Goal: Task Accomplishment & Management: Use online tool/utility

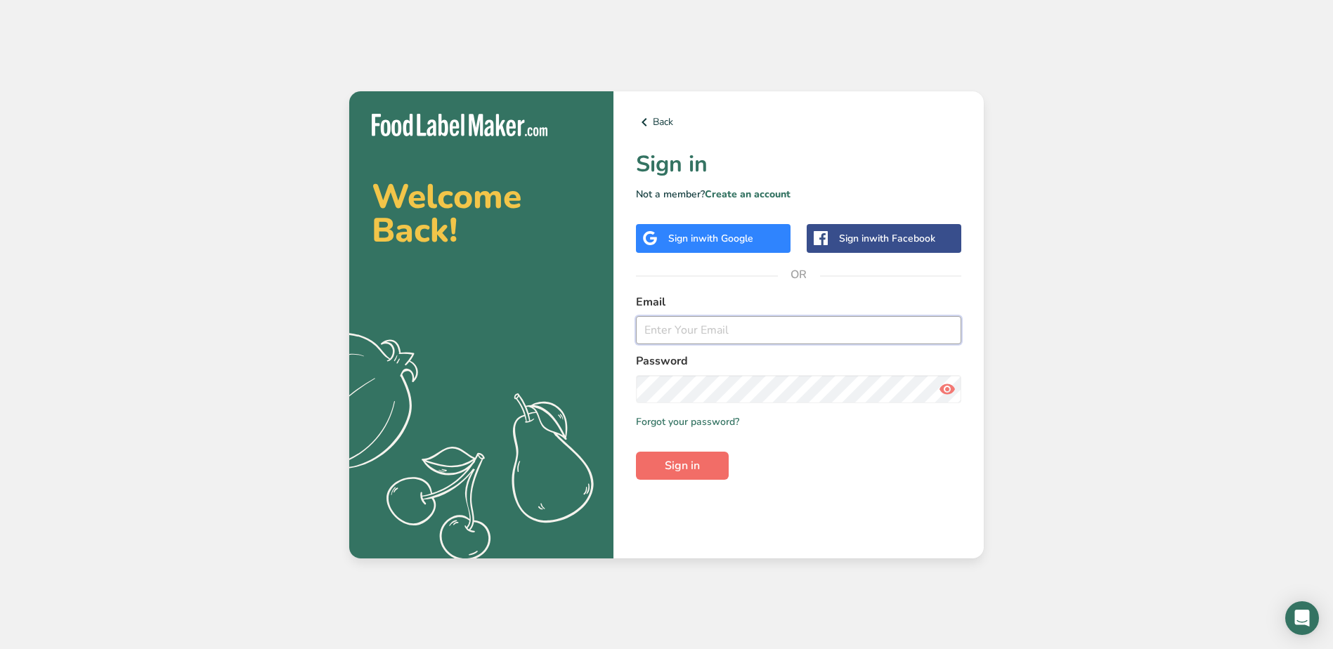
type input "[EMAIL_ADDRESS][DOMAIN_NAME]"
click at [660, 465] on button "Sign in" at bounding box center [682, 466] width 93 height 28
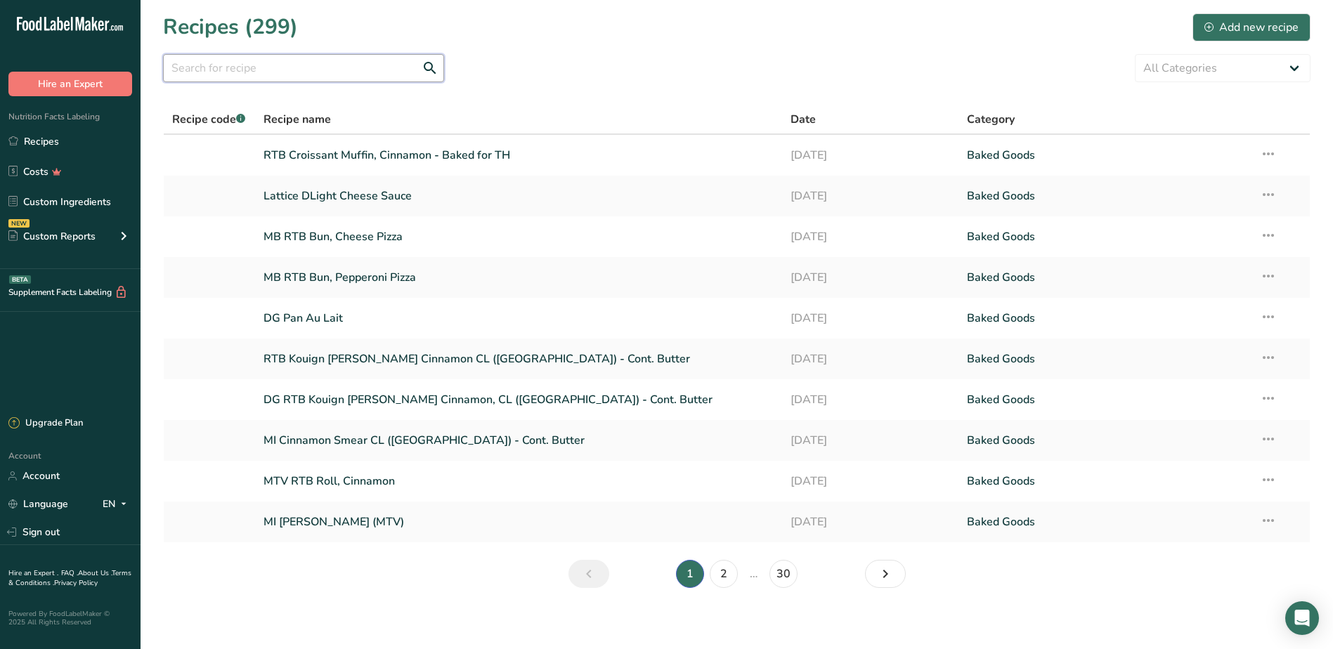
click at [278, 67] on input "text" at bounding box center [303, 68] width 281 height 28
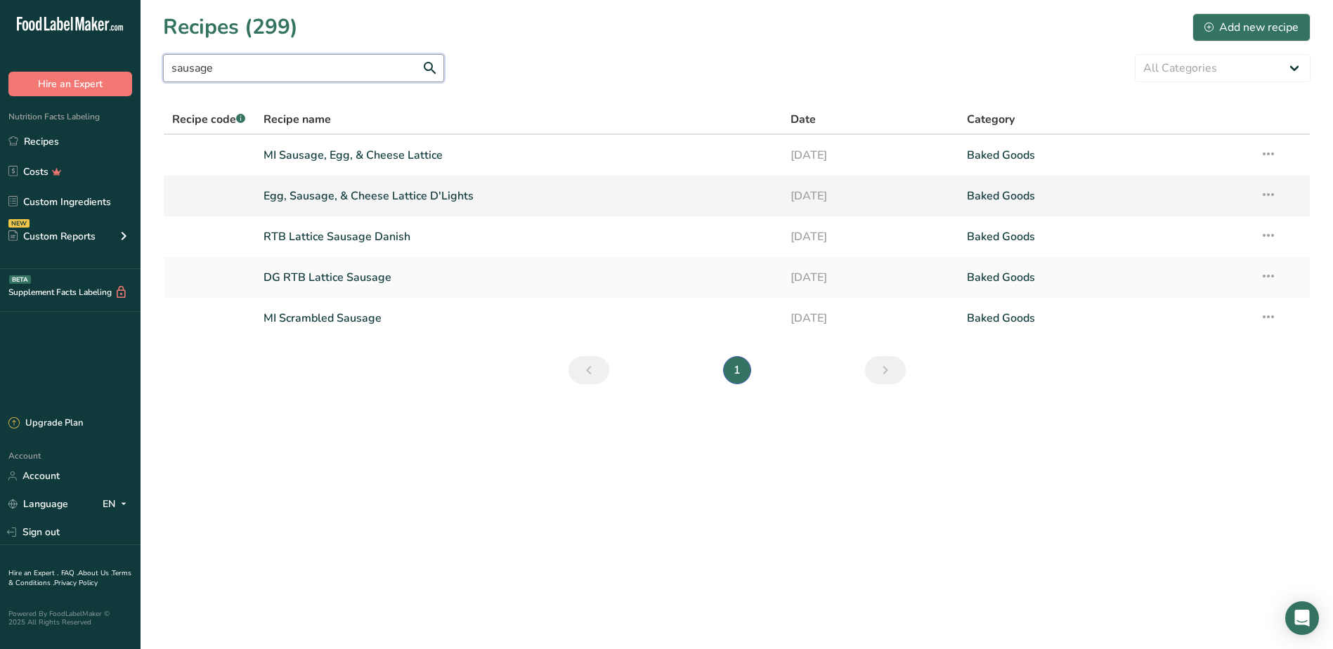
type input "sausage"
click at [313, 195] on link "Egg, Sausage, & Cheese Lattice D'Lights" at bounding box center [519, 196] width 511 height 30
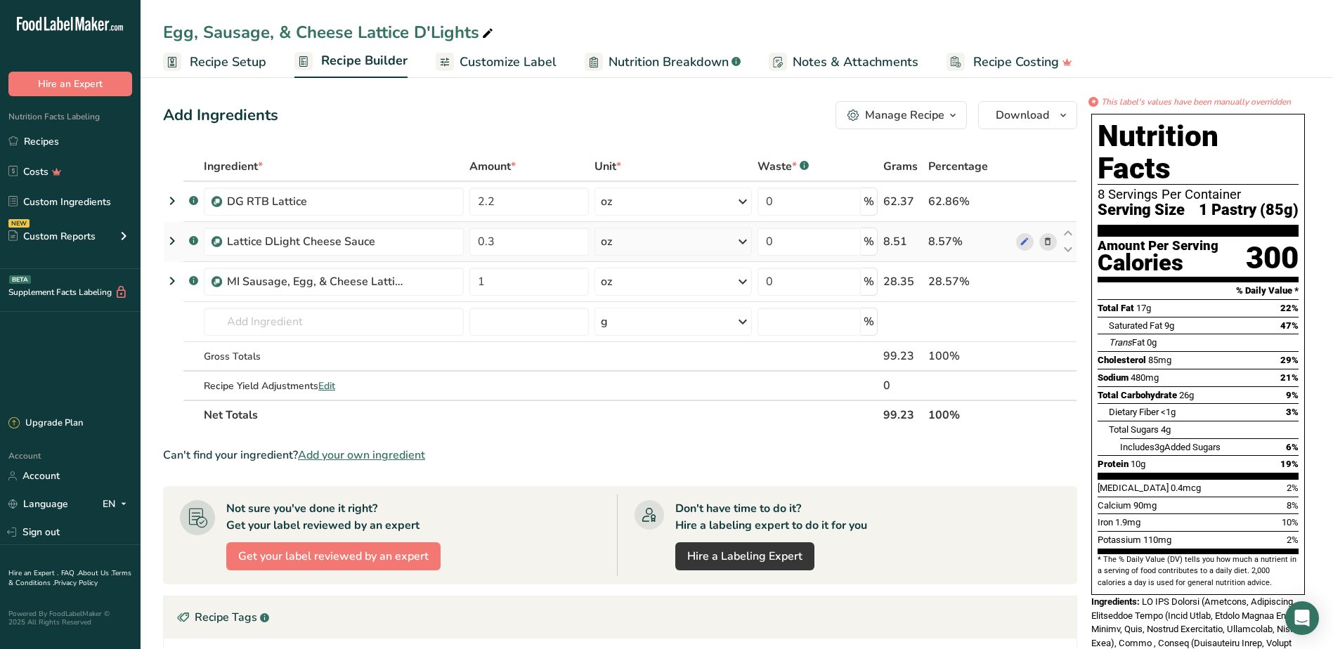
click at [171, 240] on icon at bounding box center [172, 240] width 17 height 25
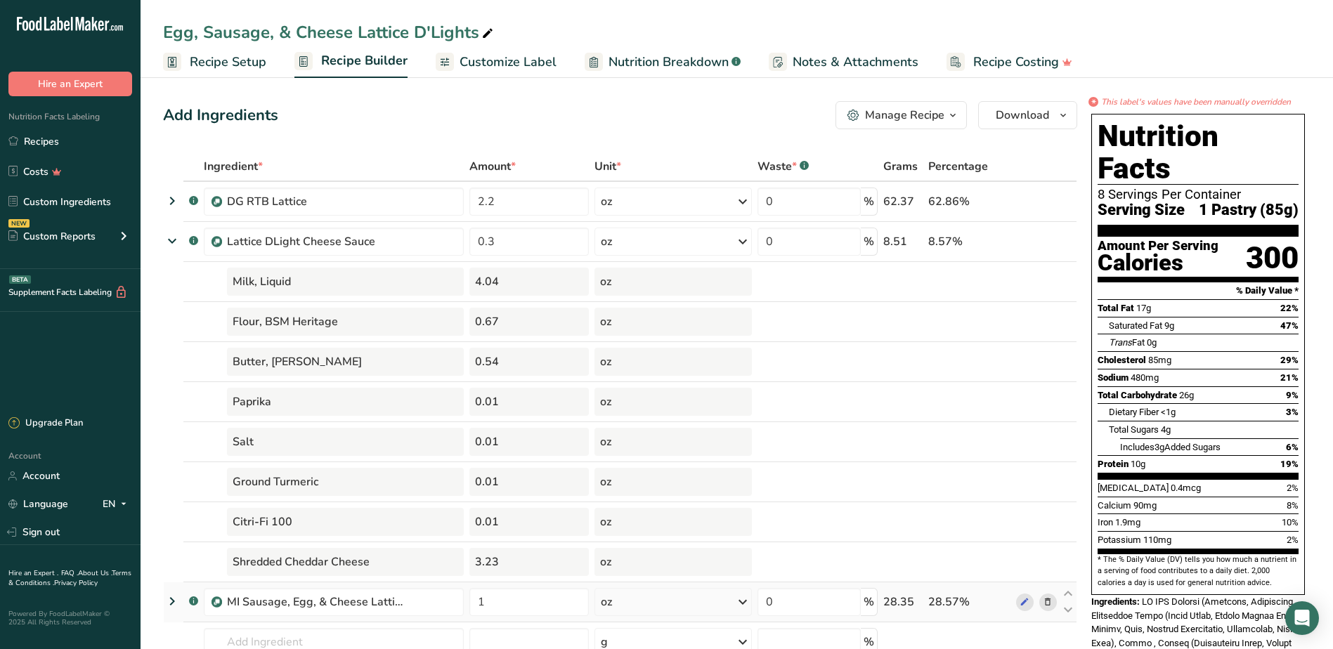
click at [173, 602] on icon at bounding box center [172, 601] width 17 height 25
click at [170, 205] on icon at bounding box center [172, 200] width 17 height 25
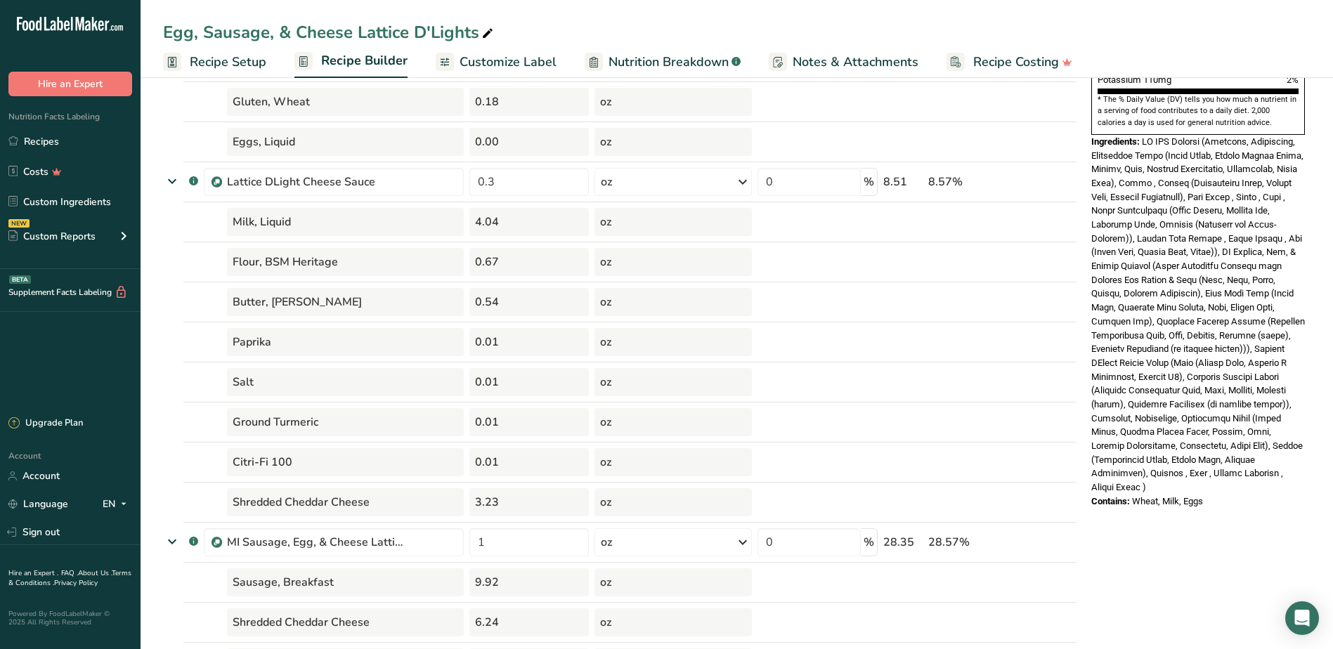
scroll to position [492, 0]
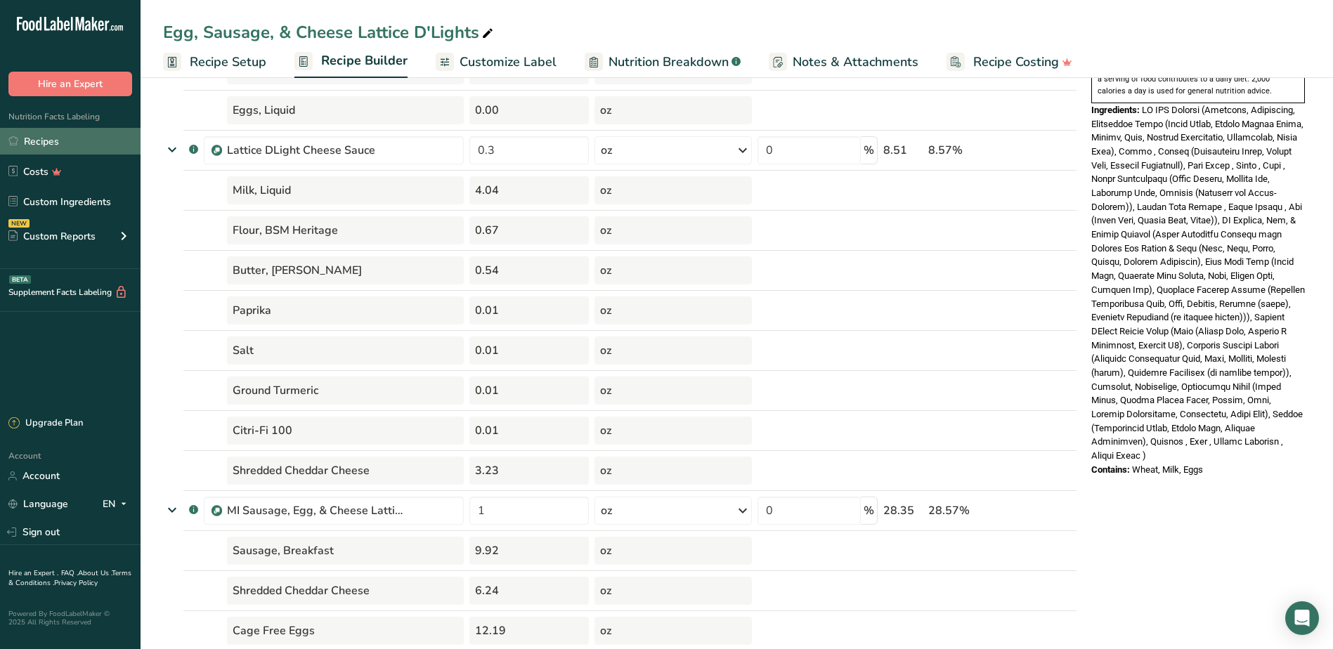
click at [55, 137] on link "Recipes" at bounding box center [70, 141] width 141 height 27
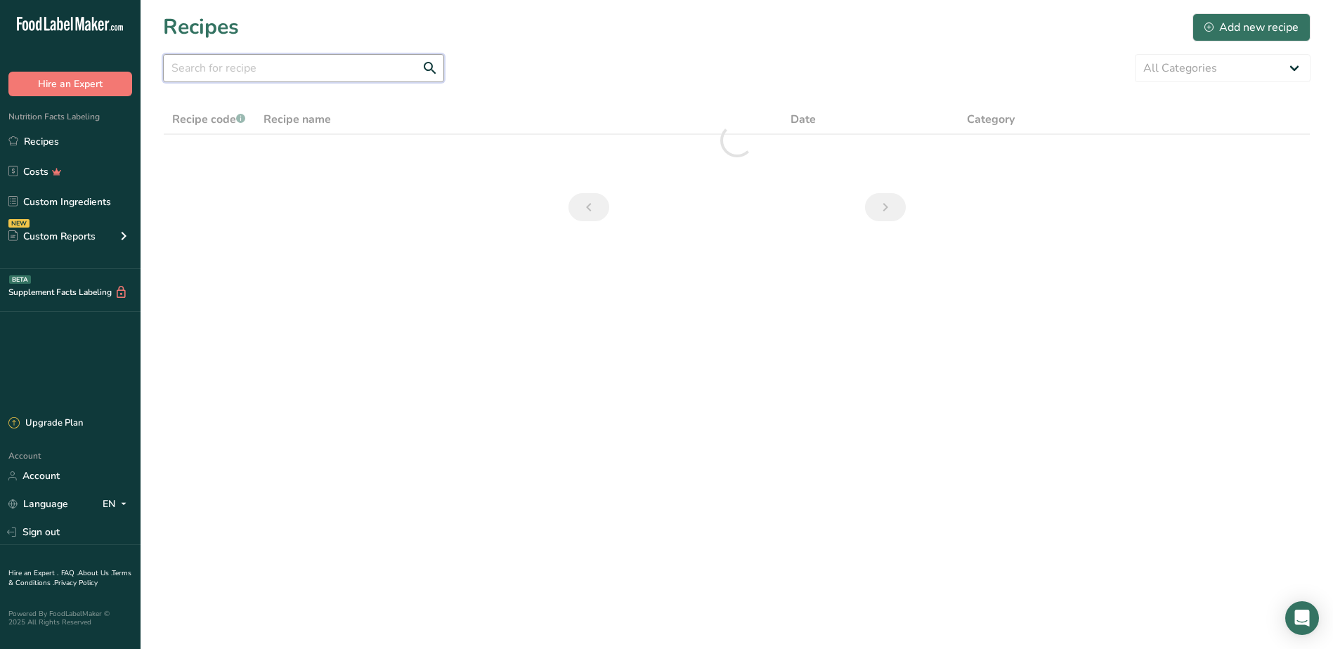
click at [198, 75] on input "text" at bounding box center [303, 68] width 281 height 28
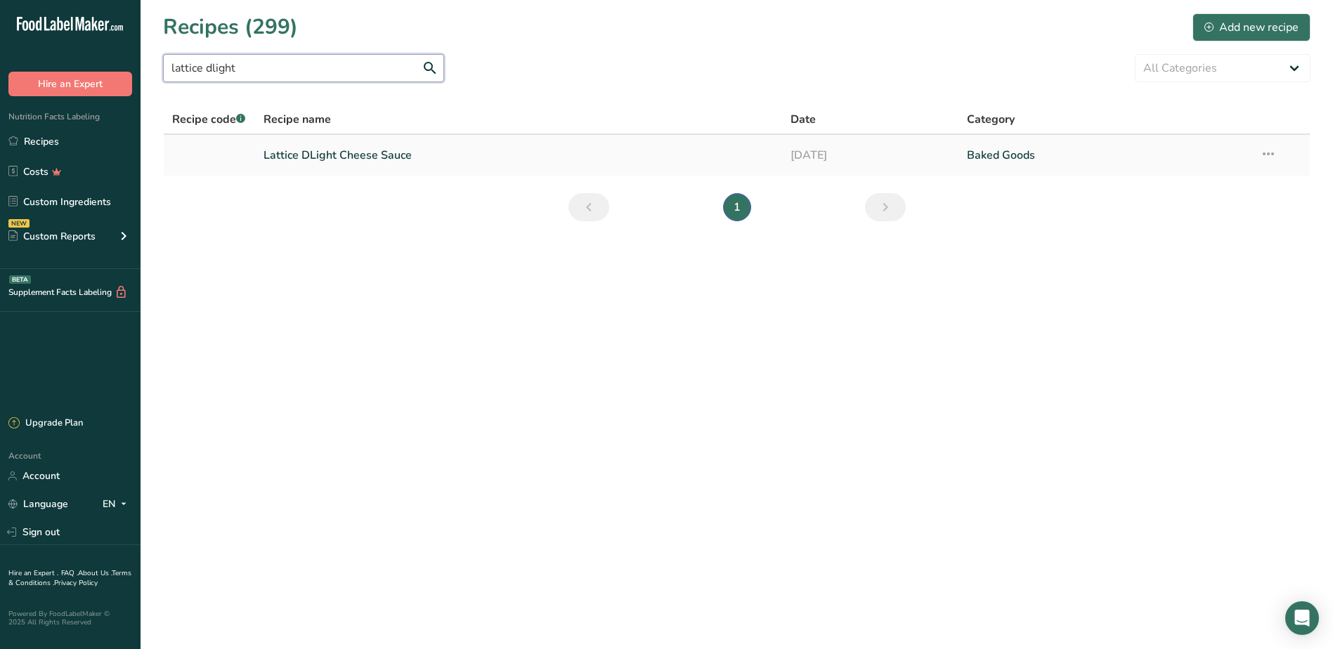
type input "lattice dlight"
click at [273, 166] on link "Lattice DLight Cheese Sauce" at bounding box center [519, 156] width 511 height 30
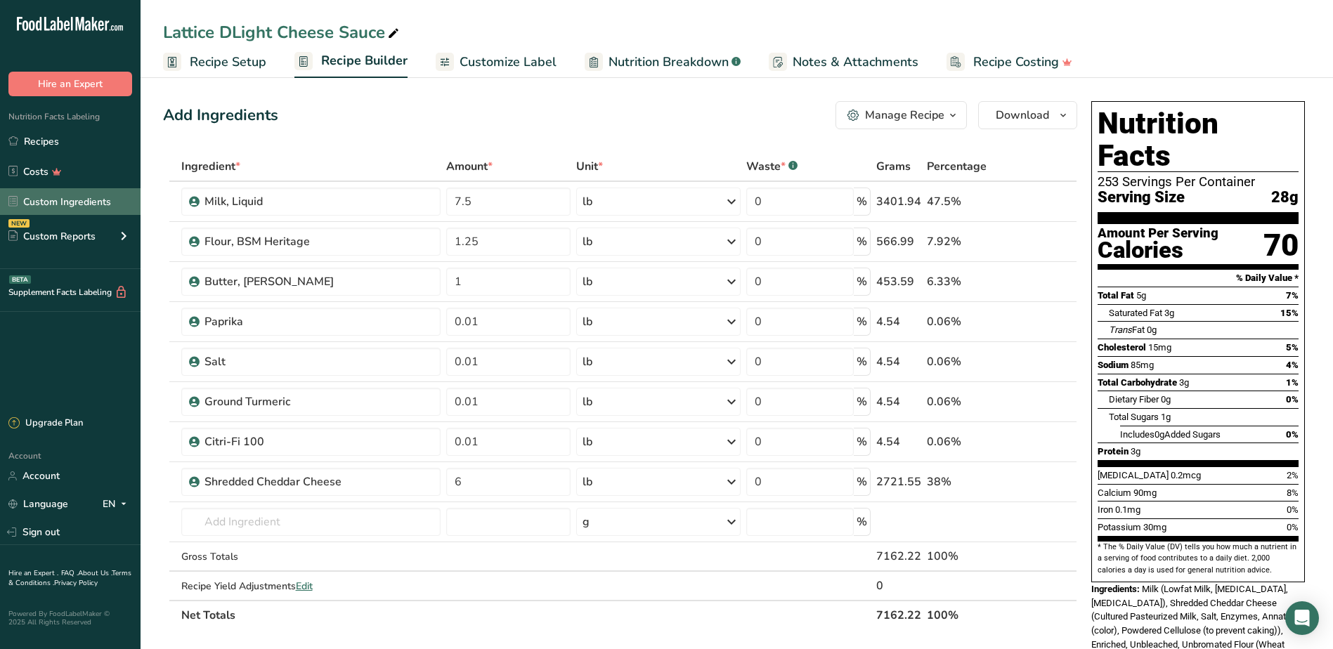
click at [43, 201] on link "Custom Ingredients" at bounding box center [70, 201] width 141 height 27
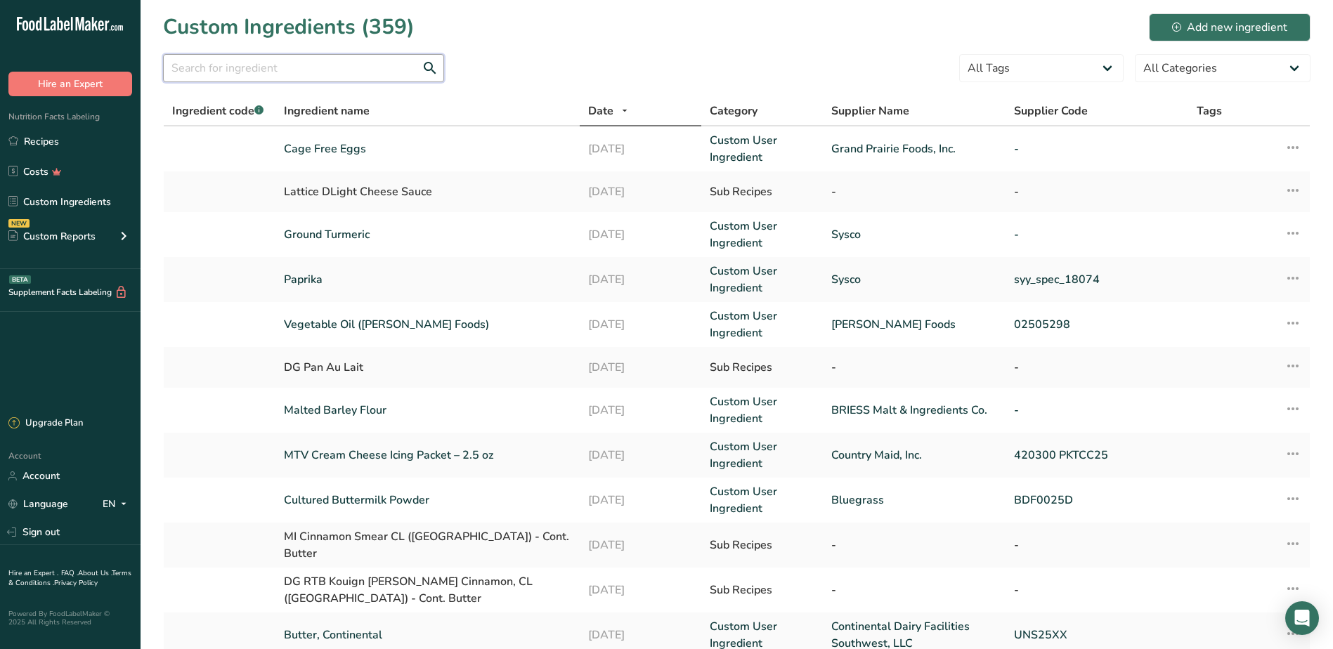
click at [276, 64] on input "text" at bounding box center [303, 68] width 281 height 28
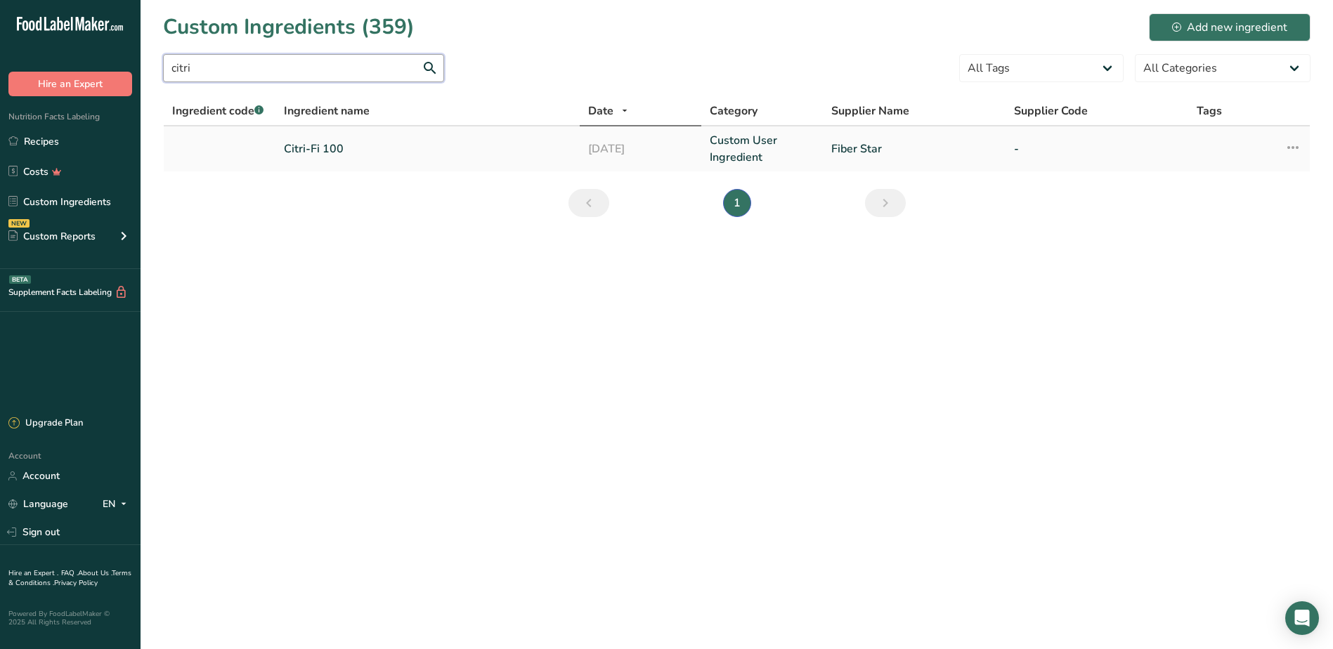
type input "citri"
click at [287, 148] on link "Citri-Fi 100" at bounding box center [427, 149] width 287 height 17
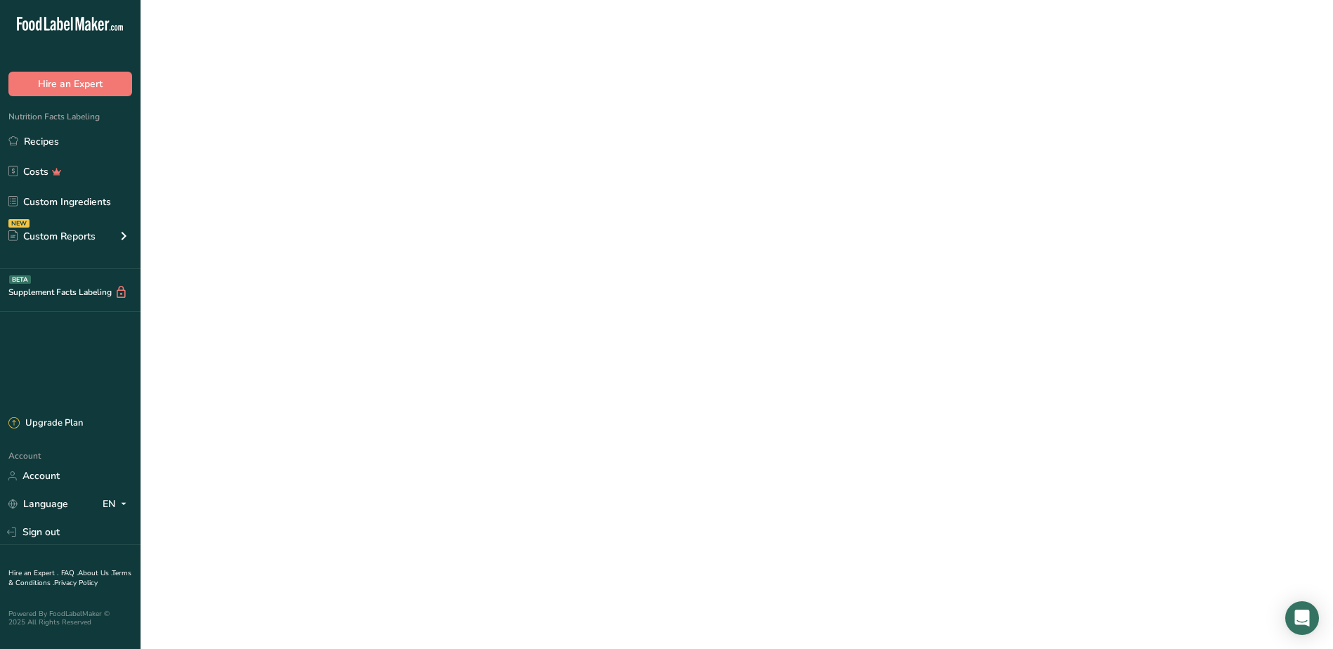
click at [287, 148] on link "Citri-Fi 100" at bounding box center [427, 149] width 287 height 17
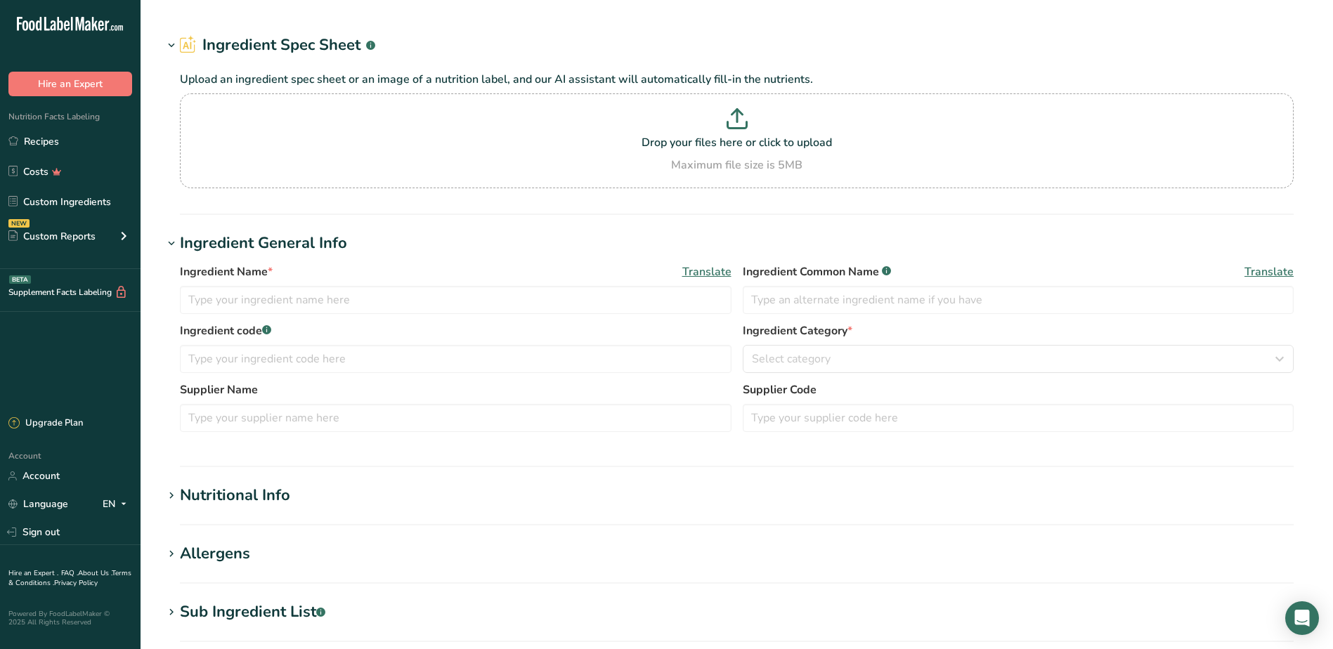
type input "Citri-Fi 100"
type input "Citrus Fiber"
type input "Fiber Star"
type input "100"
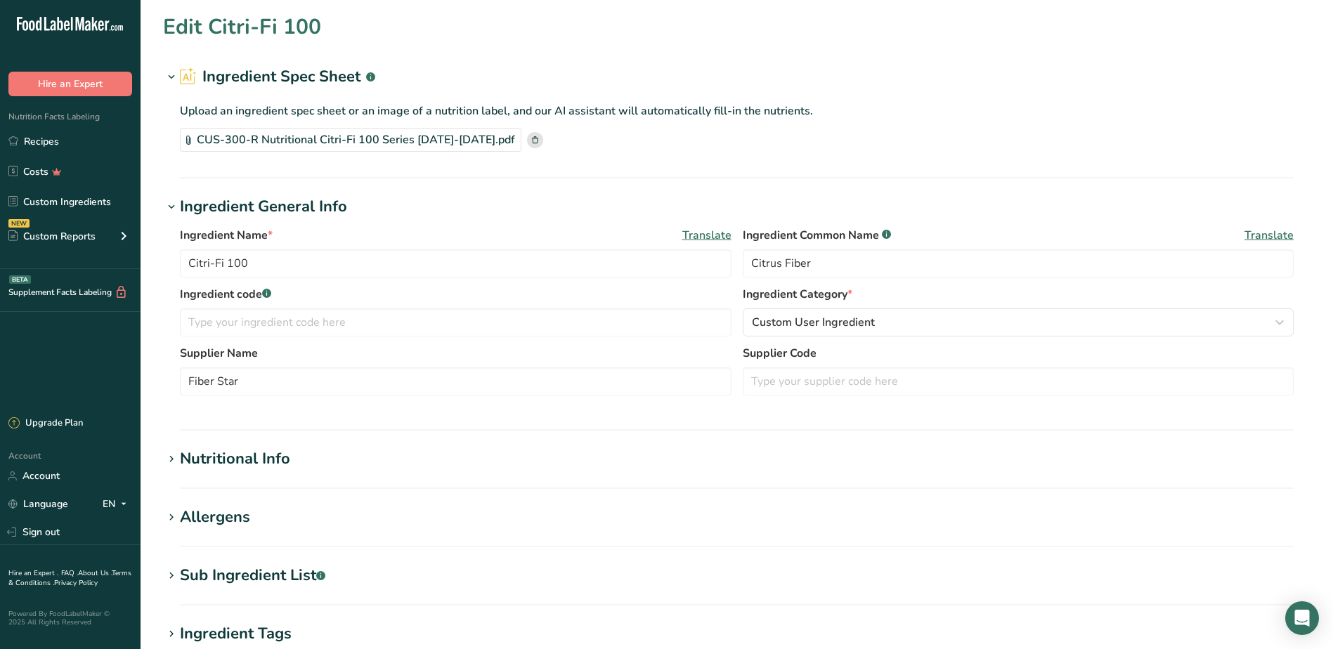
click at [180, 458] on h1 "Nutritional Info" at bounding box center [737, 459] width 1148 height 23
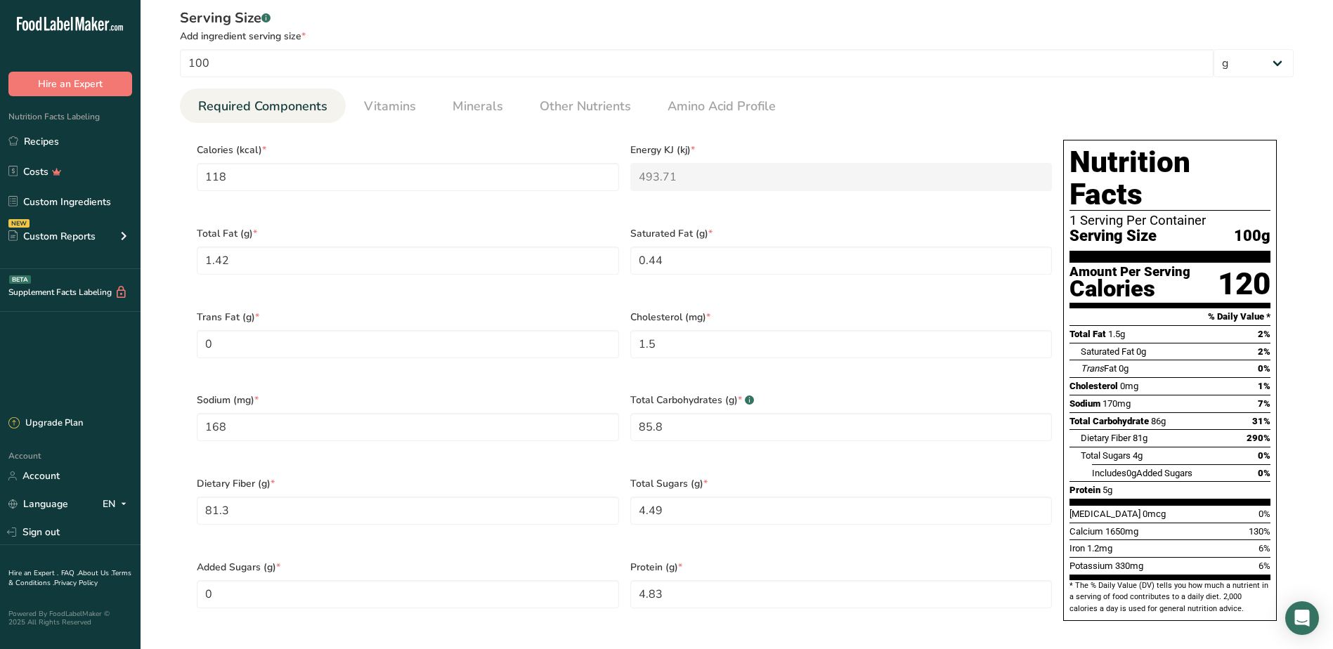
scroll to position [492, 0]
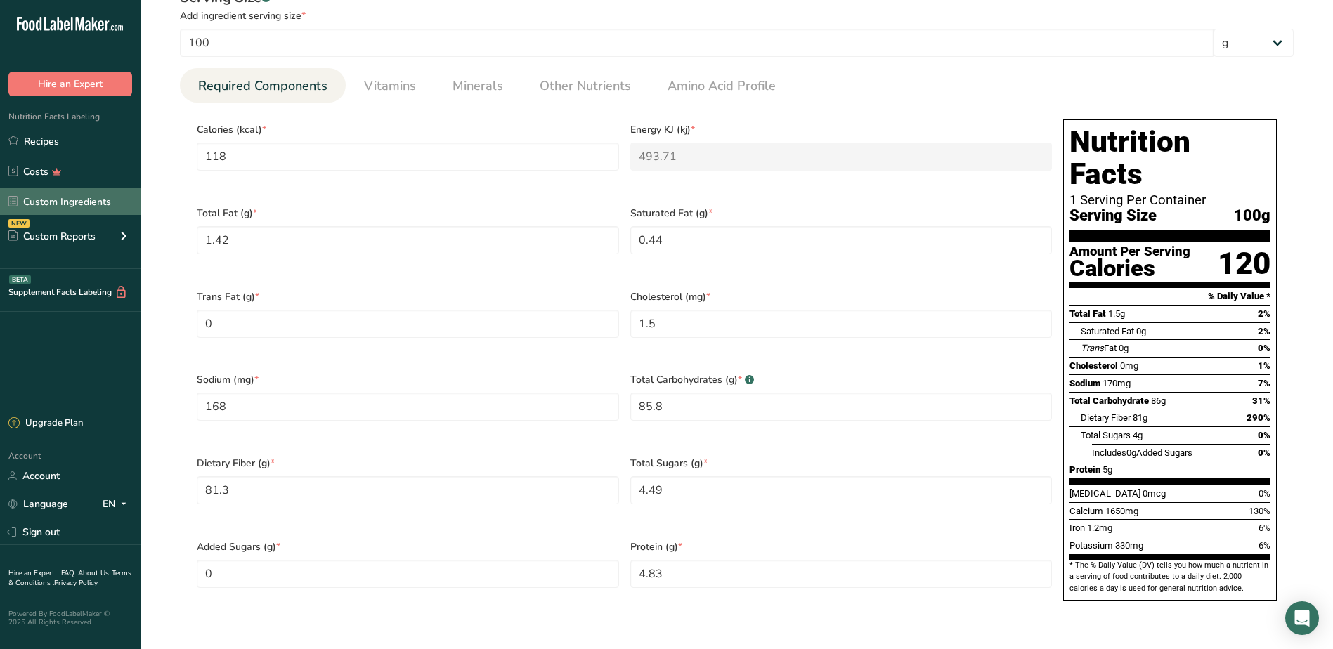
click at [37, 204] on link "Custom Ingredients" at bounding box center [70, 201] width 141 height 27
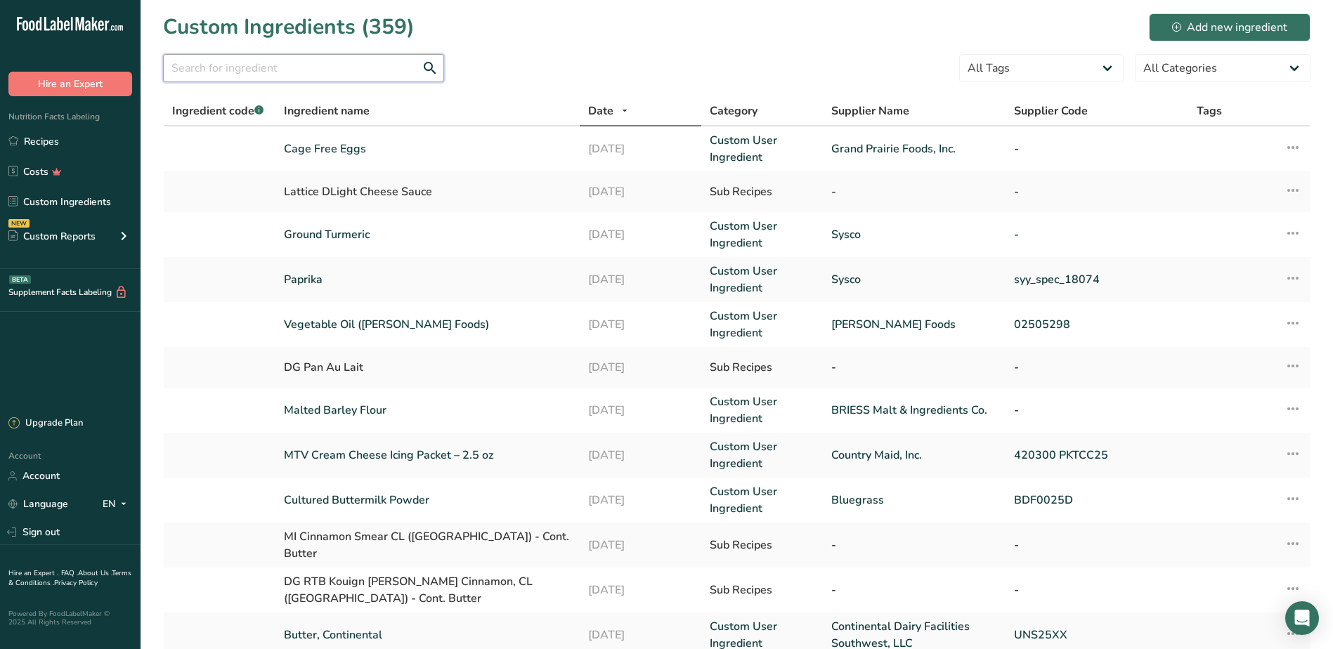
click at [271, 69] on input "text" at bounding box center [303, 68] width 281 height 28
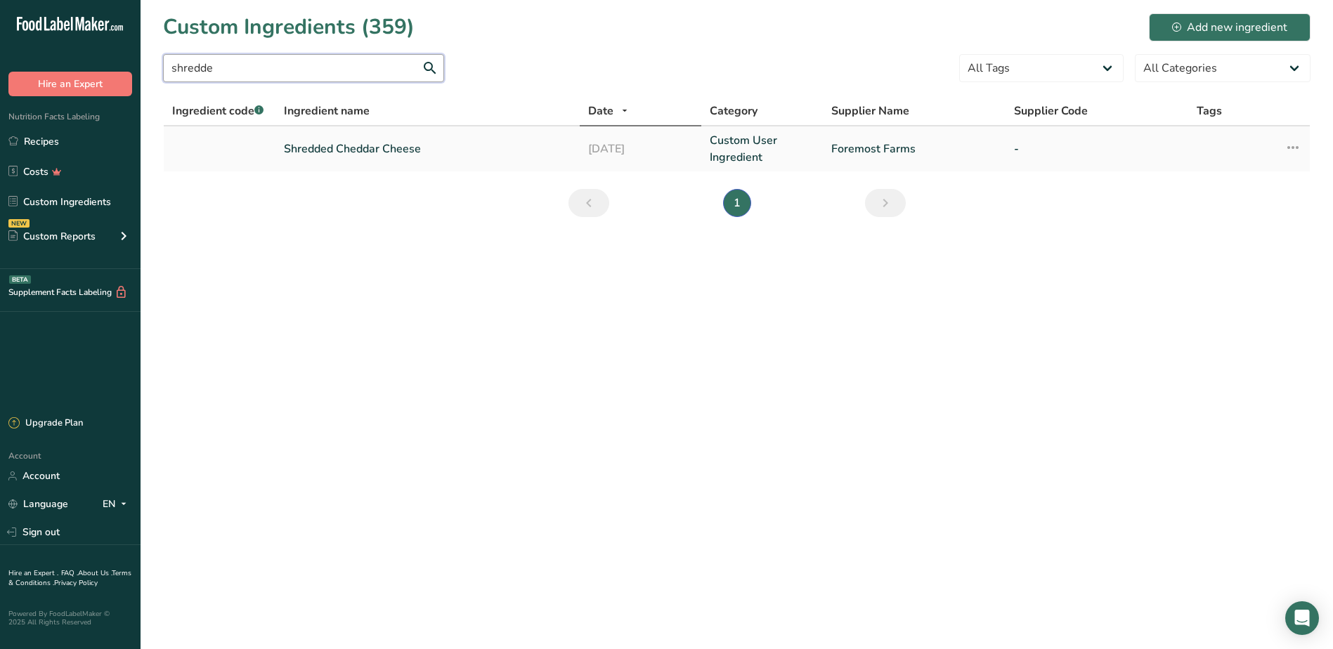
type input "shredde"
click at [342, 148] on link "Shredded Cheddar Cheese" at bounding box center [427, 149] width 287 height 17
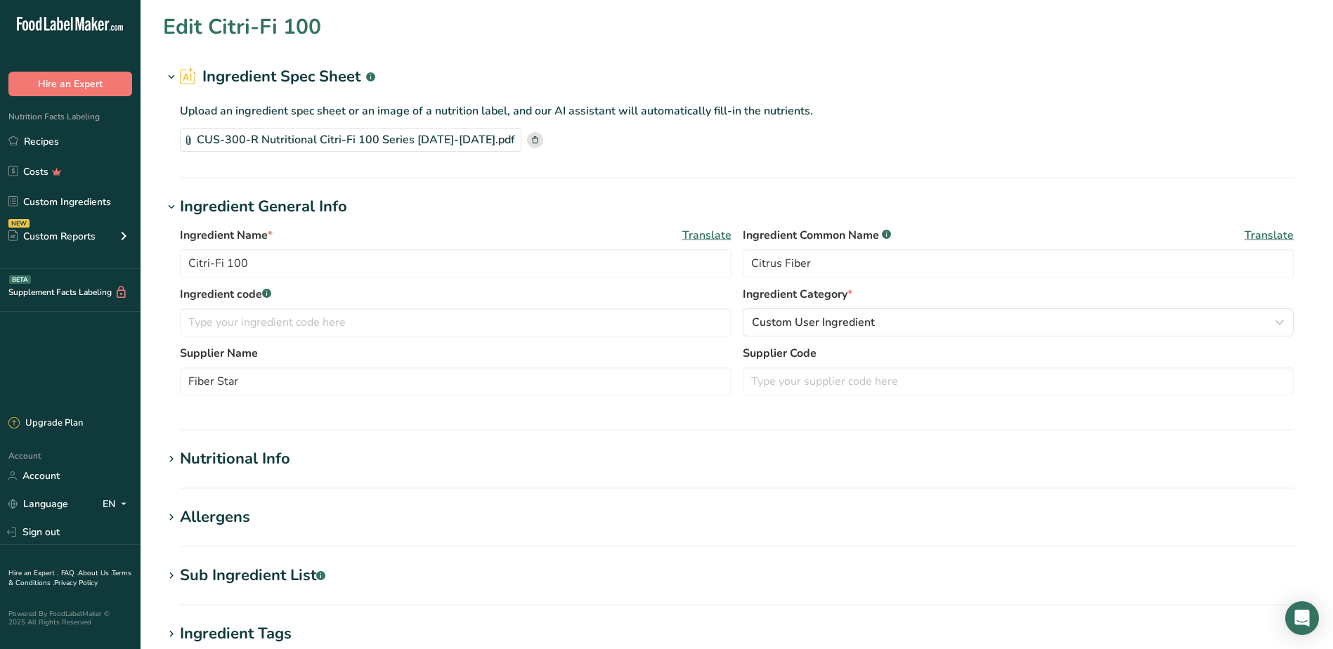
type input "Shredded Cheddar Cheese"
type input "Foremost Farms"
type input "28"
type input "110"
type KJ "460.24"
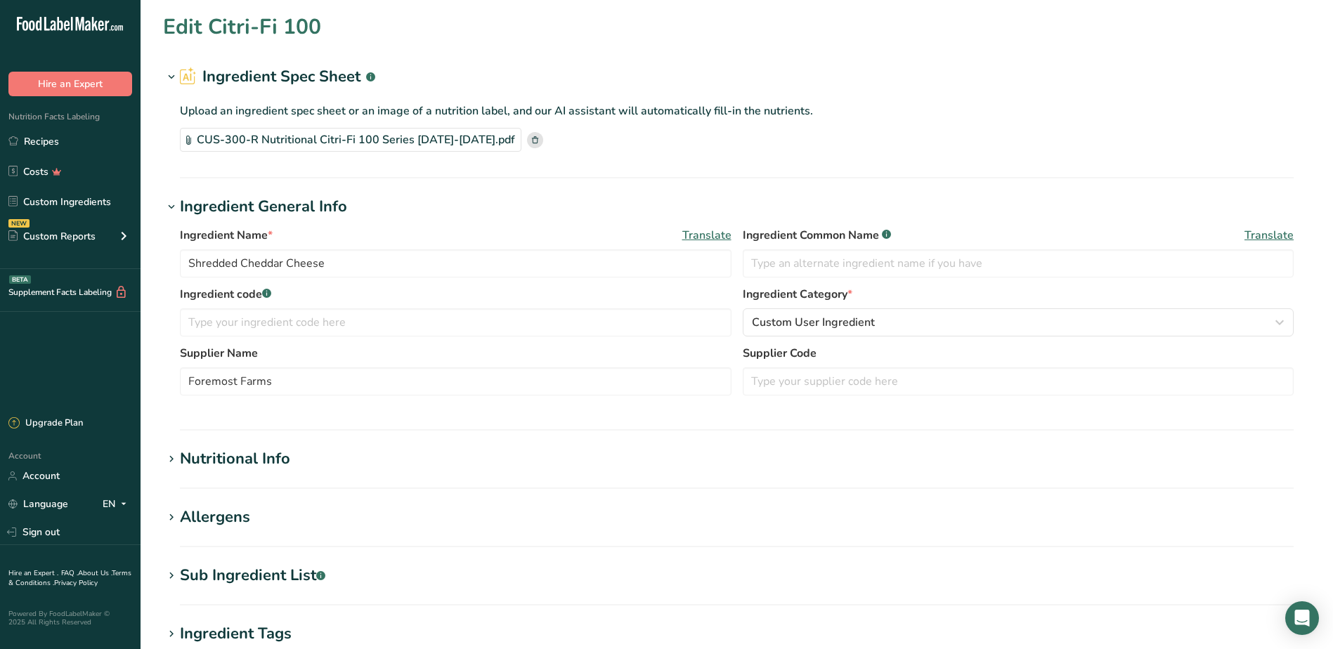
type Fat "9"
type Fat "5"
type Fat "0"
type input "25"
type input "180"
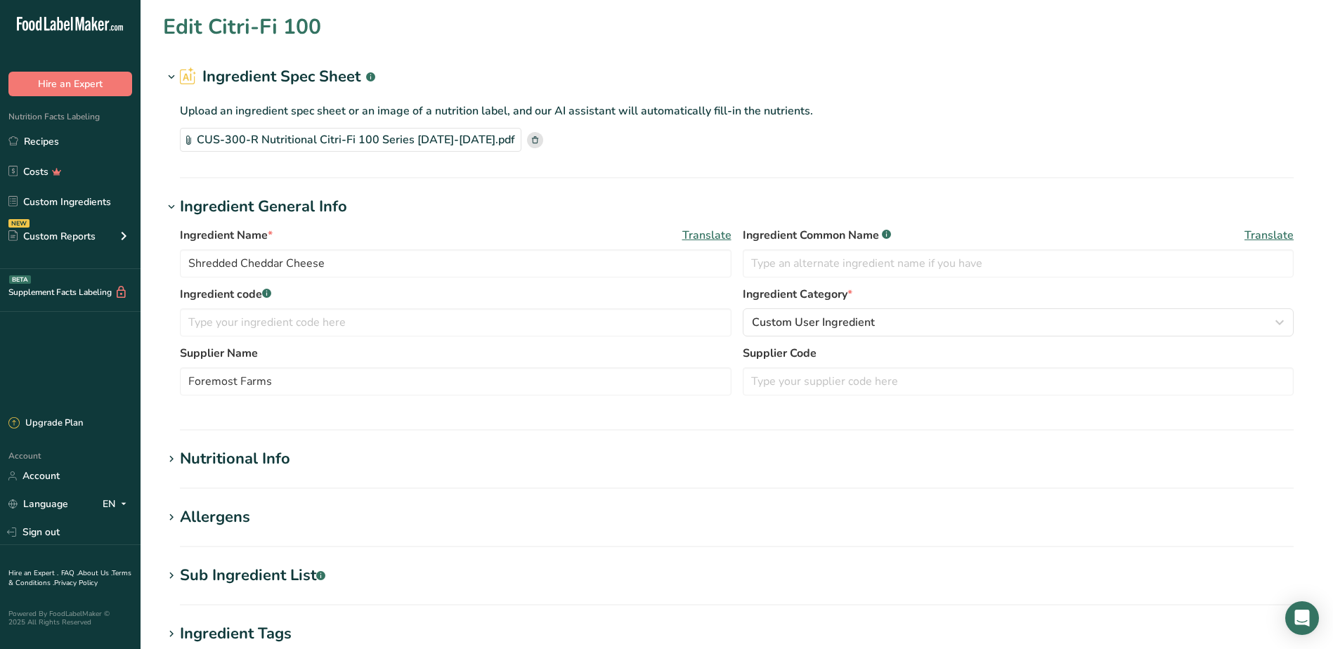
type Carbohydrates "1"
type Fiber "0"
type Sugars "1"
type Sugars "0"
type input "6"
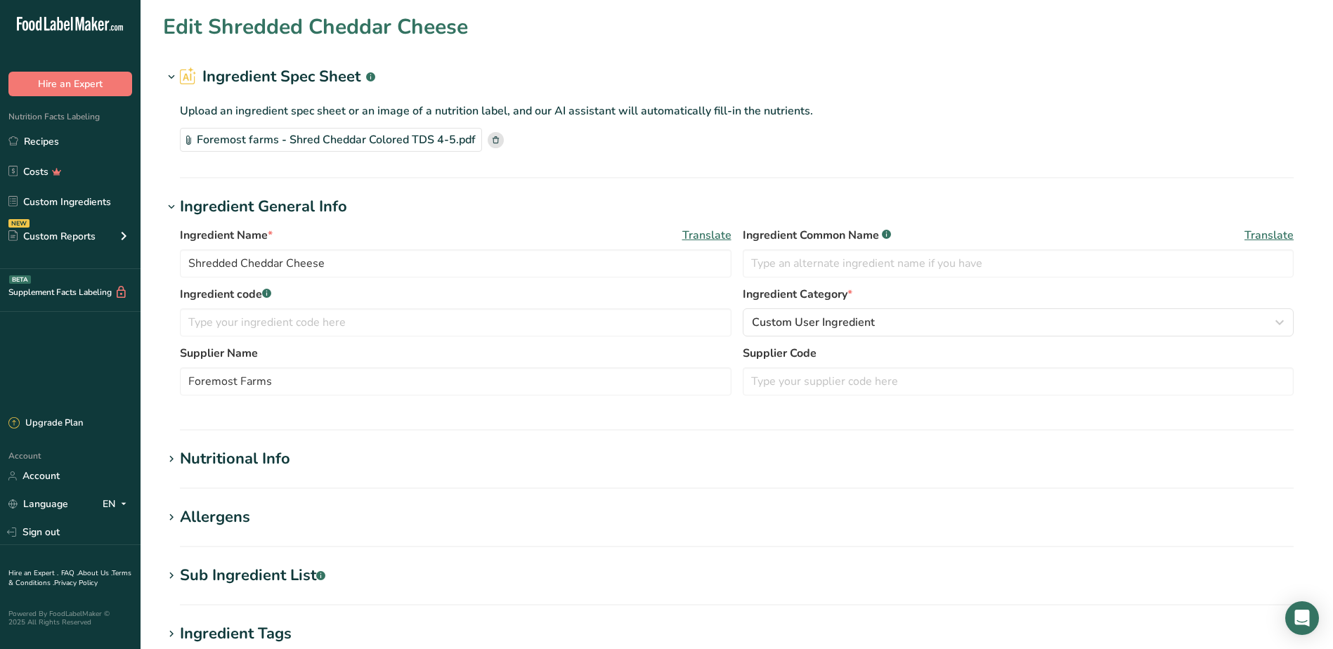
click at [167, 466] on icon at bounding box center [171, 460] width 13 height 20
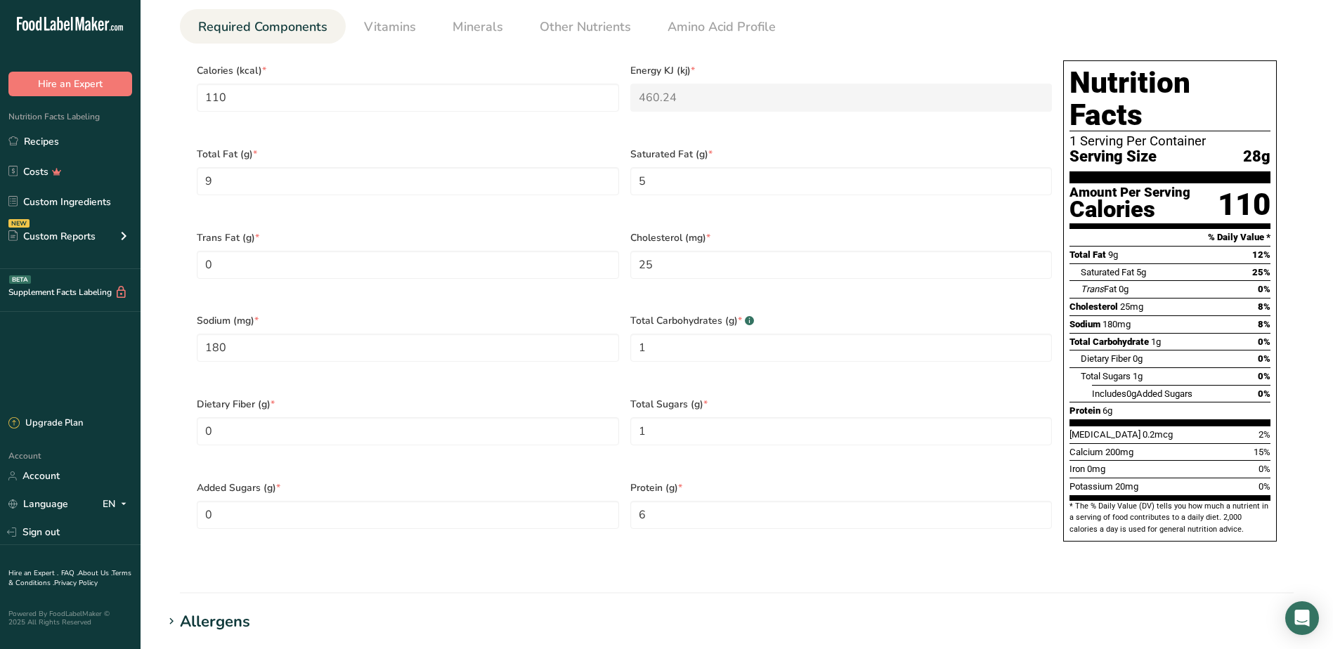
scroll to position [562, 0]
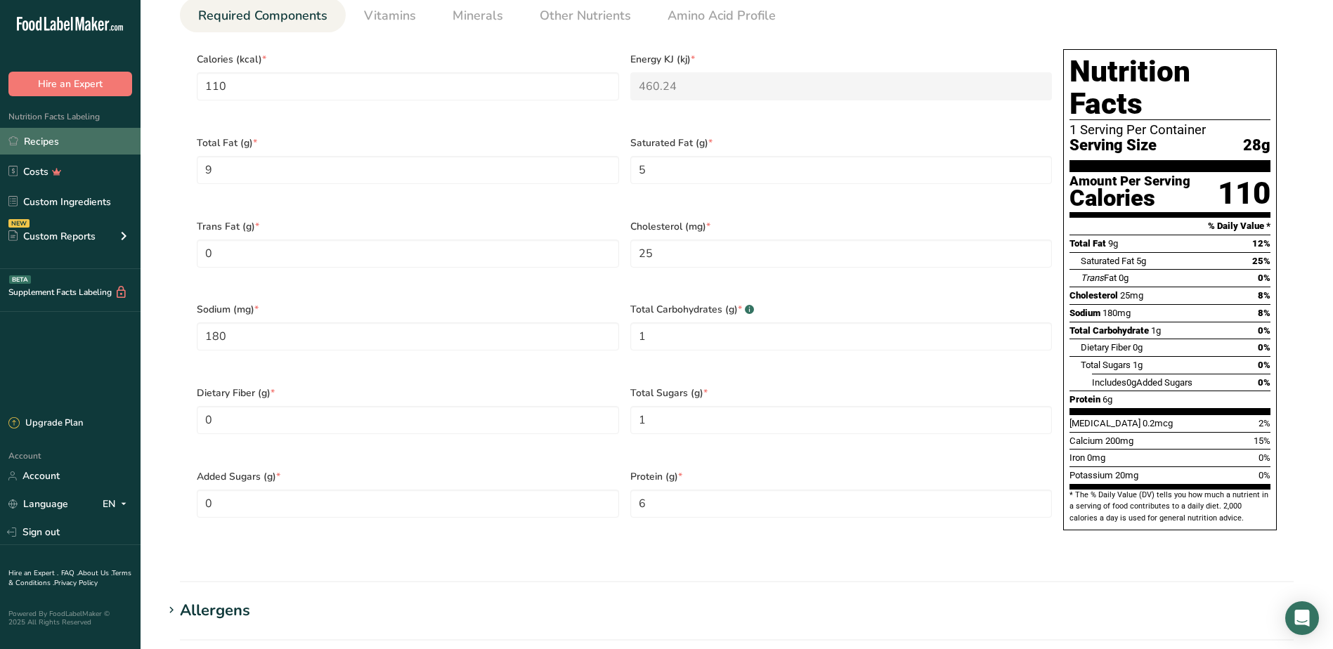
click at [36, 136] on link "Recipes" at bounding box center [70, 141] width 141 height 27
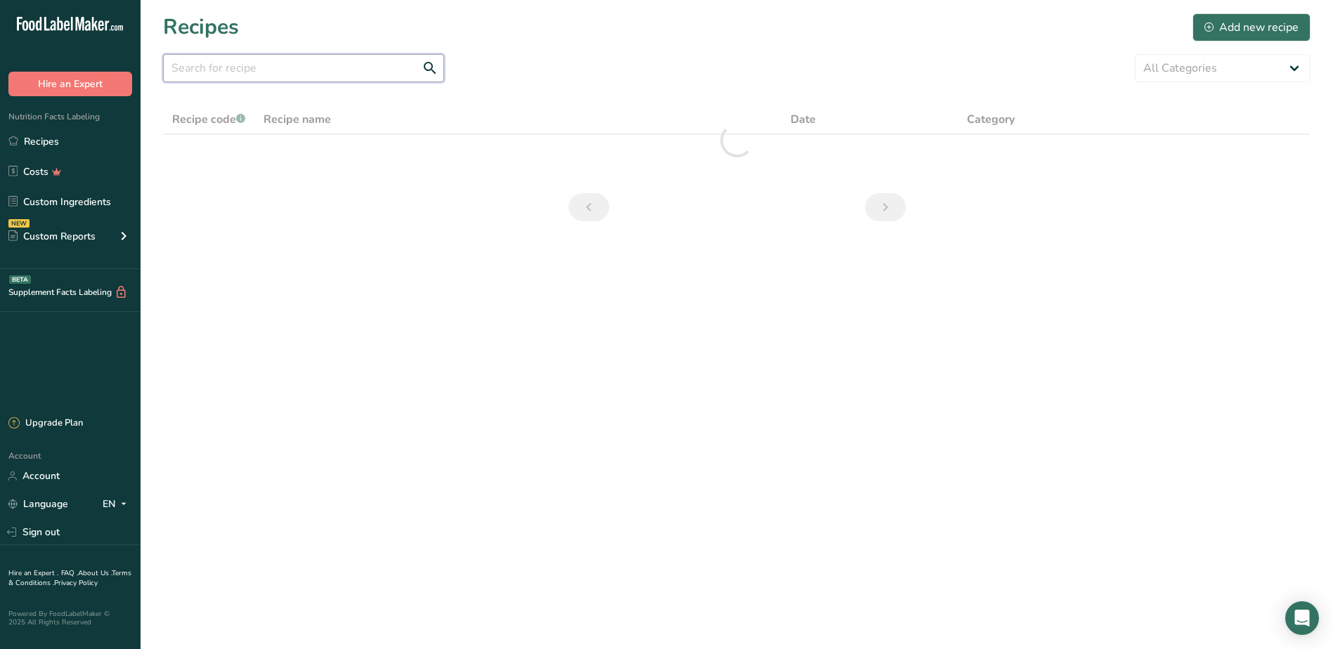
click at [250, 72] on input "text" at bounding box center [303, 68] width 281 height 28
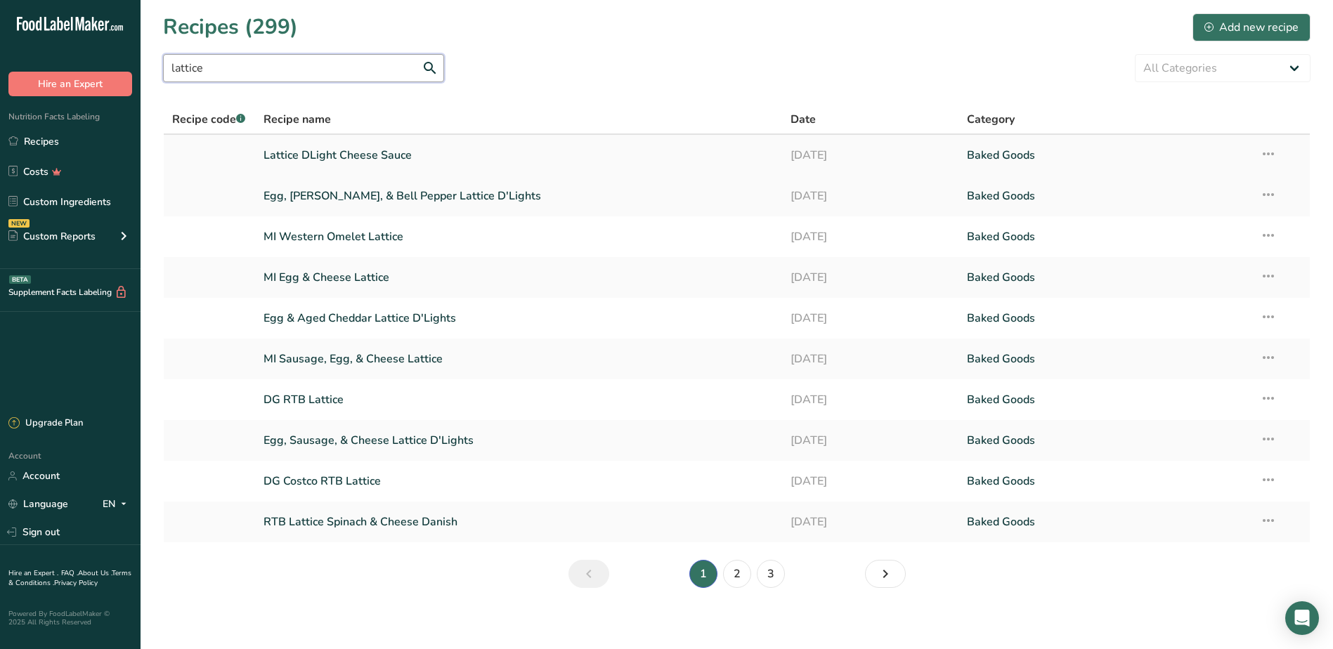
type input "lattice"
click at [305, 154] on link "Lattice DLight Cheese Sauce" at bounding box center [519, 156] width 511 height 30
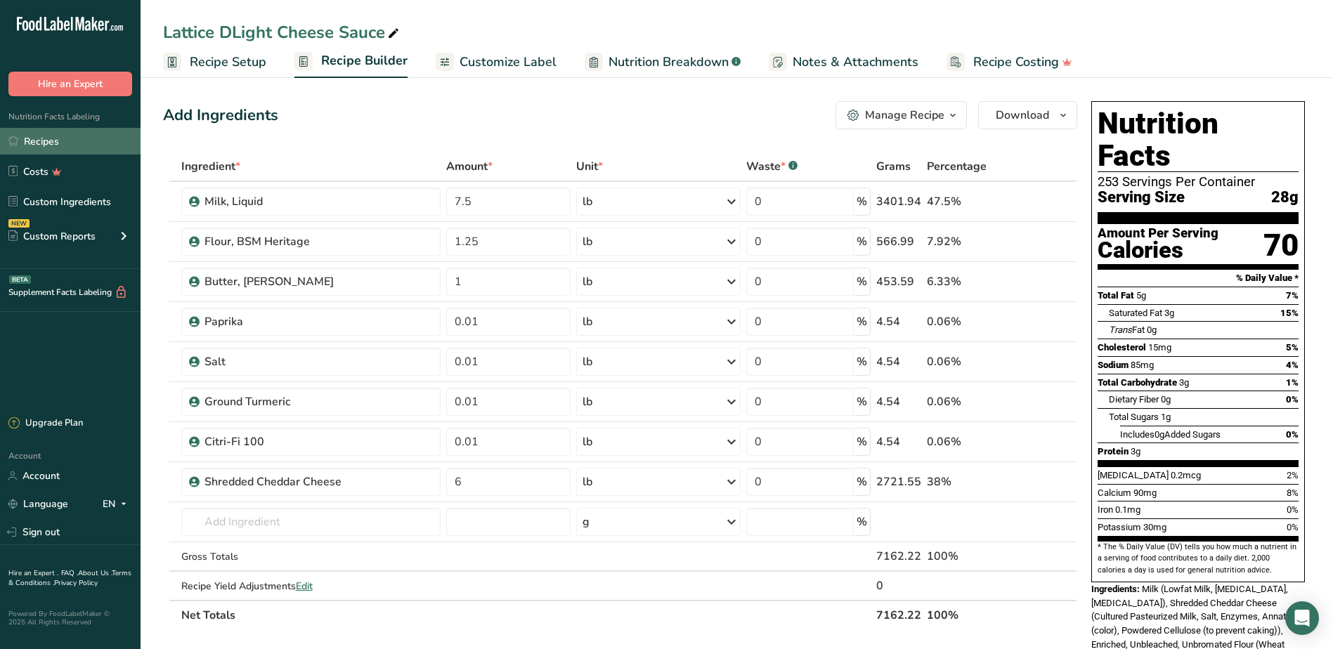
click at [43, 145] on link "Recipes" at bounding box center [70, 141] width 141 height 27
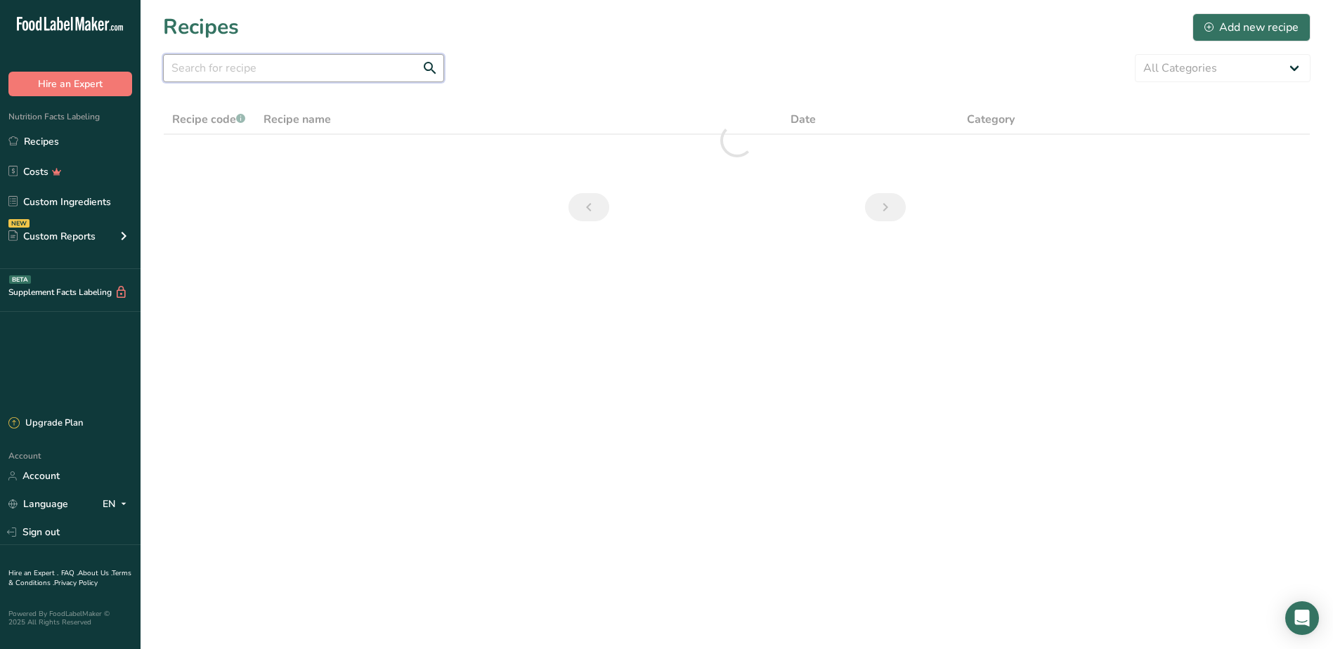
click at [344, 72] on input "text" at bounding box center [303, 68] width 281 height 28
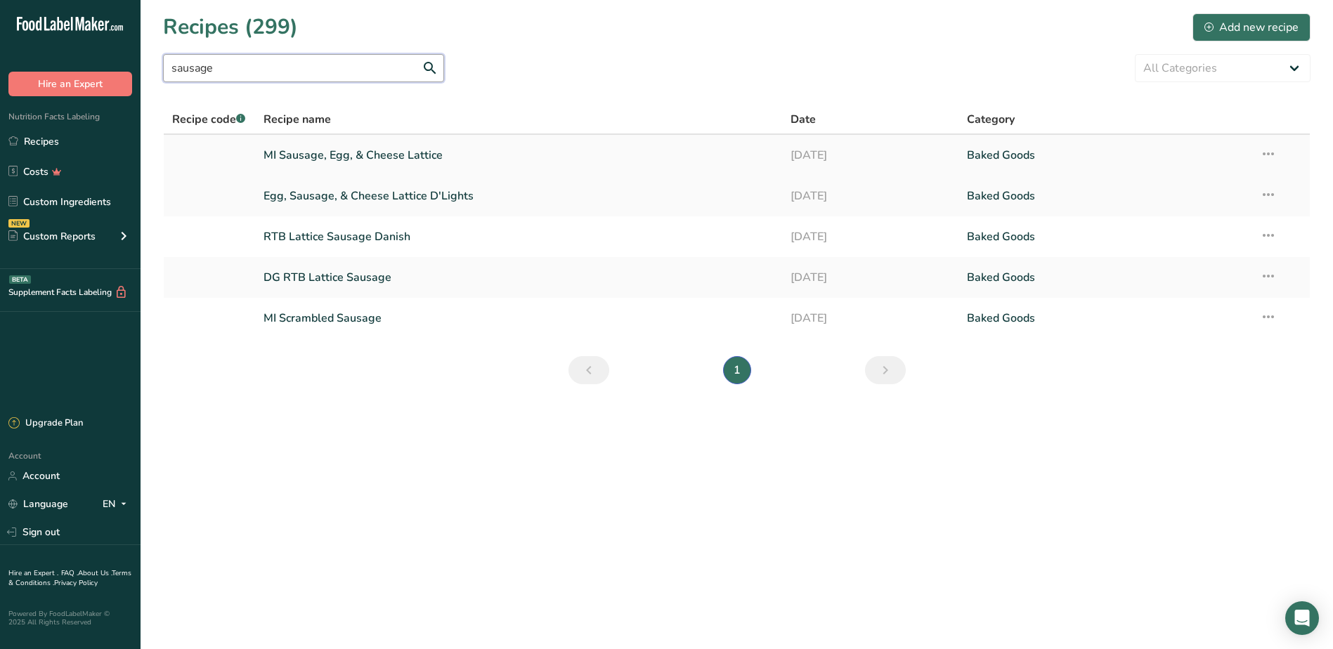
type input "sausage"
click at [344, 155] on link "MI Sausage, Egg, & Cheese Lattice" at bounding box center [519, 156] width 511 height 30
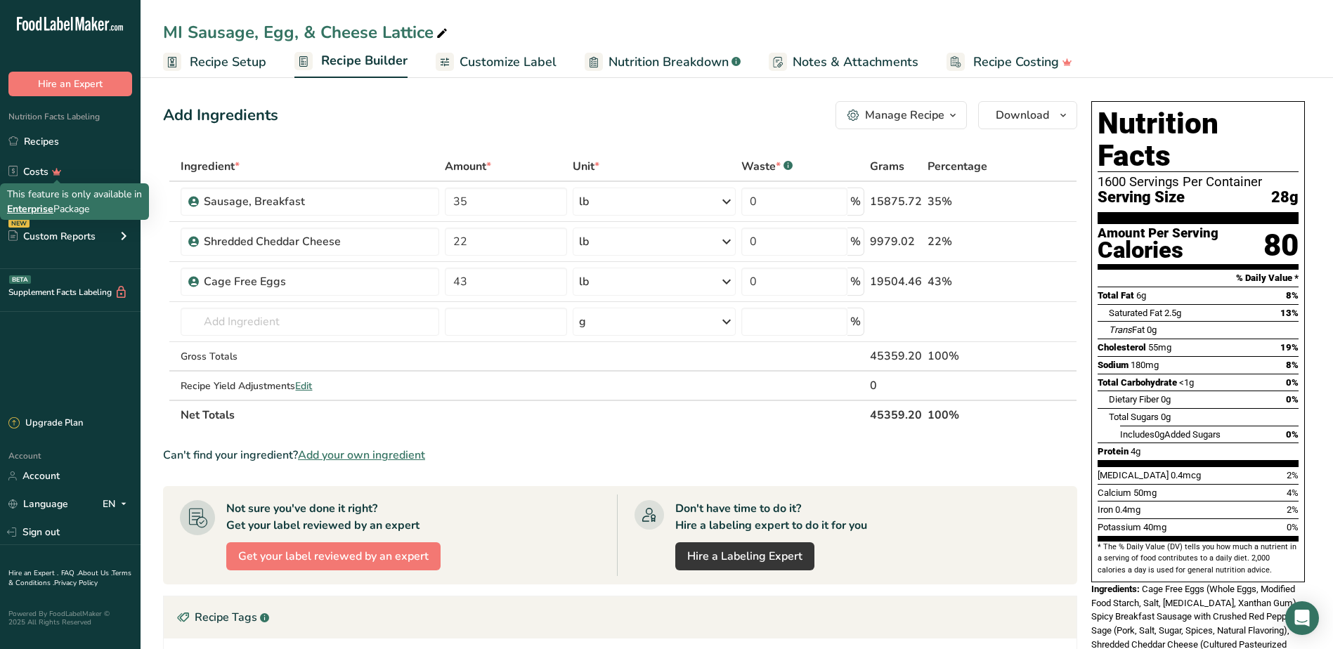
click at [65, 196] on div "This feature is only available in Enterprise Package" at bounding box center [74, 202] width 135 height 30
click at [108, 205] on link "Custom Ingredients" at bounding box center [70, 201] width 141 height 27
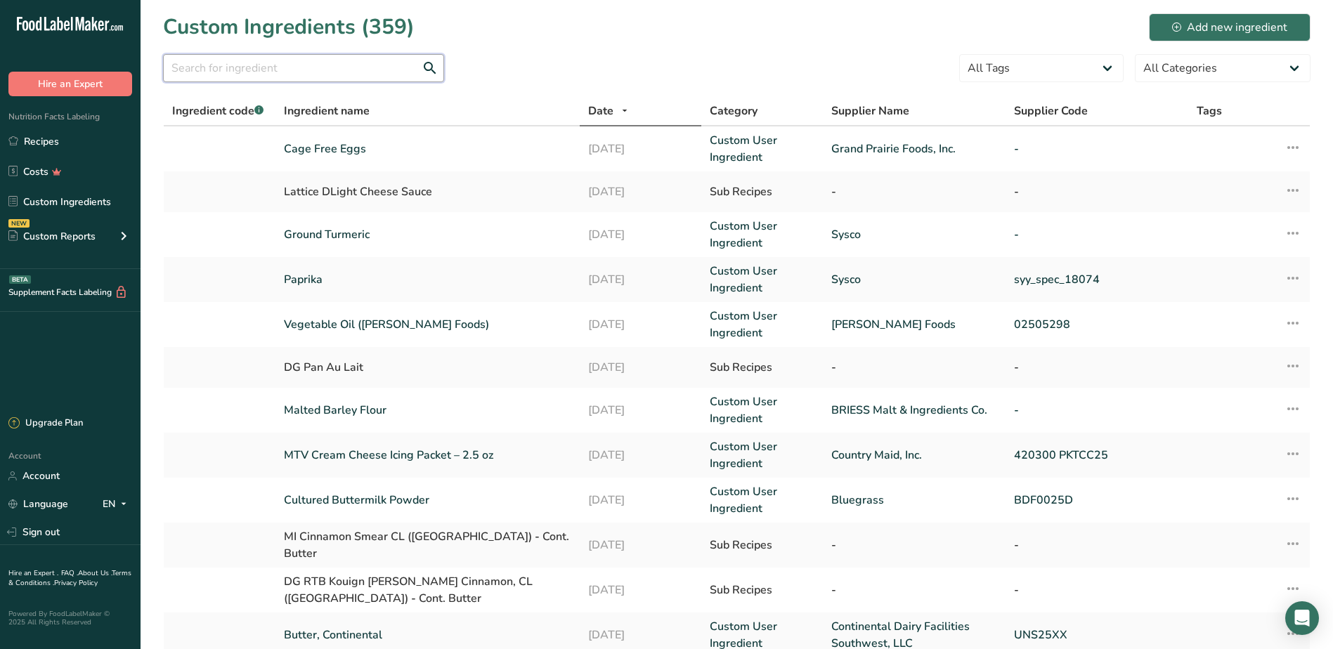
click at [242, 72] on input "text" at bounding box center [303, 68] width 281 height 28
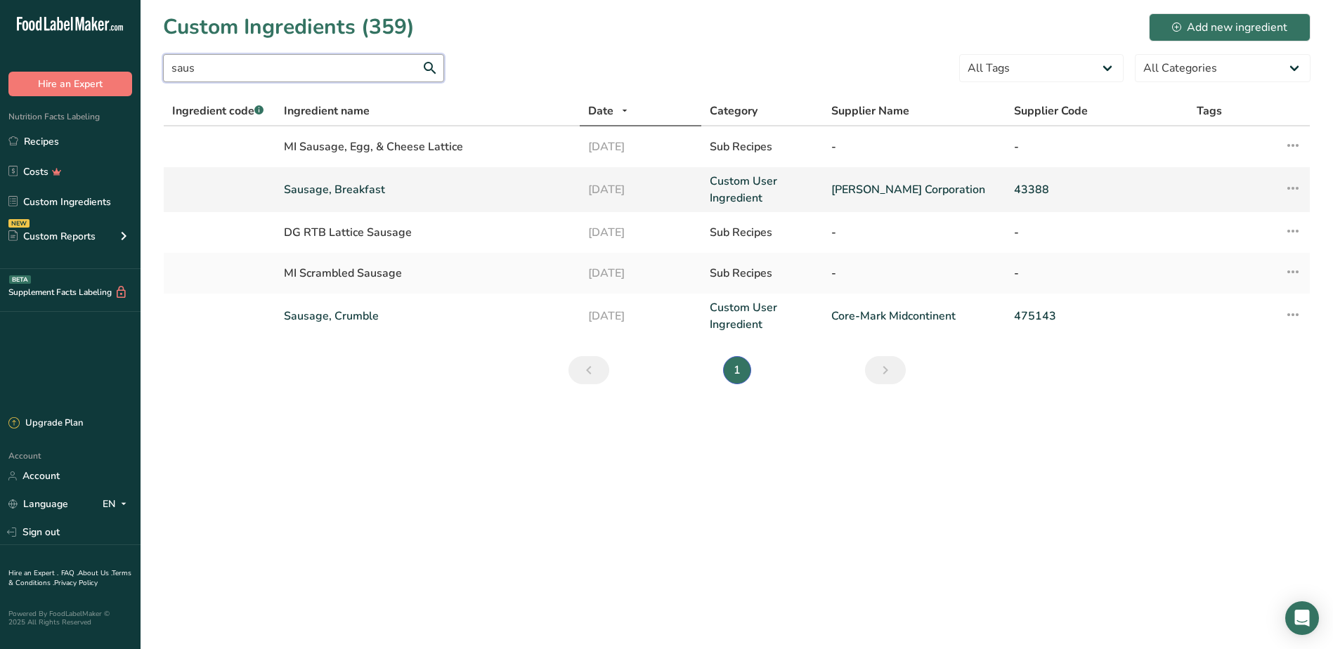
type input "saus"
click at [323, 188] on link "Sausage, Breakfast" at bounding box center [427, 189] width 287 height 17
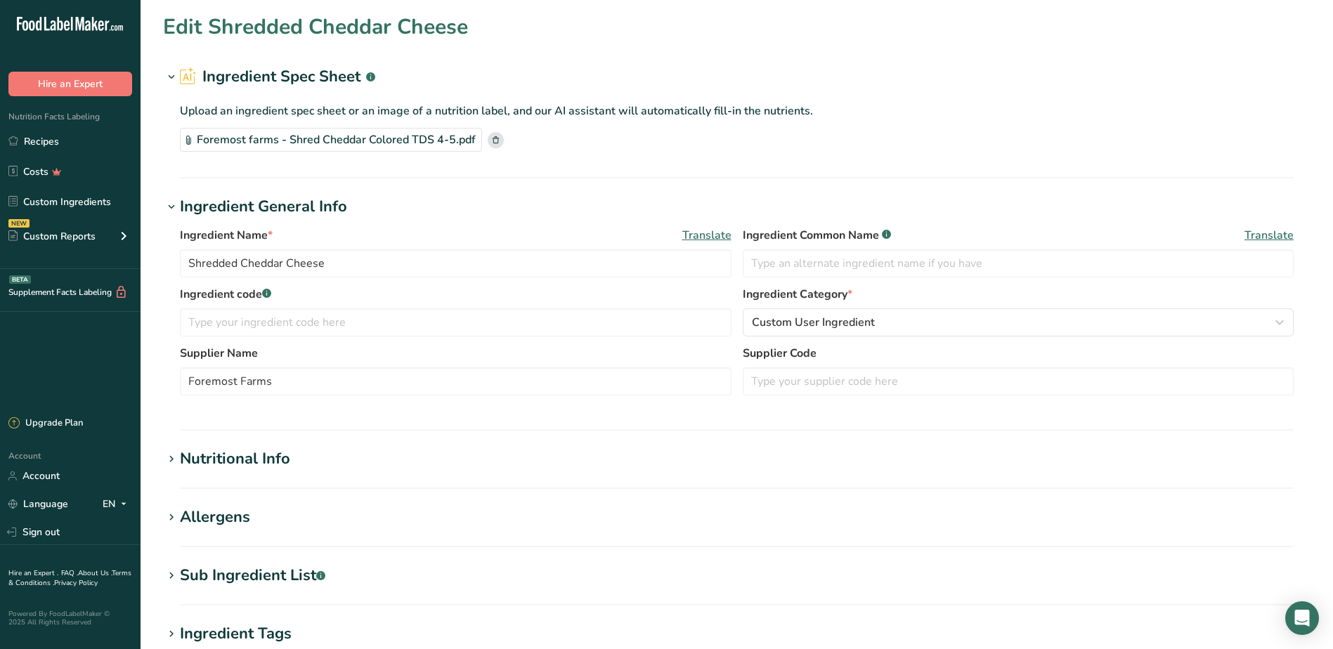
type input "Sausage, Breakfast"
type input "Spicy Breakfast Sausage with Crushed Red Pepper & Sage"
type input "[PERSON_NAME] Corporation"
type input "43388"
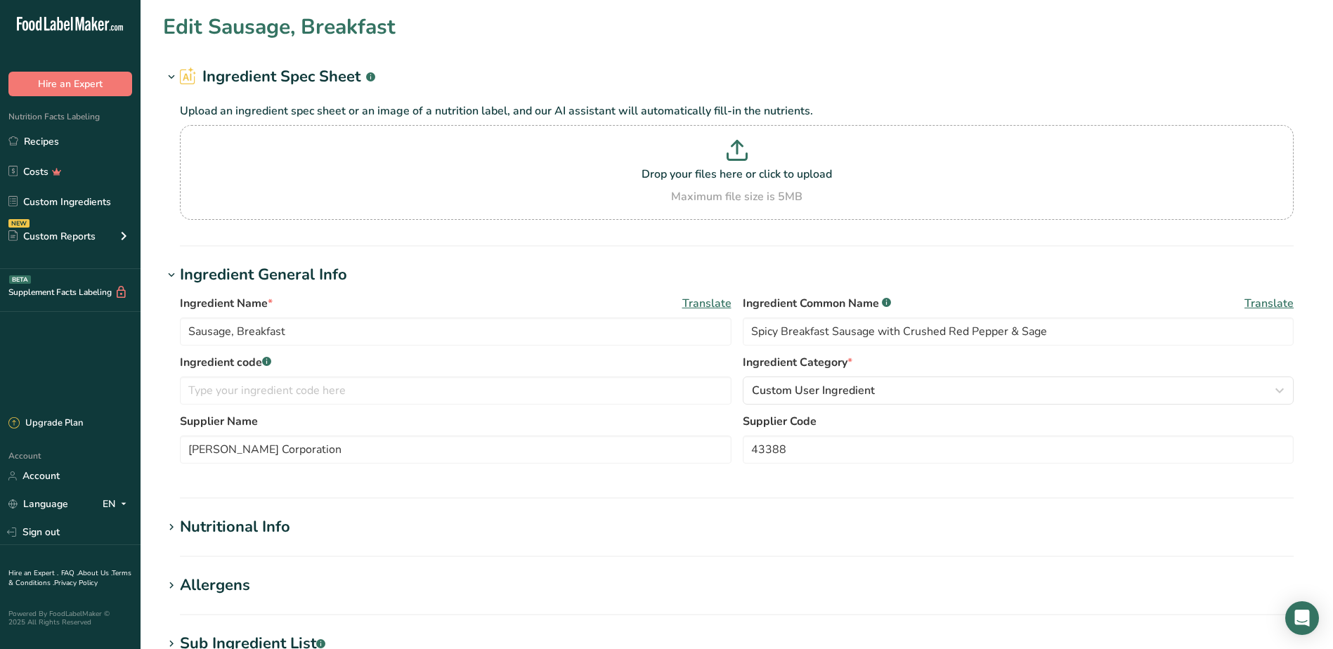
click at [238, 528] on div "Nutritional Info" at bounding box center [235, 527] width 110 height 23
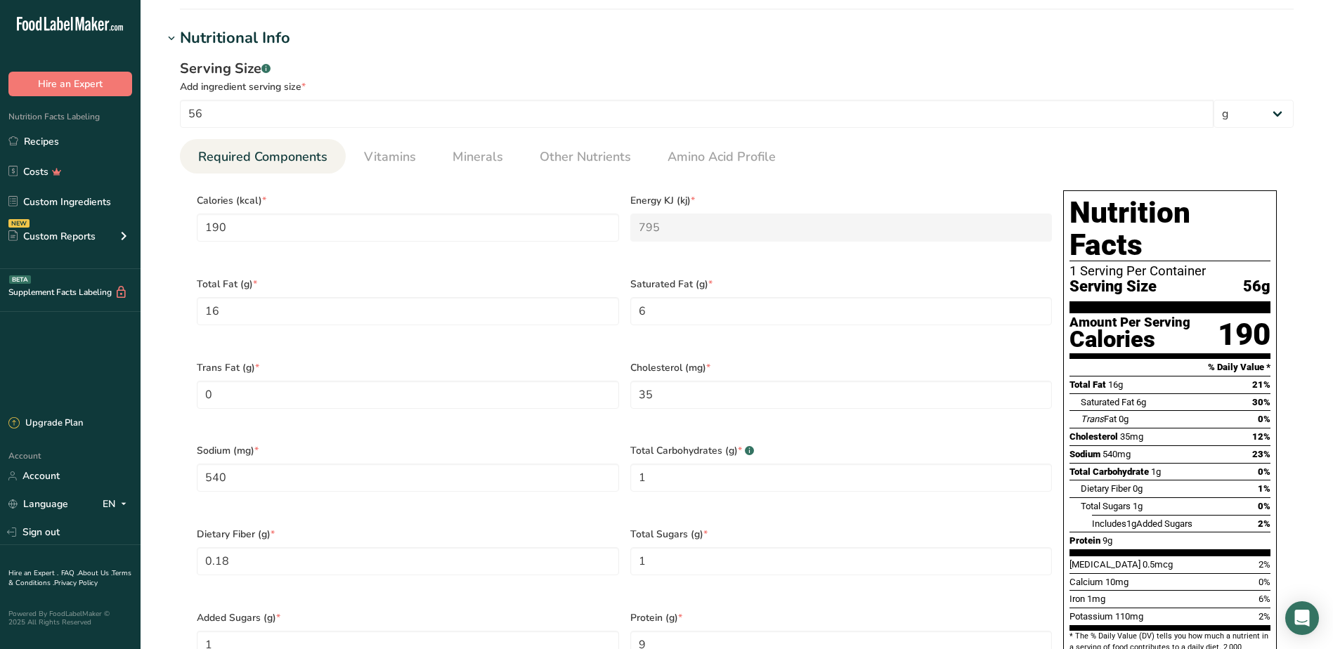
scroll to position [492, 0]
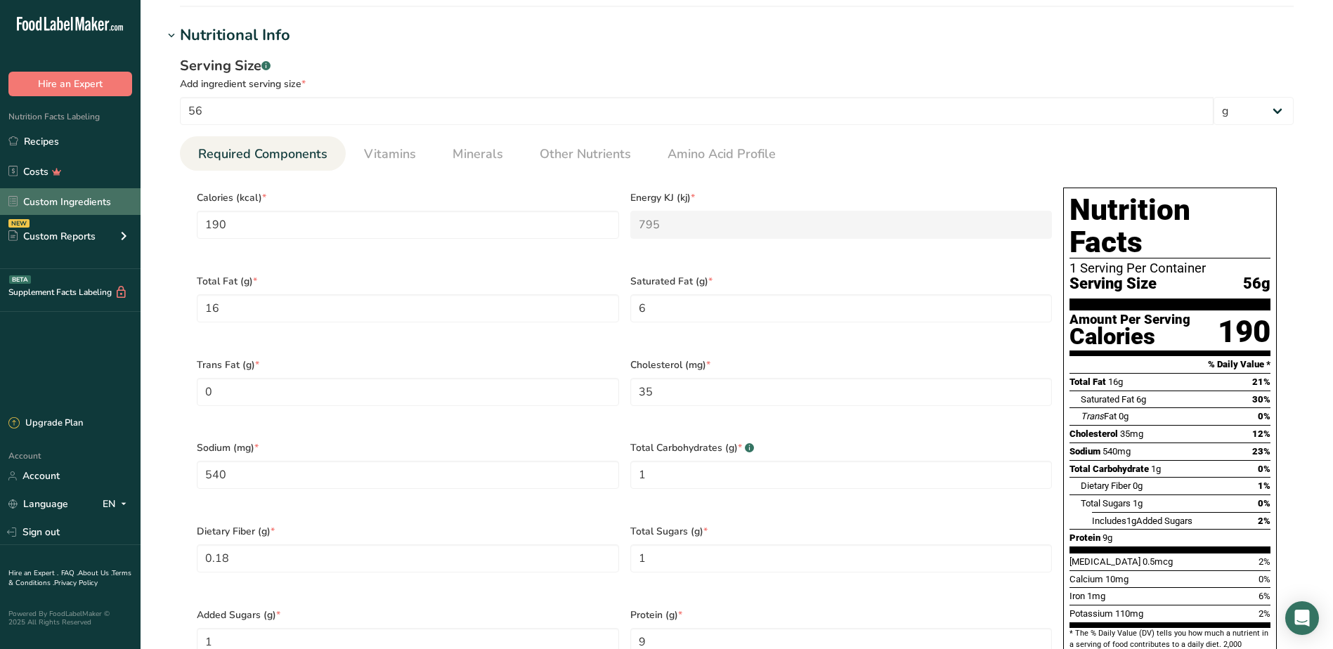
click at [86, 200] on link "Custom Ingredients" at bounding box center [70, 201] width 141 height 27
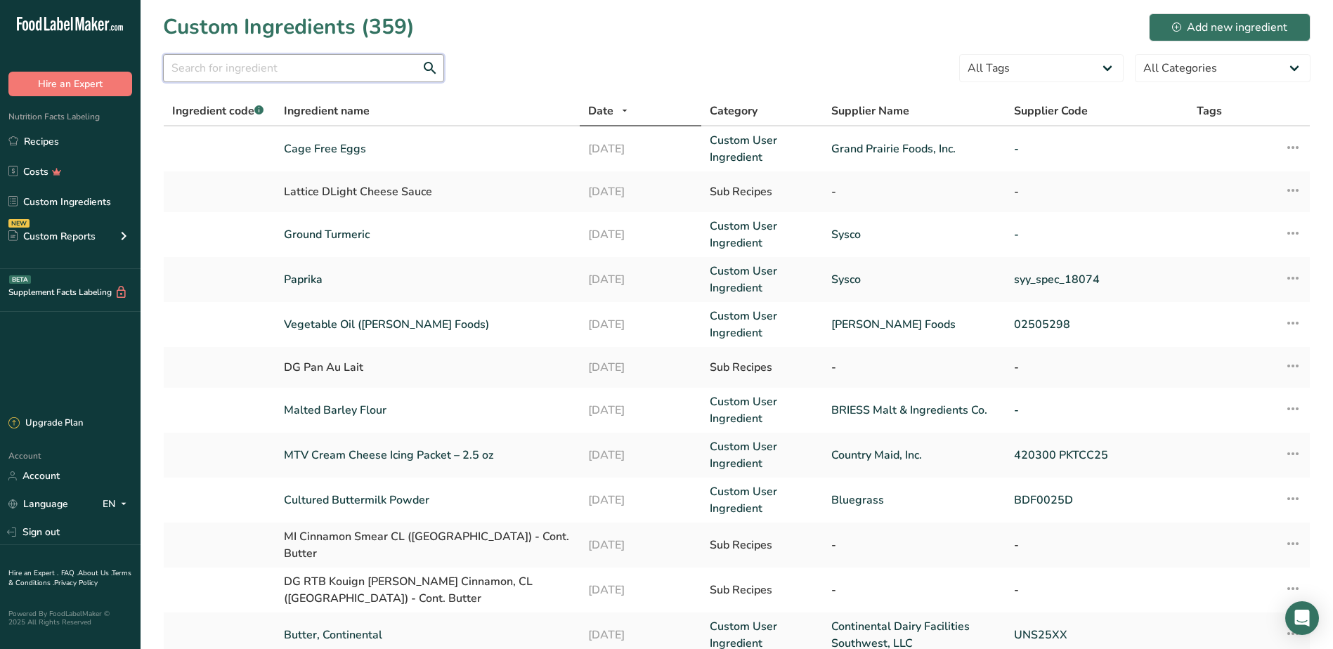
click at [245, 74] on input "text" at bounding box center [303, 68] width 281 height 28
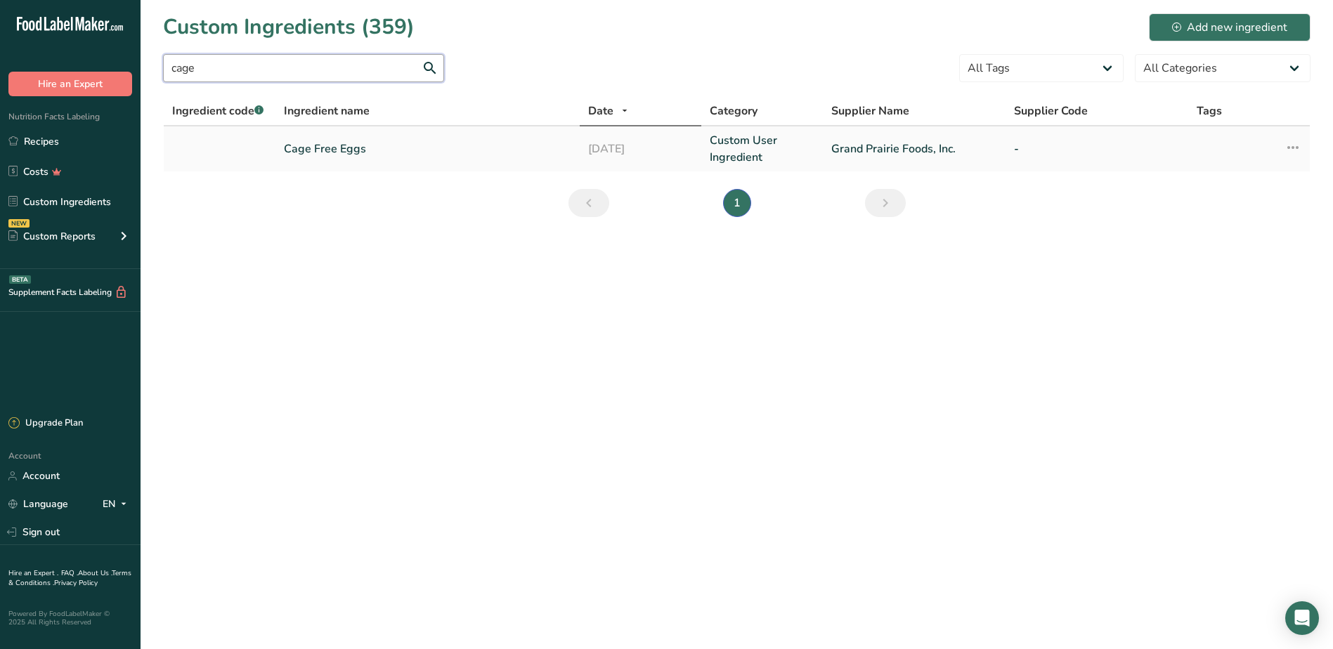
type input "cage"
click at [327, 154] on link "Cage Free Eggs" at bounding box center [427, 149] width 287 height 17
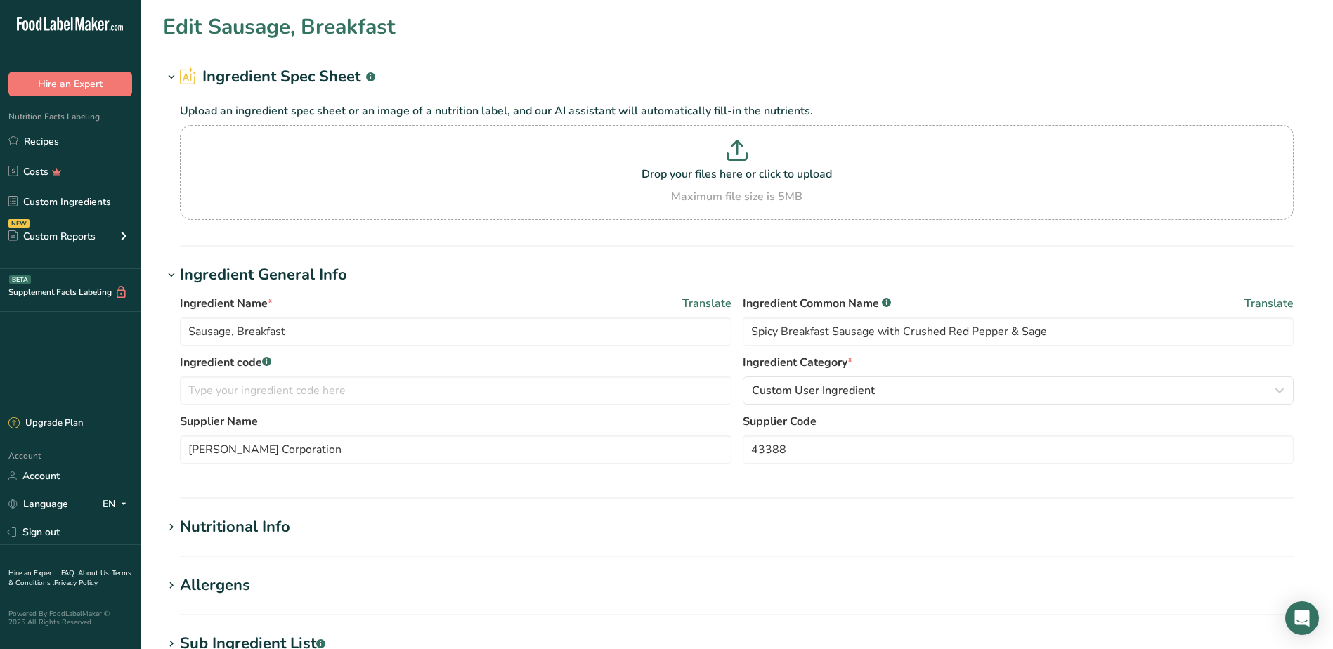
type input "Cage Free Eggs"
type input "Grand Prairie Foods, Inc."
type input "100"
type input "144.97"
type KJ "606.6"
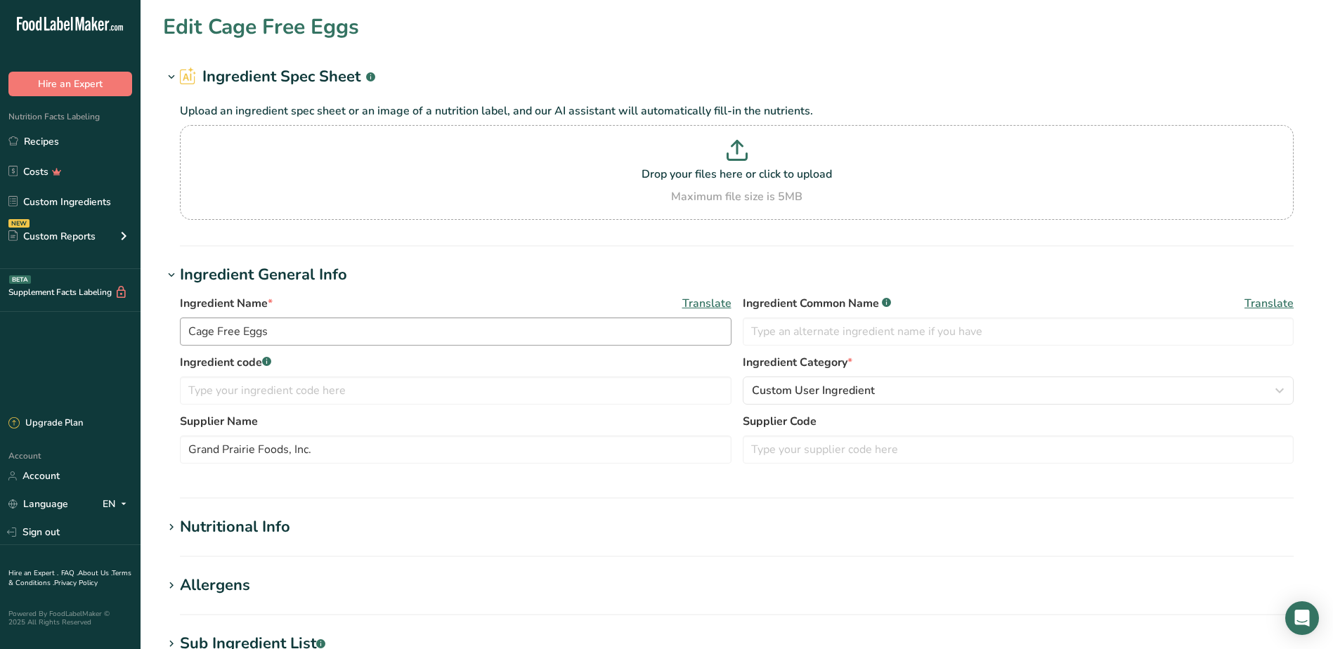
type Fat "9.32"
type Fat "3.06"
type Fat "0.04"
type input "364.56"
type input "342.87"
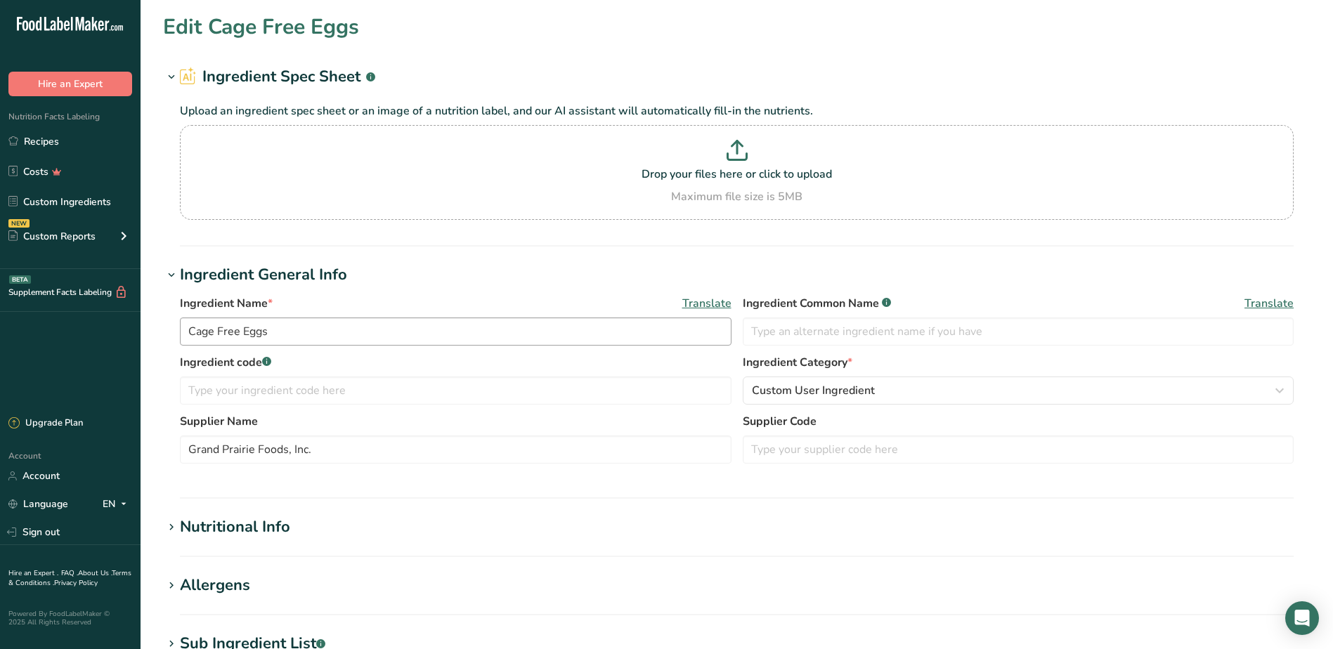
type Carbohydrates "1.88"
type Fiber "0.1"
type Sugars "0.36"
type Sugars "0"
type input "12.32"
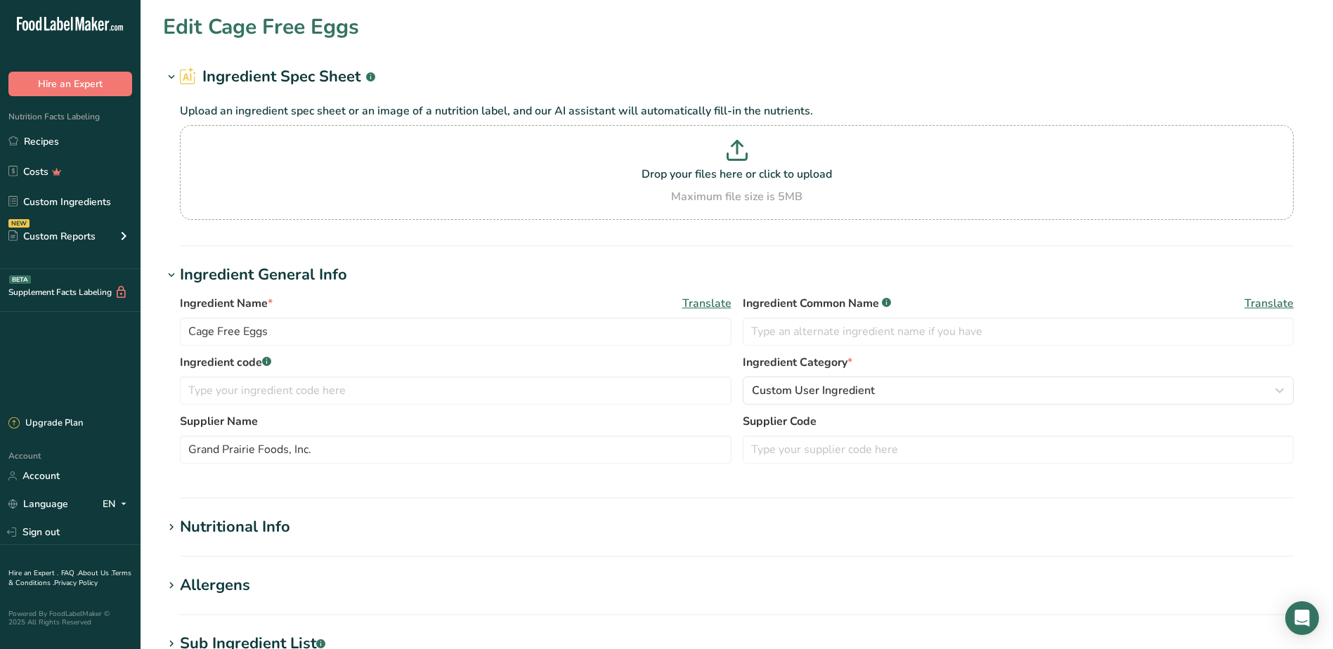
click at [187, 529] on div "Nutritional Info" at bounding box center [235, 527] width 110 height 23
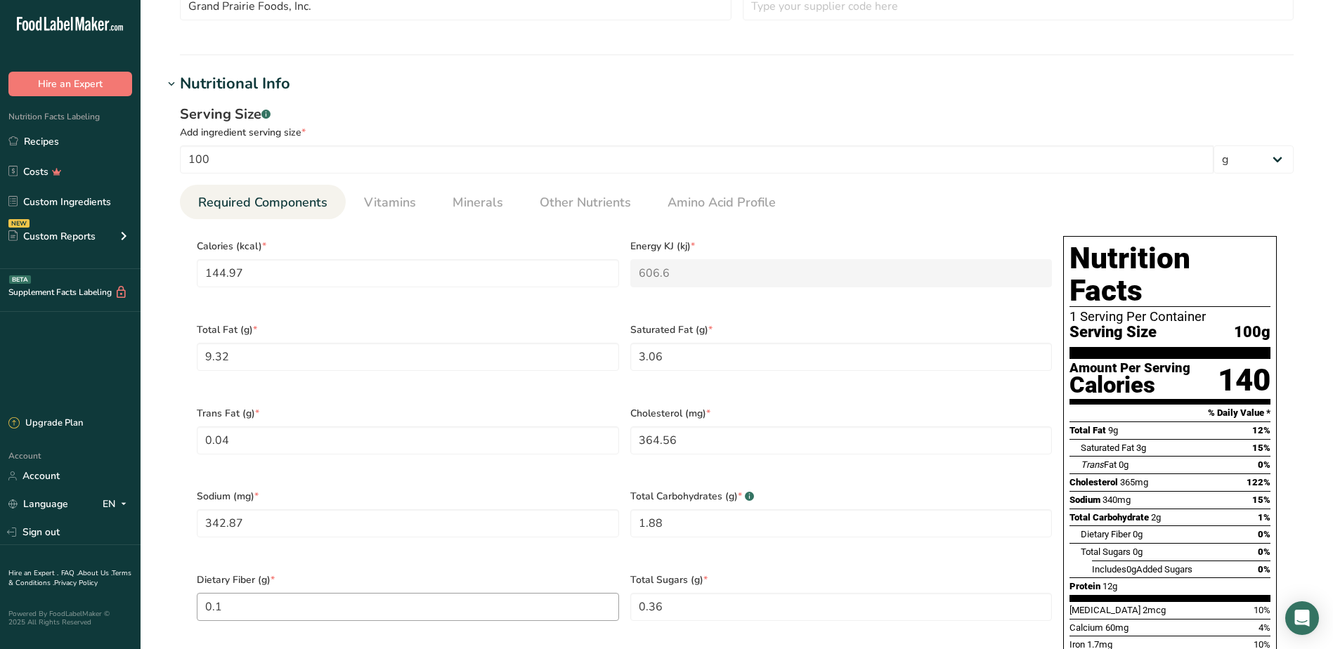
scroll to position [492, 0]
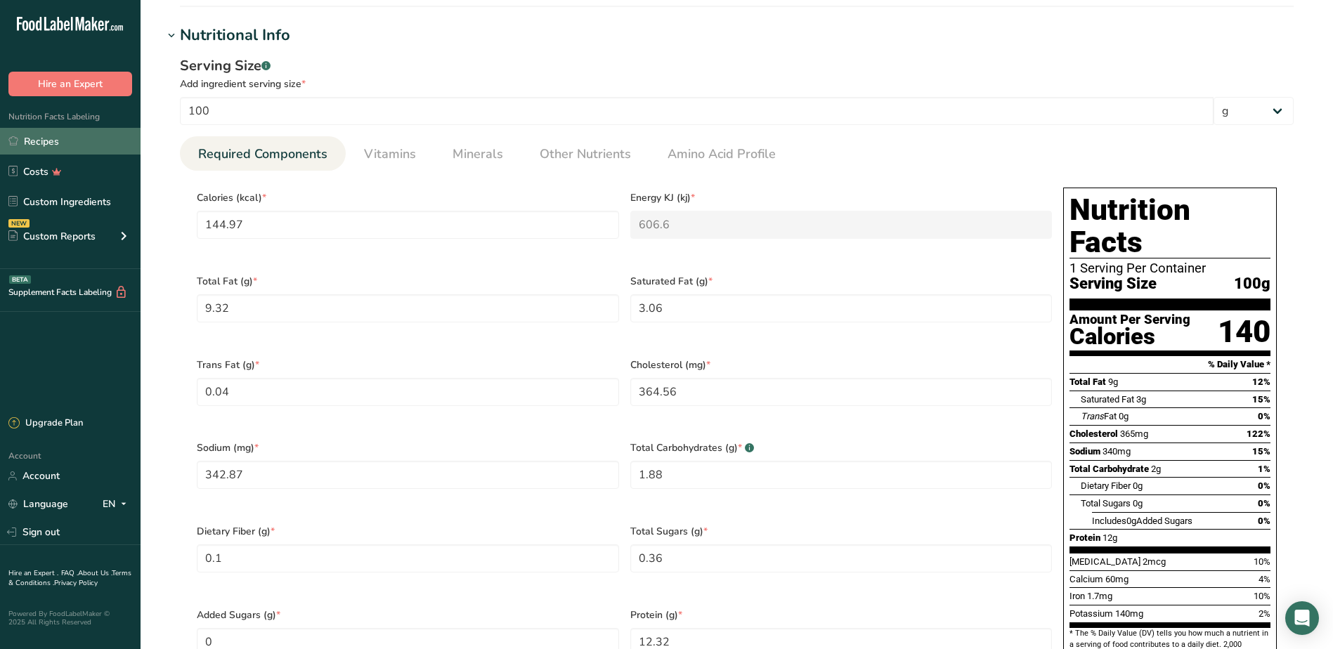
drag, startPoint x: 41, startPoint y: 149, endPoint x: 50, endPoint y: 147, distance: 9.4
click at [41, 149] on link "Recipes" at bounding box center [70, 141] width 141 height 27
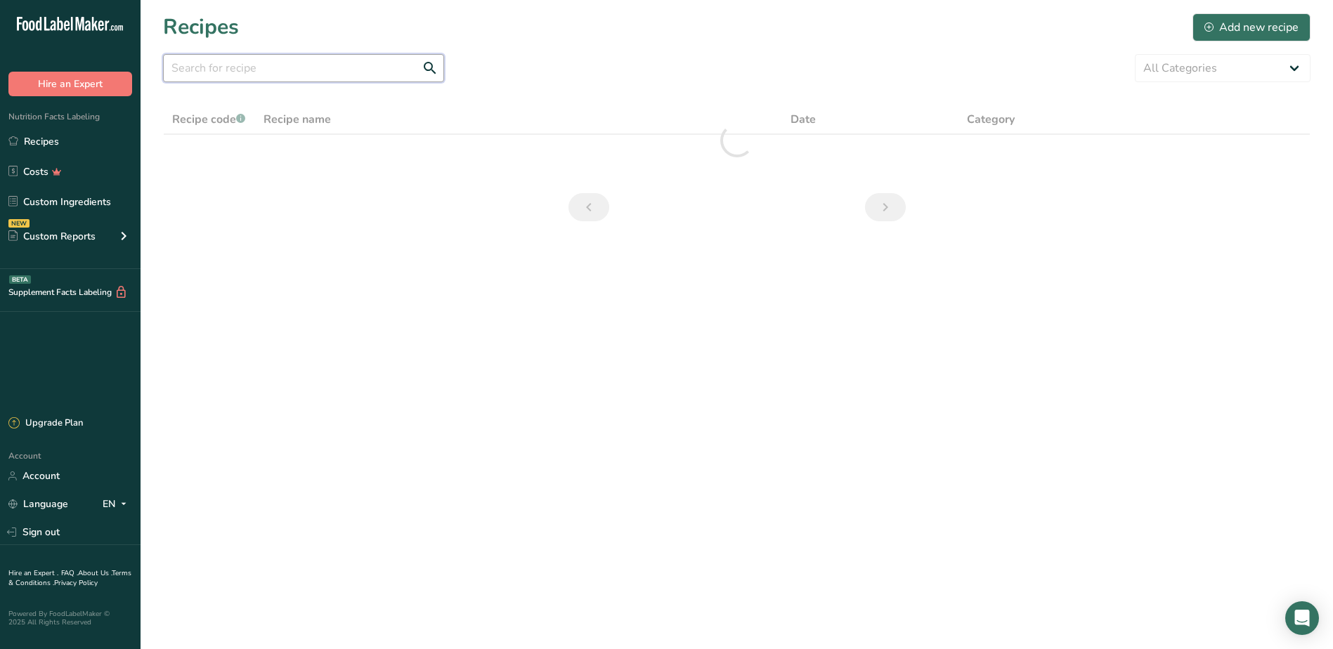
click at [352, 72] on input "text" at bounding box center [303, 68] width 281 height 28
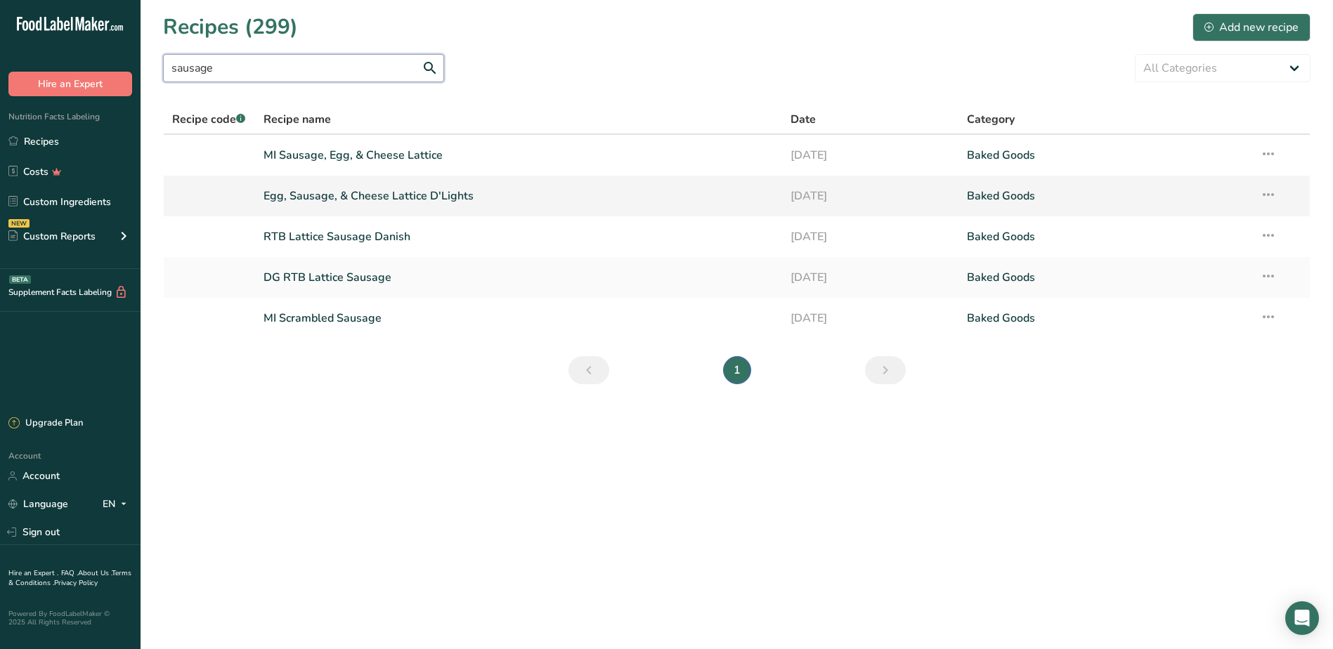
type input "sausage"
click at [317, 193] on link "Egg, Sausage, & Cheese Lattice D'Lights" at bounding box center [519, 196] width 511 height 30
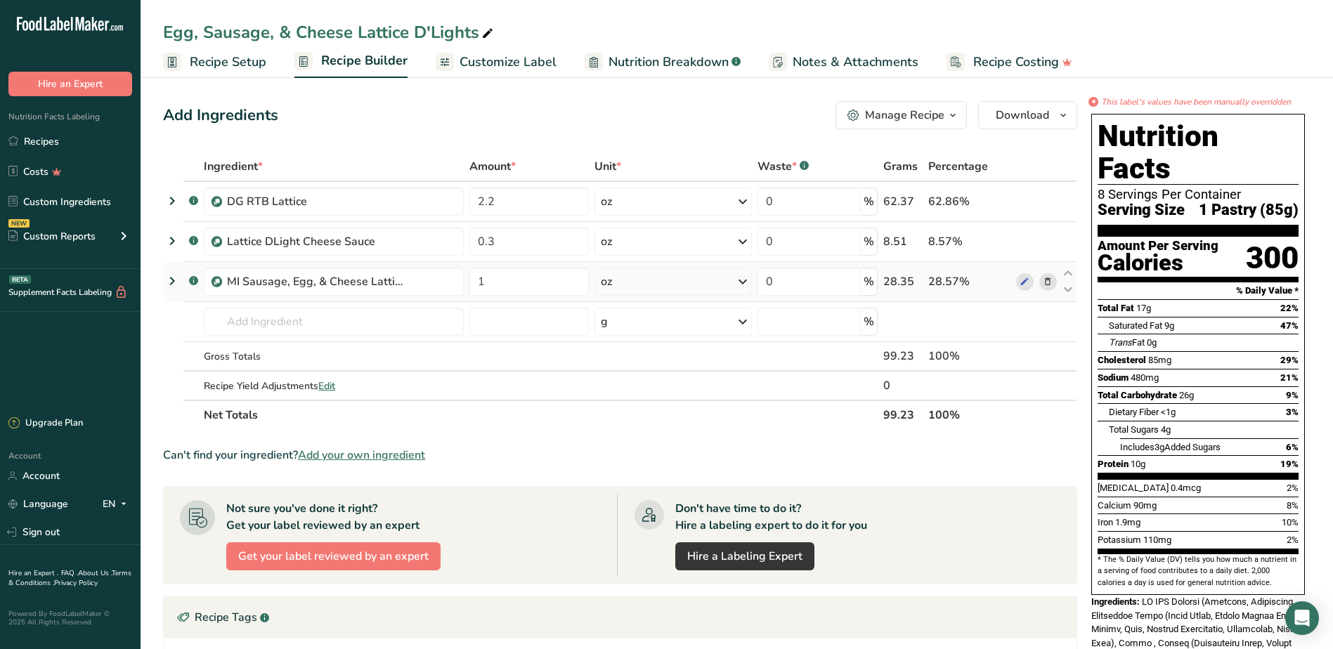
click at [169, 283] on icon at bounding box center [172, 281] width 17 height 25
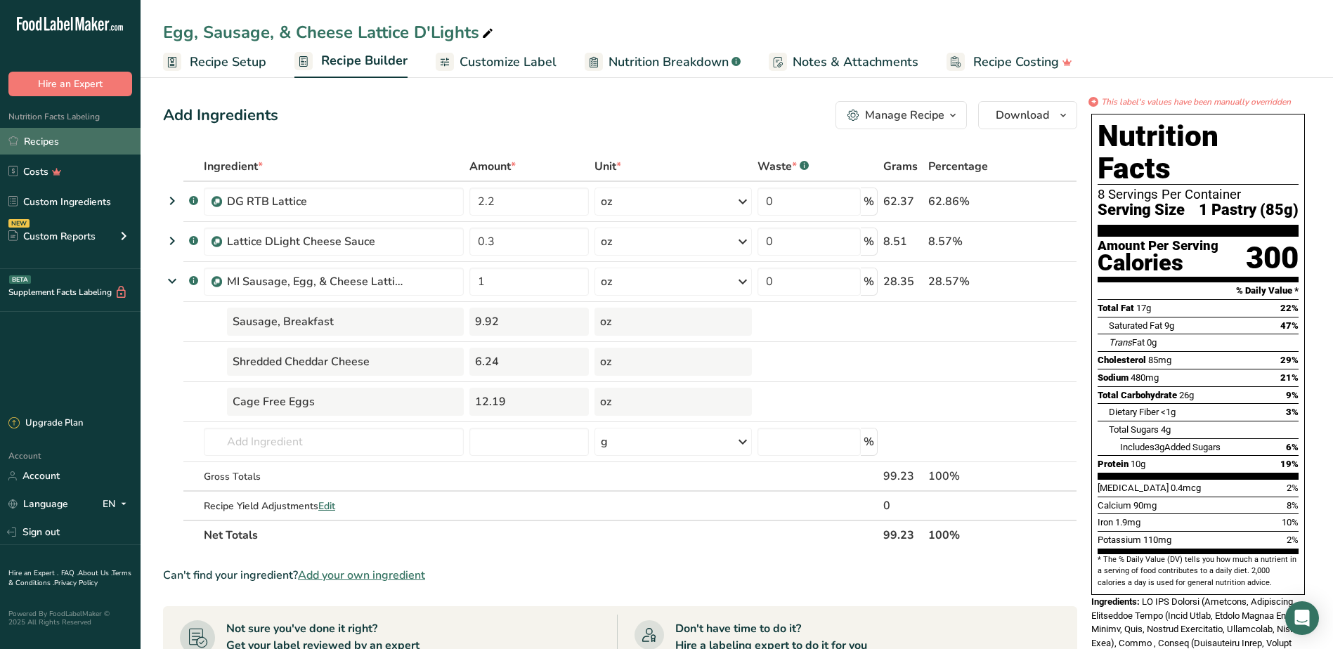
click at [75, 141] on link "Recipes" at bounding box center [70, 141] width 141 height 27
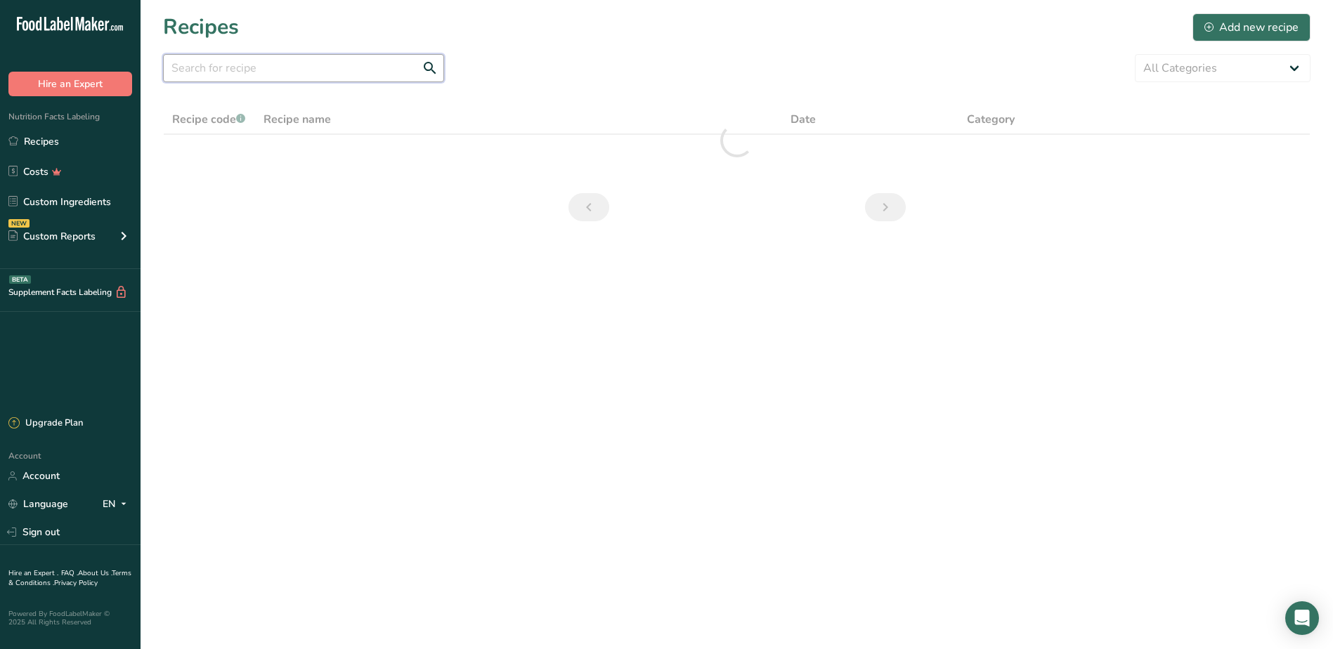
click at [212, 70] on input "text" at bounding box center [303, 68] width 281 height 28
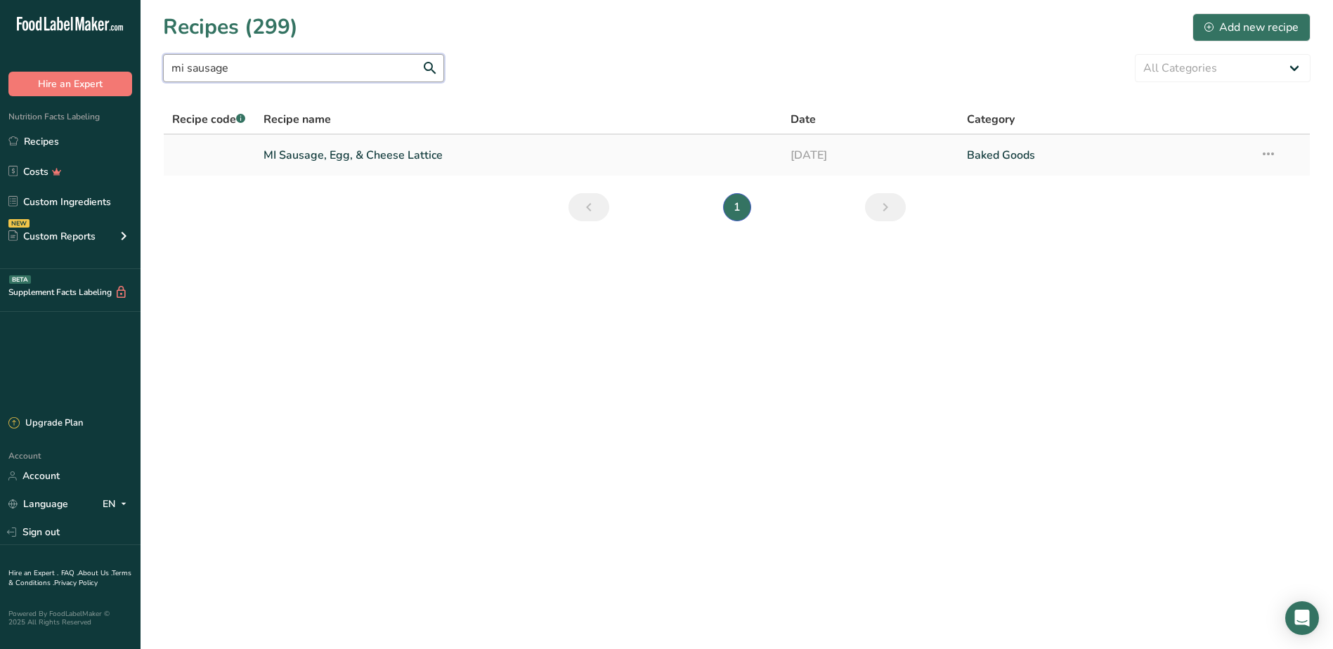
type input "mi sausage"
click at [378, 160] on link "MI Sausage, Egg, & Cheese Lattice" at bounding box center [519, 156] width 511 height 30
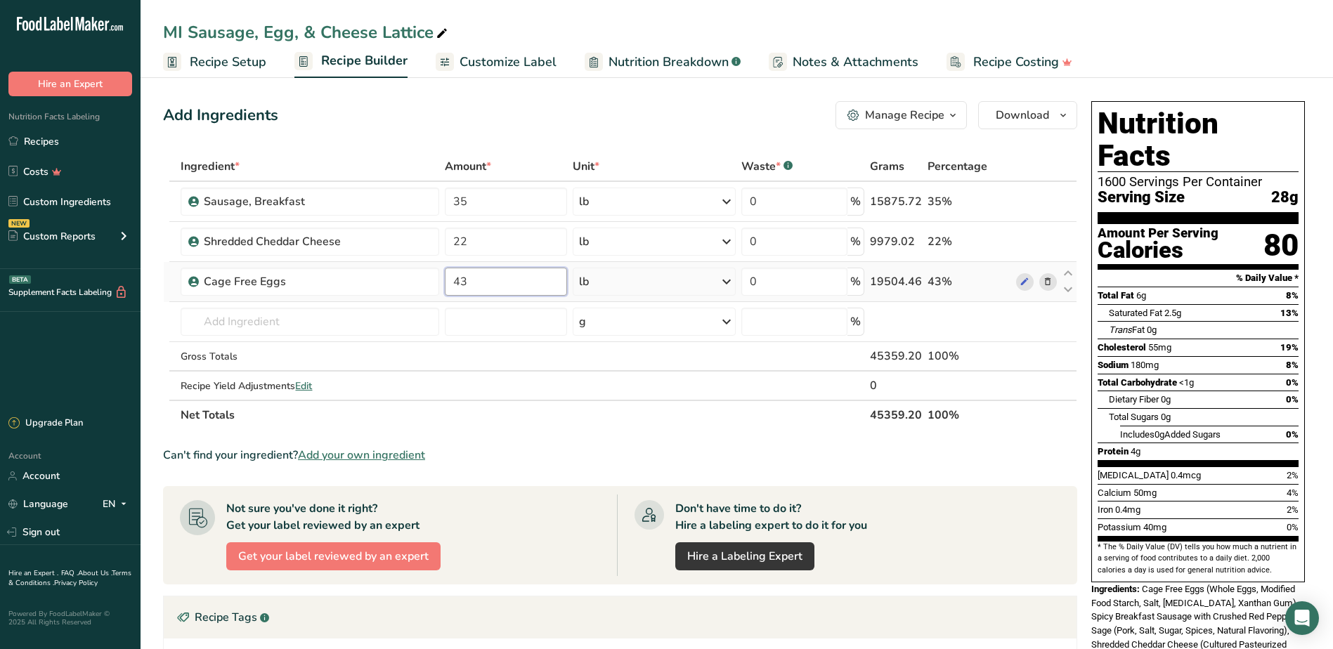
click at [477, 278] on input "43" at bounding box center [506, 282] width 123 height 28
type input "4"
type input "0.43"
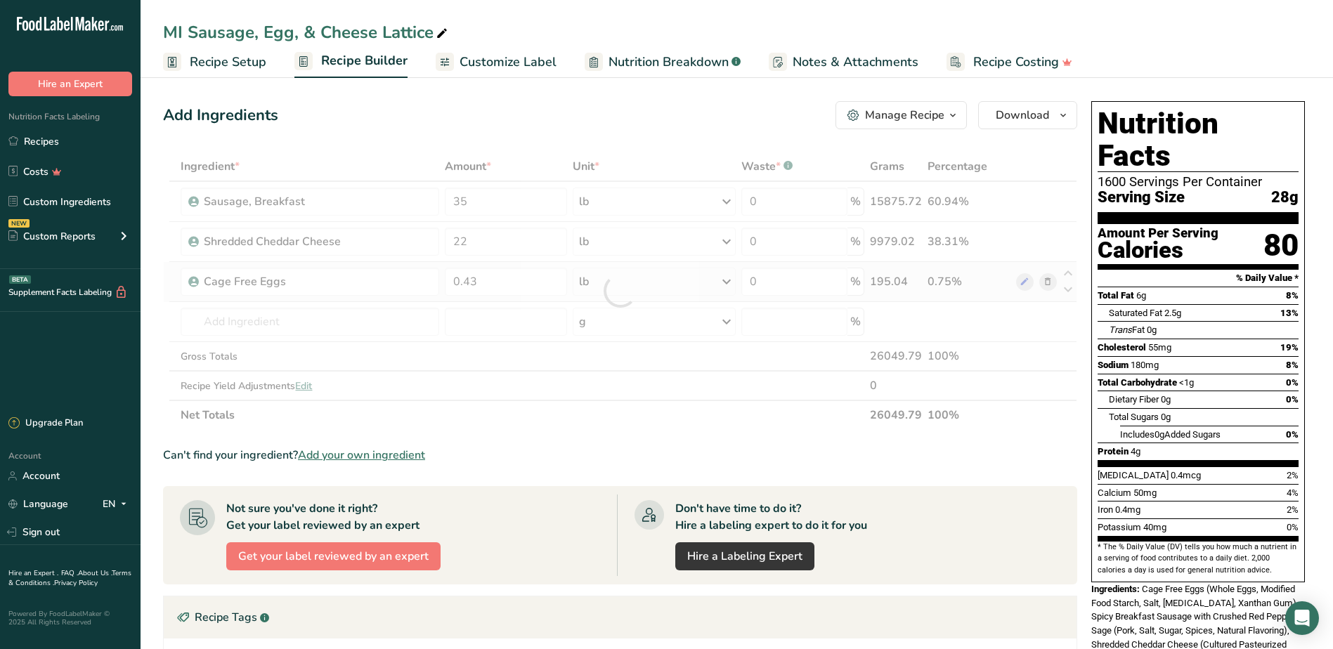
click at [729, 280] on div "Ingredient * Amount * Unit * Waste * .a-a{fill:#347362;}.b-a{fill:#fff;} Grams …" at bounding box center [620, 291] width 914 height 278
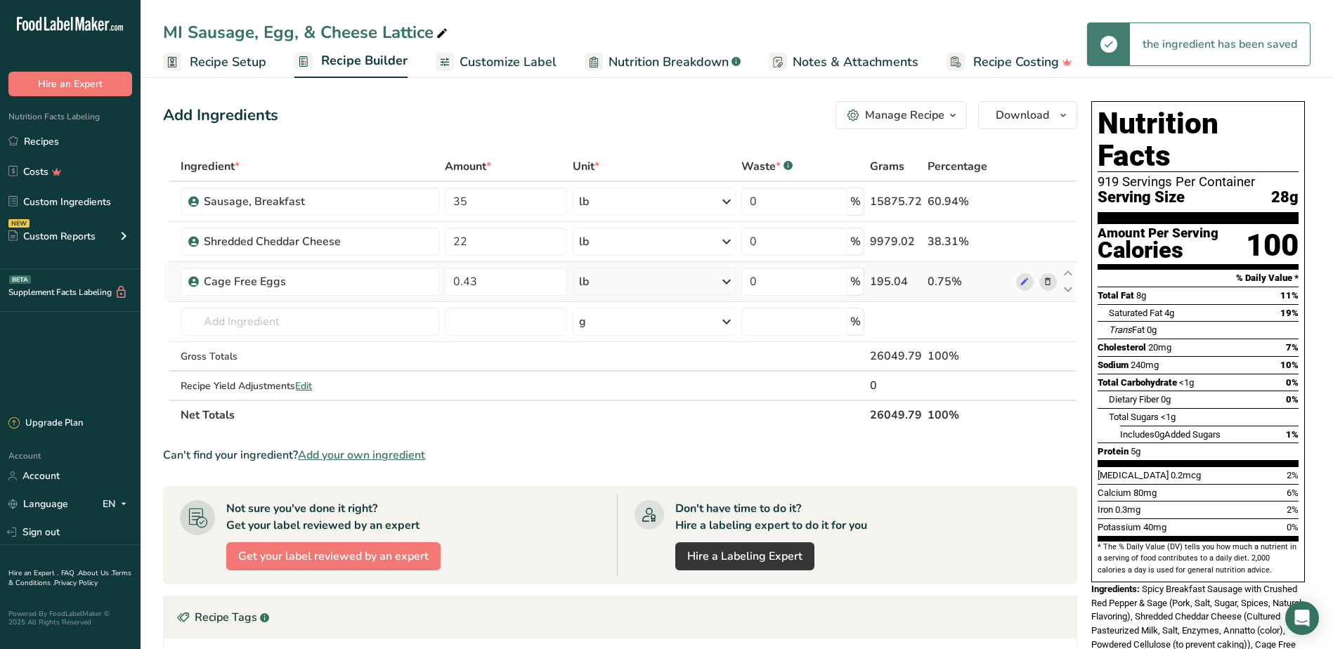
click at [725, 283] on icon at bounding box center [726, 281] width 17 height 25
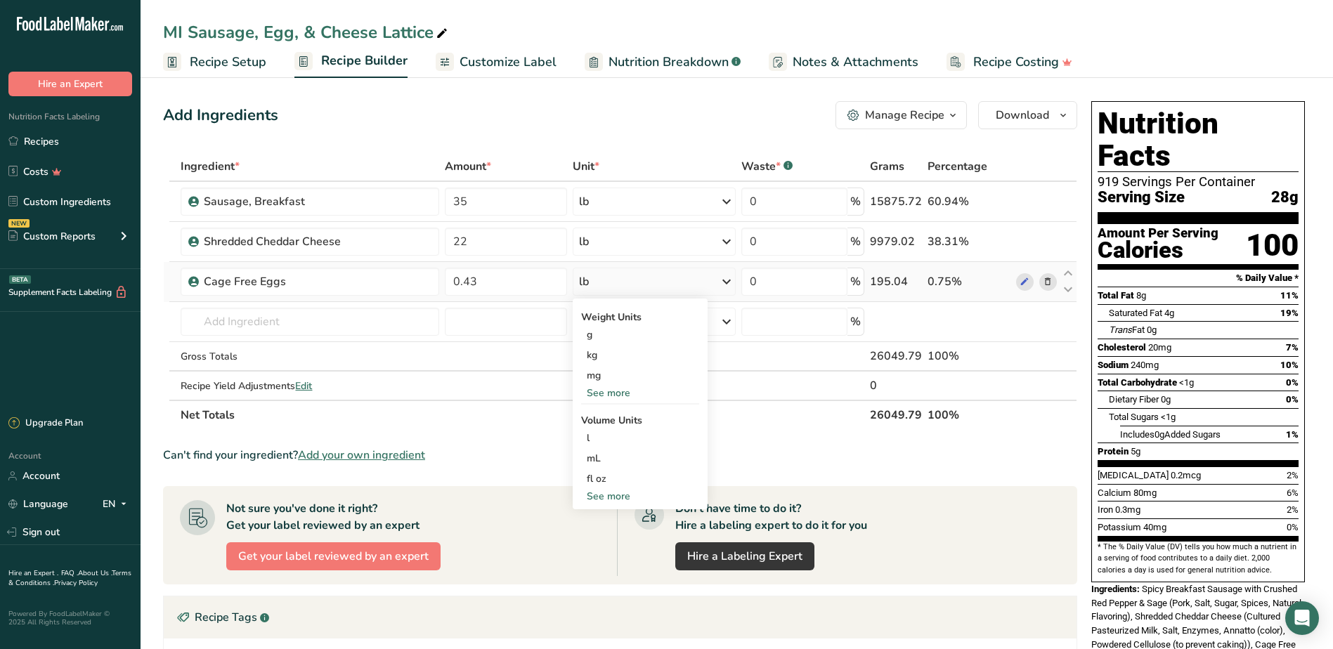
click at [616, 397] on div "See more" at bounding box center [640, 393] width 118 height 15
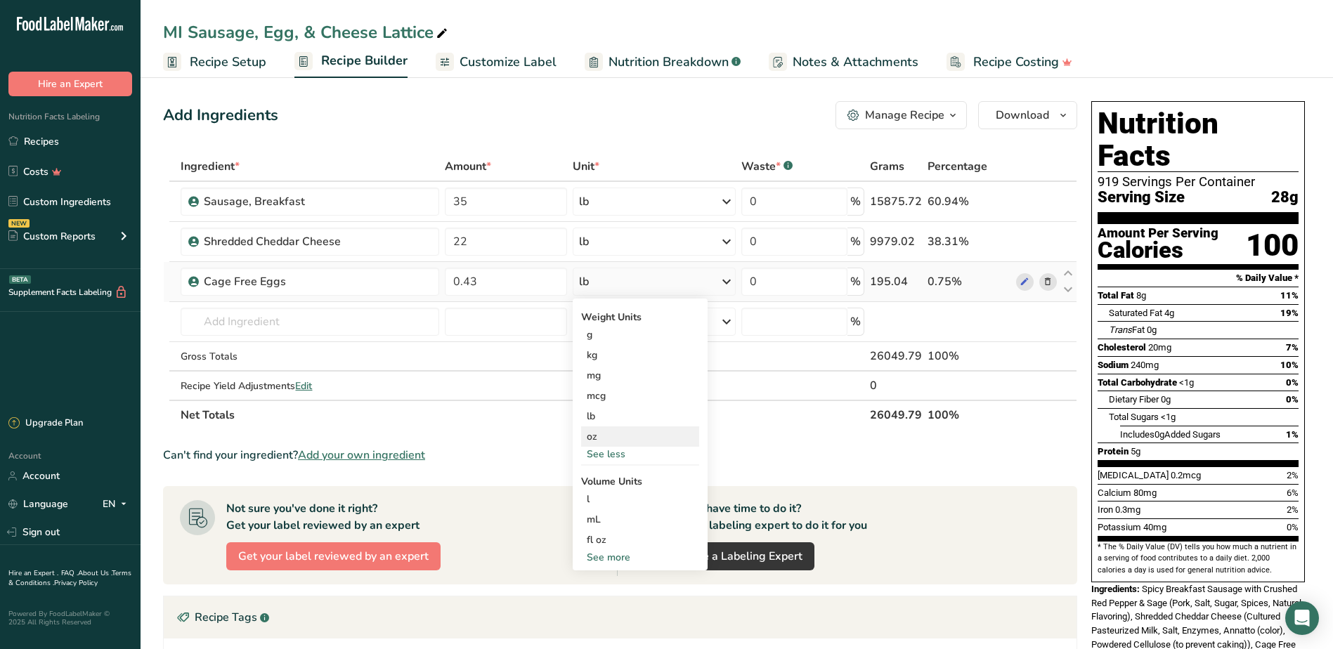
click at [604, 435] on div "oz" at bounding box center [640, 437] width 118 height 20
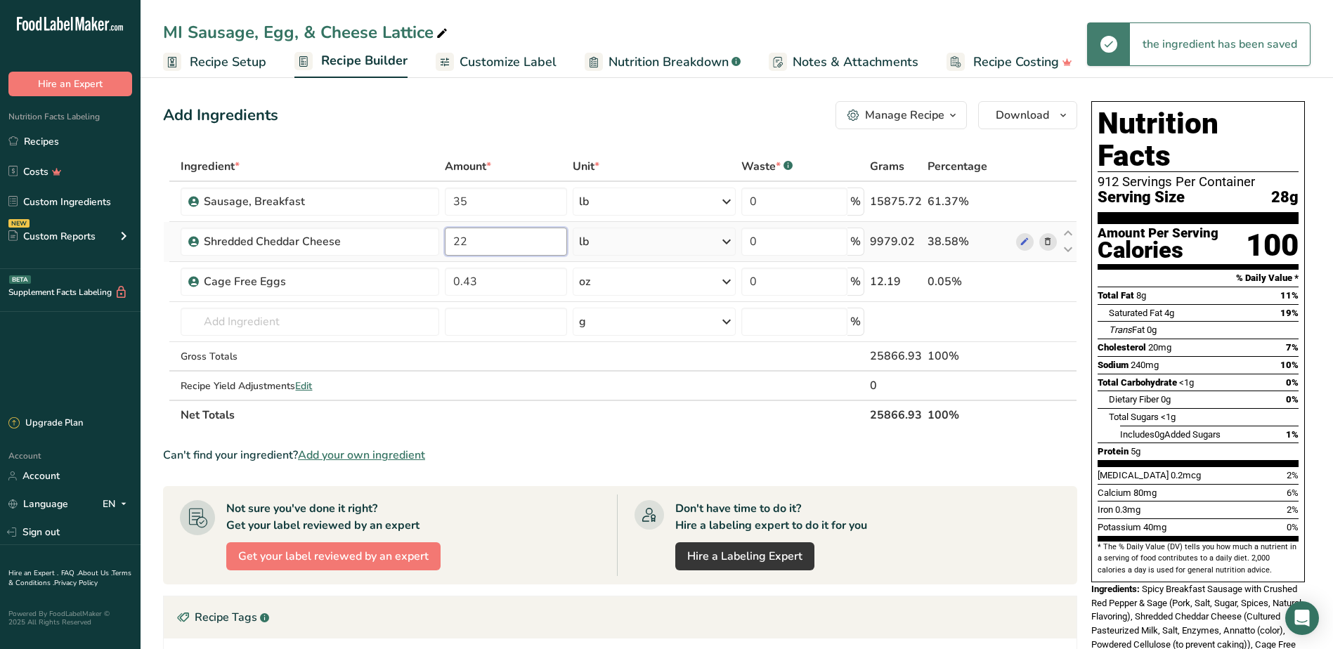
click at [518, 249] on input "22" at bounding box center [506, 242] width 123 height 28
type input "2"
type input "0.22"
click at [733, 243] on div "Ingredient * Amount * Unit * Waste * .a-a{fill:#347362;}.b-a{fill:#fff;} Grams …" at bounding box center [620, 291] width 914 height 278
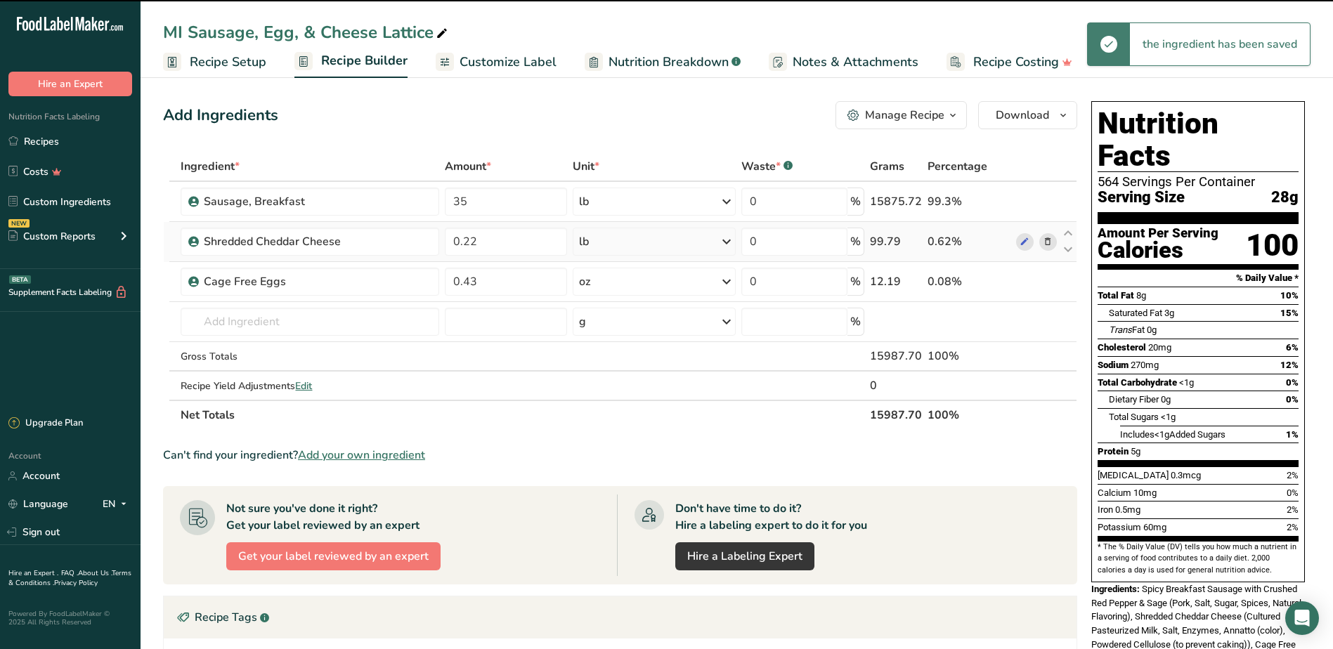
click at [727, 241] on icon at bounding box center [726, 241] width 17 height 25
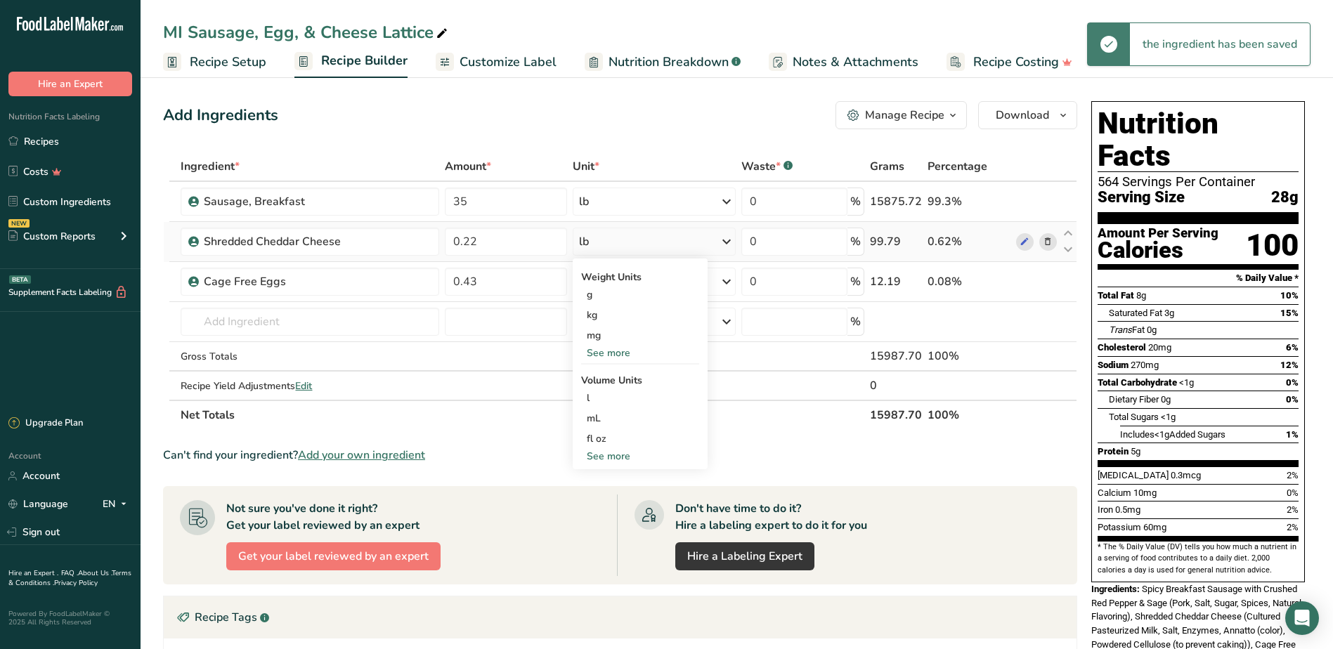
click at [614, 350] on div "See more" at bounding box center [640, 353] width 118 height 15
click at [590, 398] on div "oz" at bounding box center [640, 397] width 118 height 20
click at [503, 203] on input "35" at bounding box center [506, 202] width 123 height 28
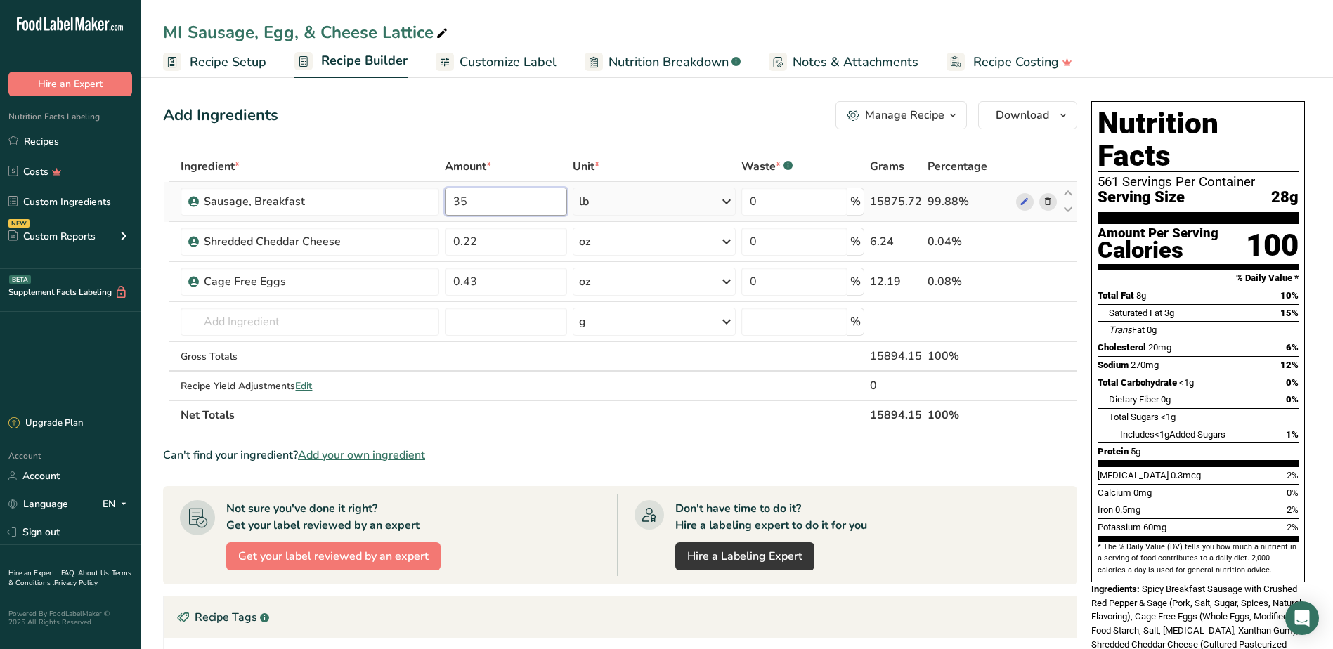
click at [476, 195] on input "35" at bounding box center [506, 202] width 123 height 28
type input "3"
type input "0.35"
click at [738, 200] on div "Ingredient * Amount * Unit * Waste * .a-a{fill:#347362;}.b-a{fill:#fff;} Grams …" at bounding box center [620, 291] width 914 height 278
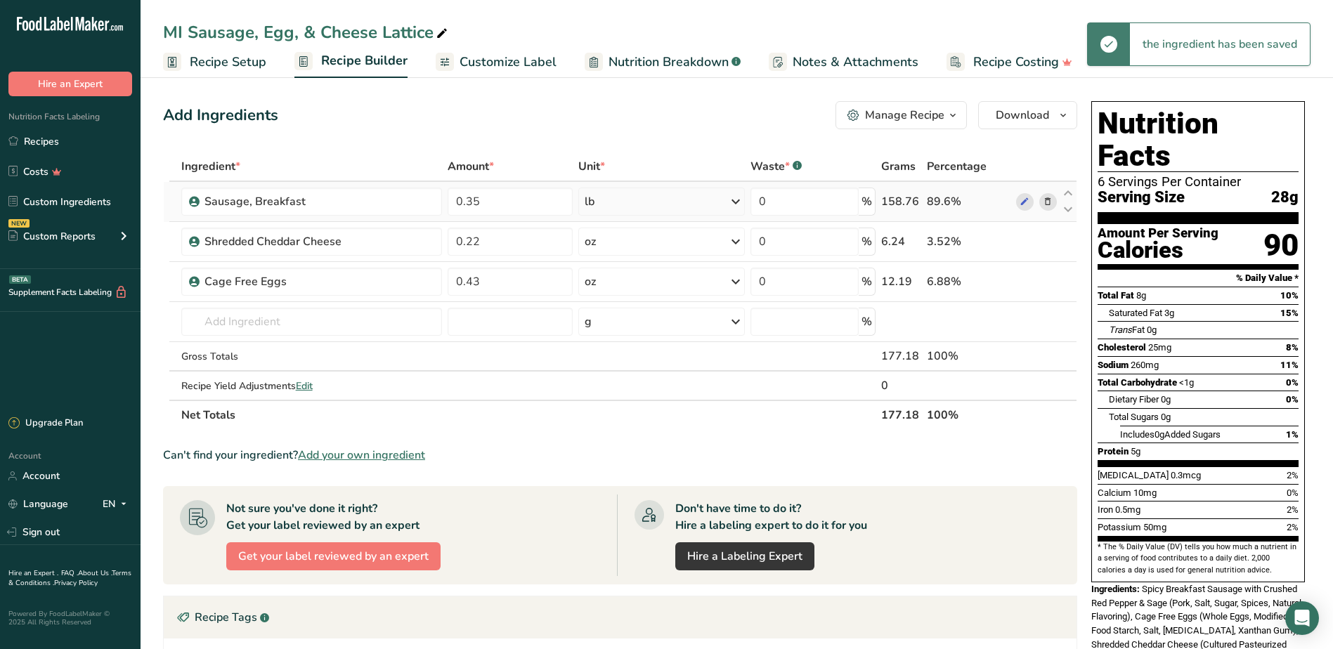
click at [738, 205] on icon at bounding box center [735, 201] width 17 height 25
click at [624, 320] on div "See more" at bounding box center [646, 313] width 118 height 15
click at [607, 356] on div "oz" at bounding box center [646, 357] width 118 height 20
click at [772, 446] on section "Ingredient * Amount * Unit * Waste * .a-a{fill:#347362;}.b-a{fill:#fff;} Grams …" at bounding box center [620, 529] width 914 height 754
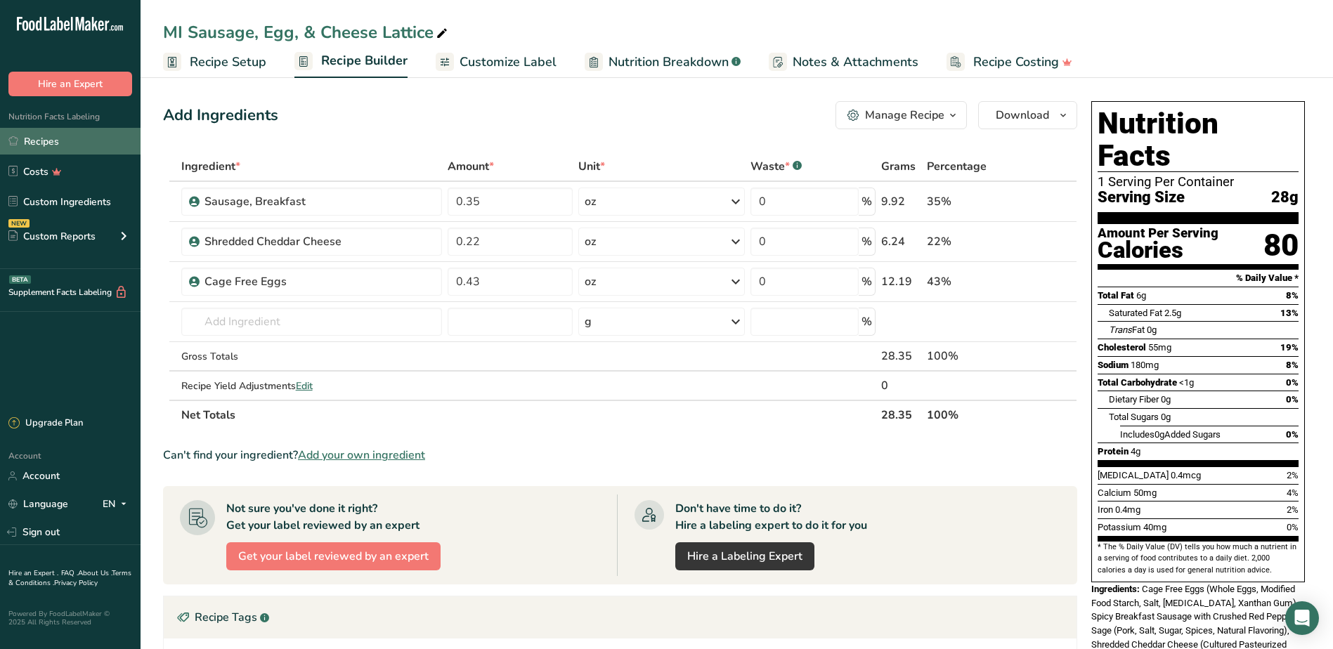
click at [42, 141] on link "Recipes" at bounding box center [70, 141] width 141 height 27
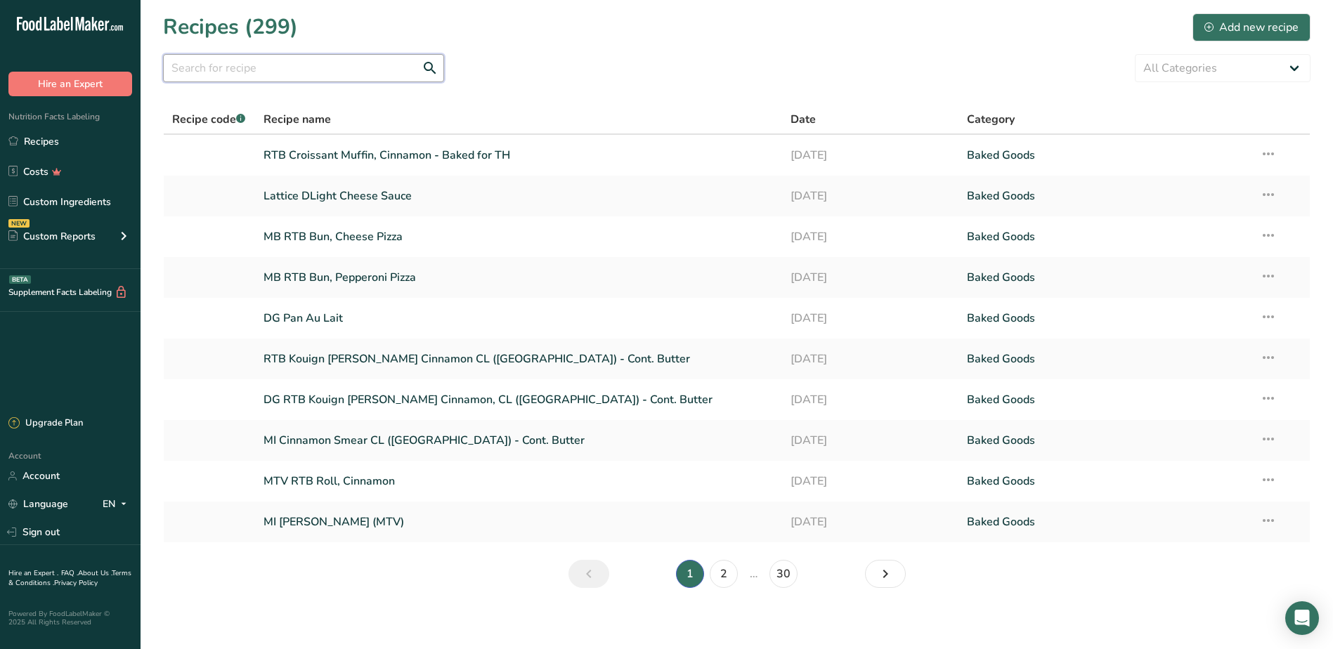
drag, startPoint x: 280, startPoint y: 72, endPoint x: 296, endPoint y: 61, distance: 19.7
click at [289, 65] on input "text" at bounding box center [303, 68] width 281 height 28
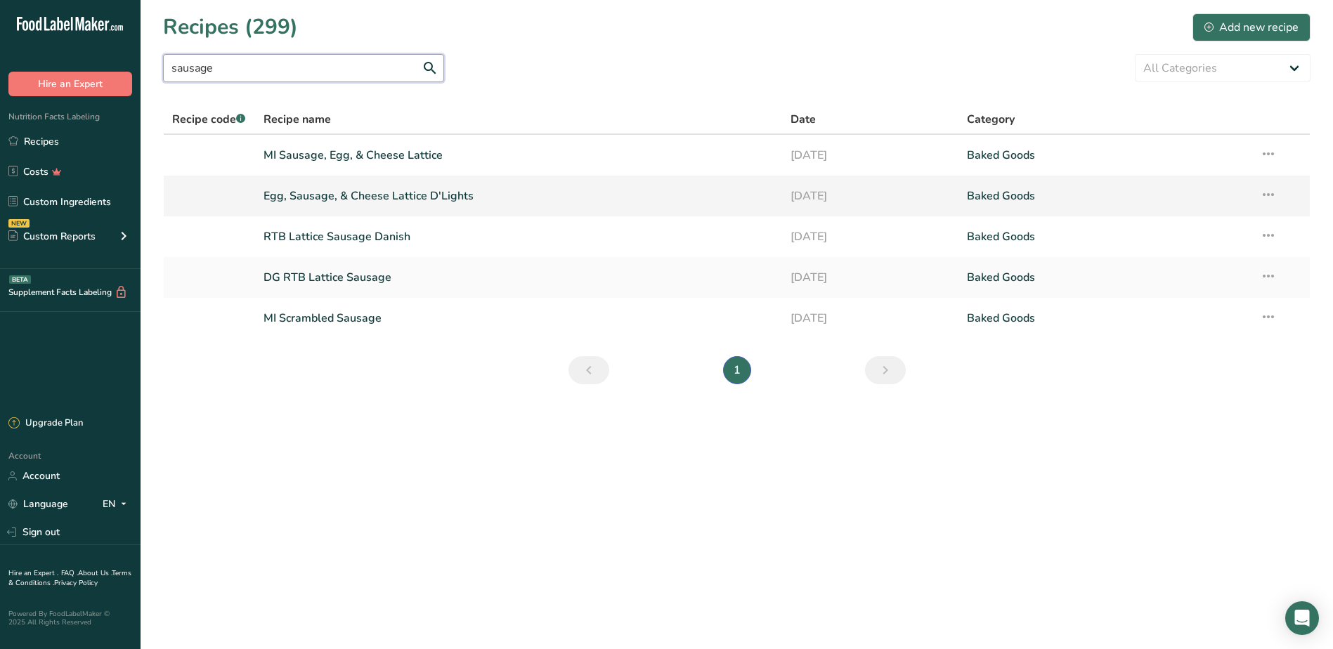
type input "sausage"
click at [332, 195] on link "Egg, Sausage, & Cheese Lattice D'Lights" at bounding box center [519, 196] width 511 height 30
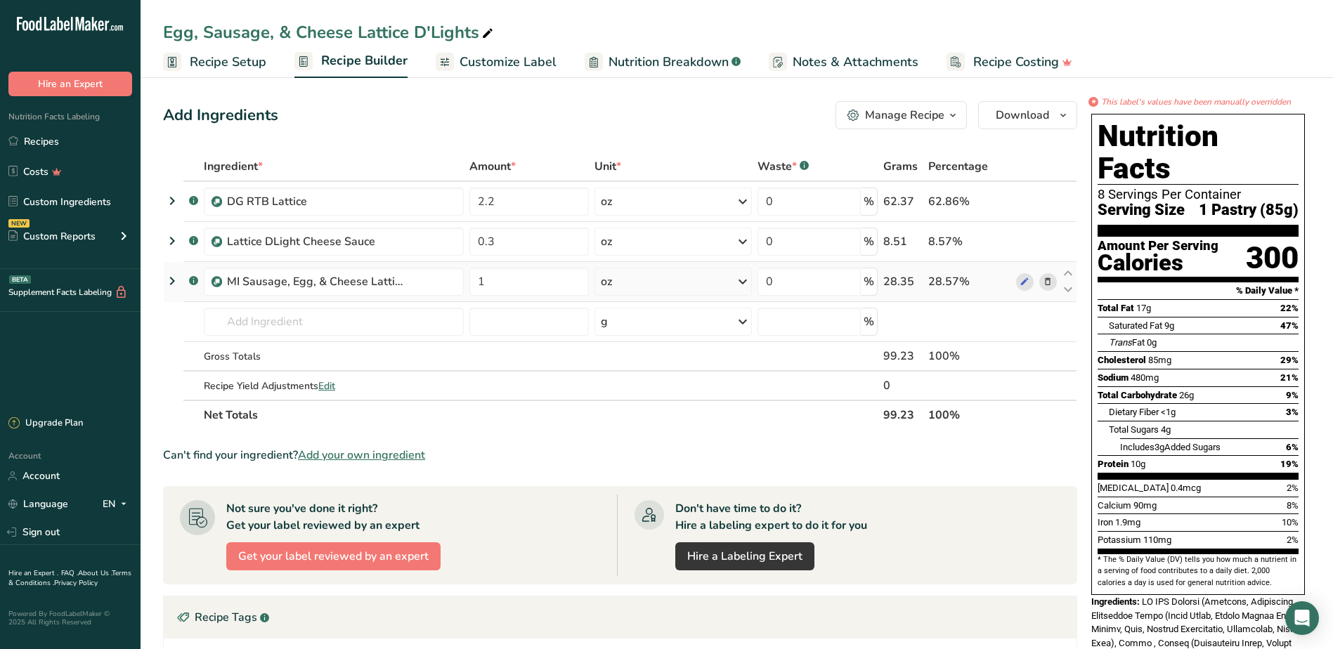
click at [172, 281] on icon at bounding box center [172, 281] width 17 height 25
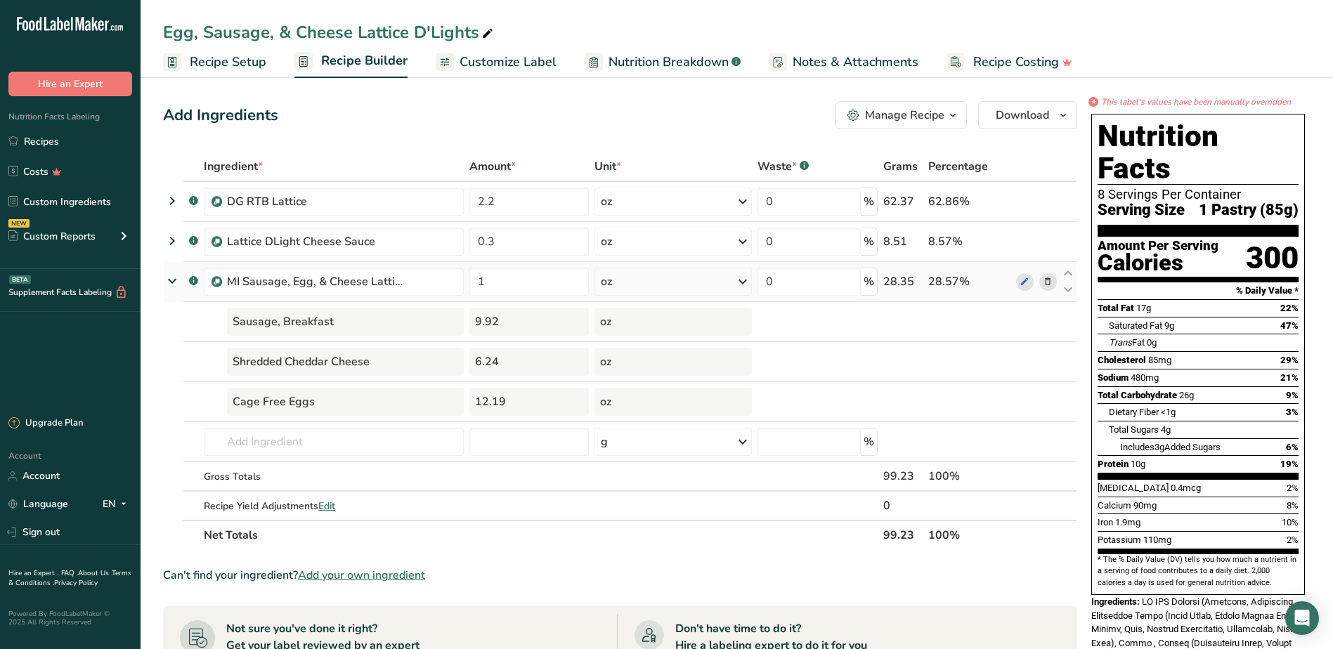
click at [1052, 282] on icon at bounding box center [1048, 282] width 10 height 15
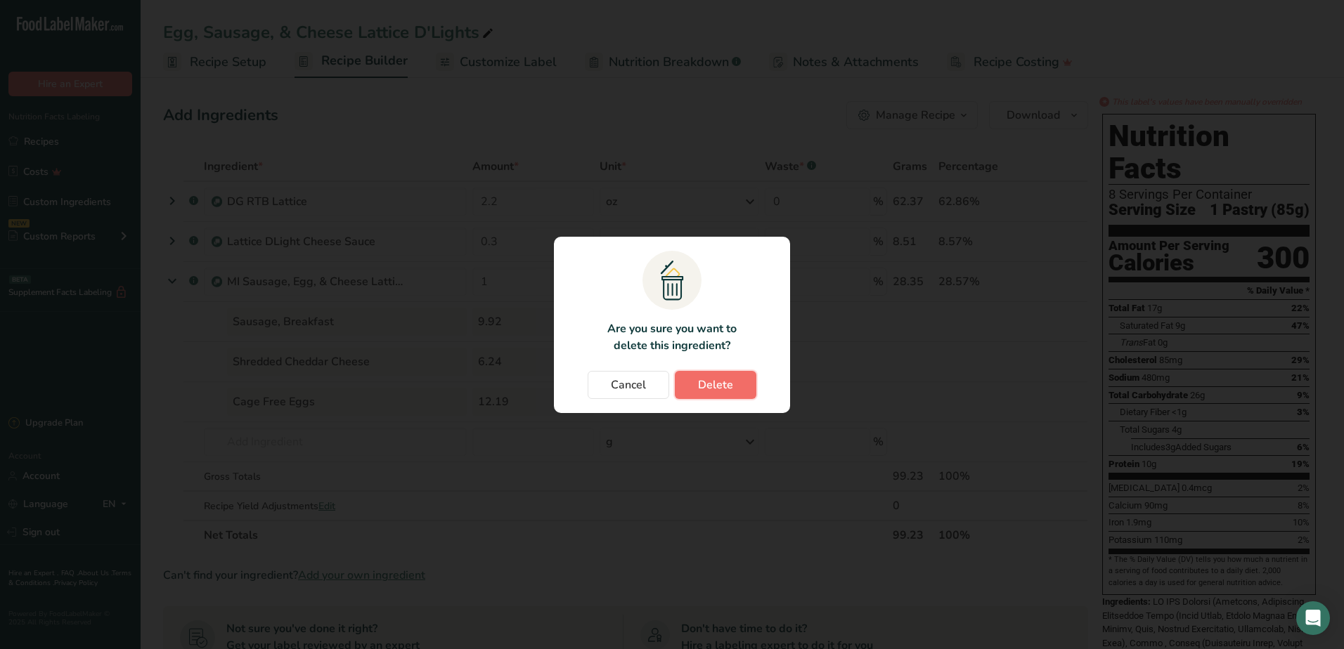
click at [694, 388] on button "Delete" at bounding box center [716, 385] width 82 height 28
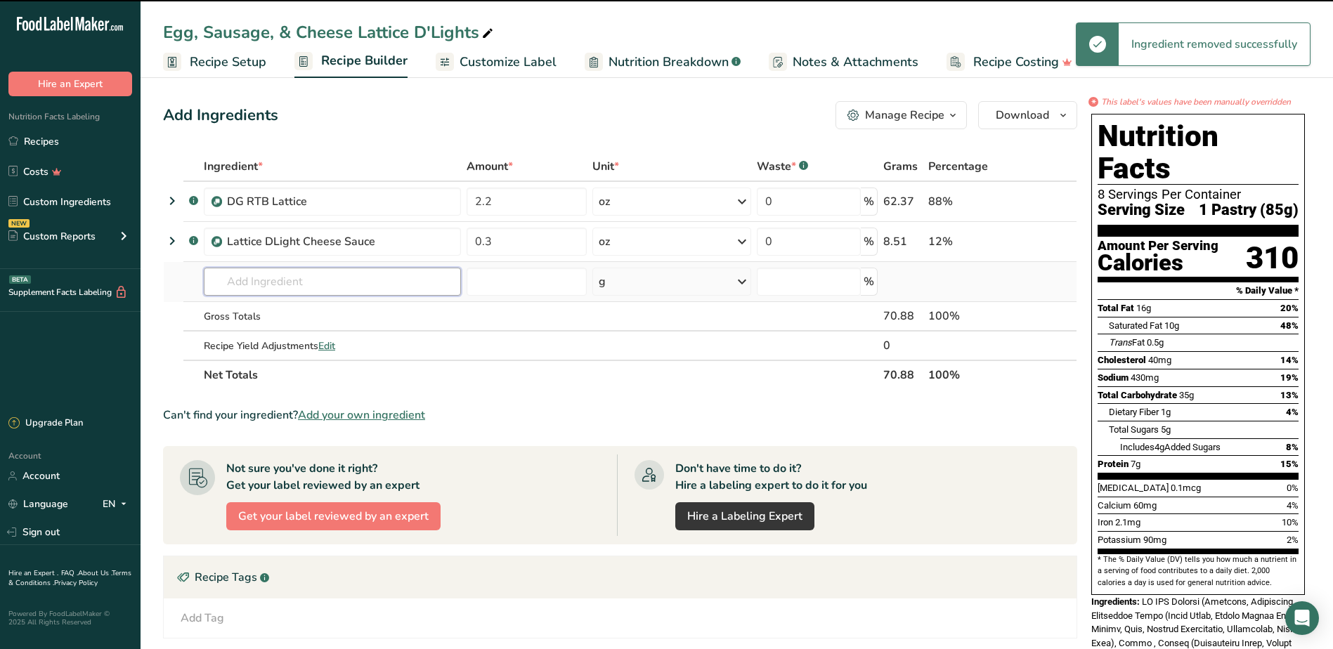
click at [238, 285] on input "text" at bounding box center [332, 282] width 257 height 28
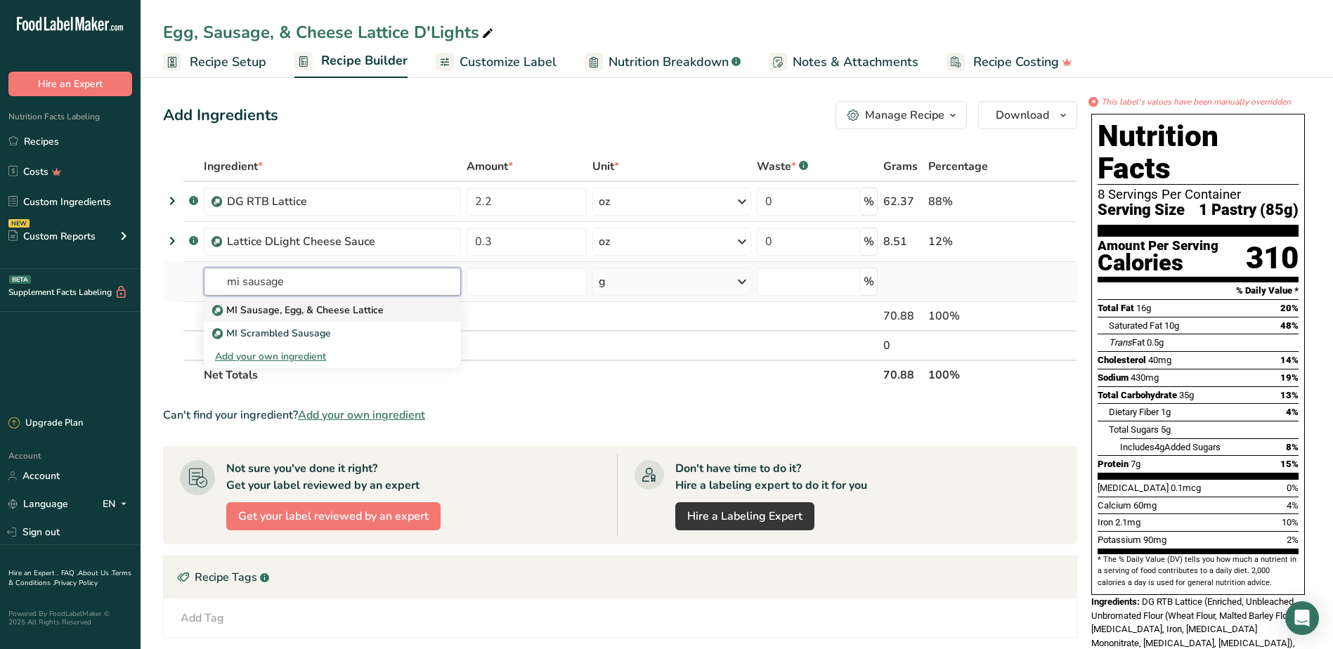
type input "mi sausage"
click at [286, 312] on p "MI Sausage, Egg, & Cheese Lattice" at bounding box center [299, 310] width 169 height 15
type input "MI Sausage, Egg, & Cheese Lattice"
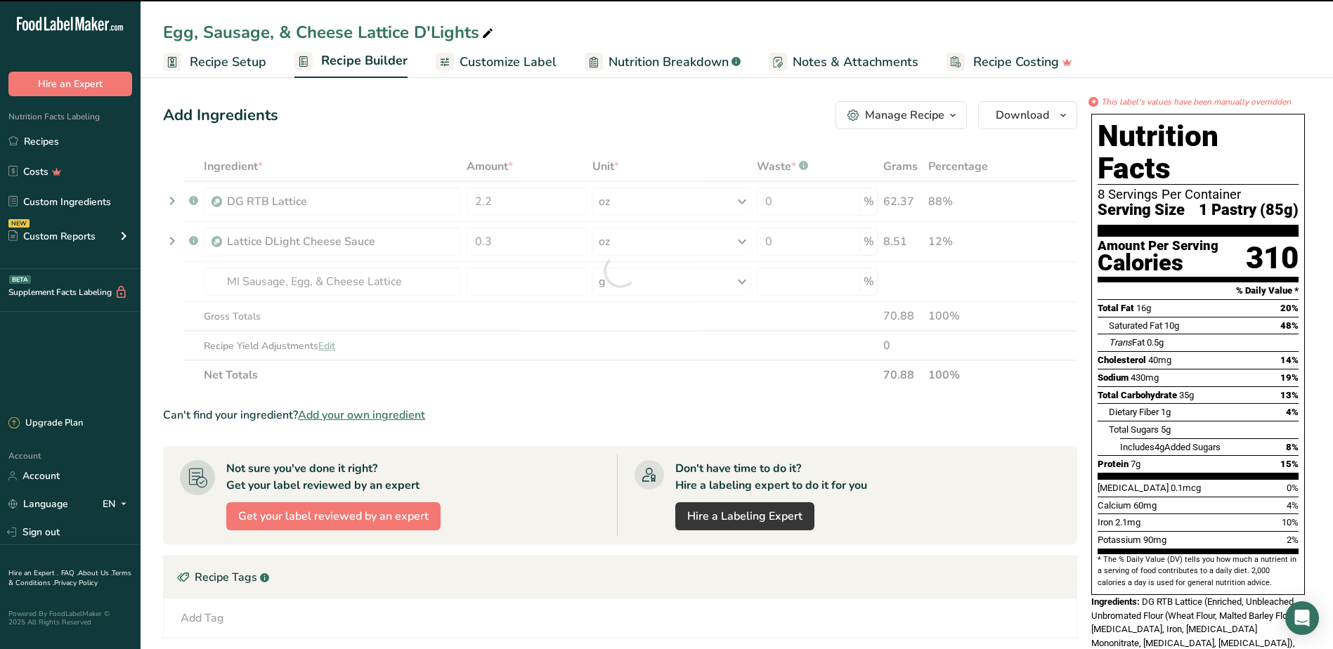
type input "0"
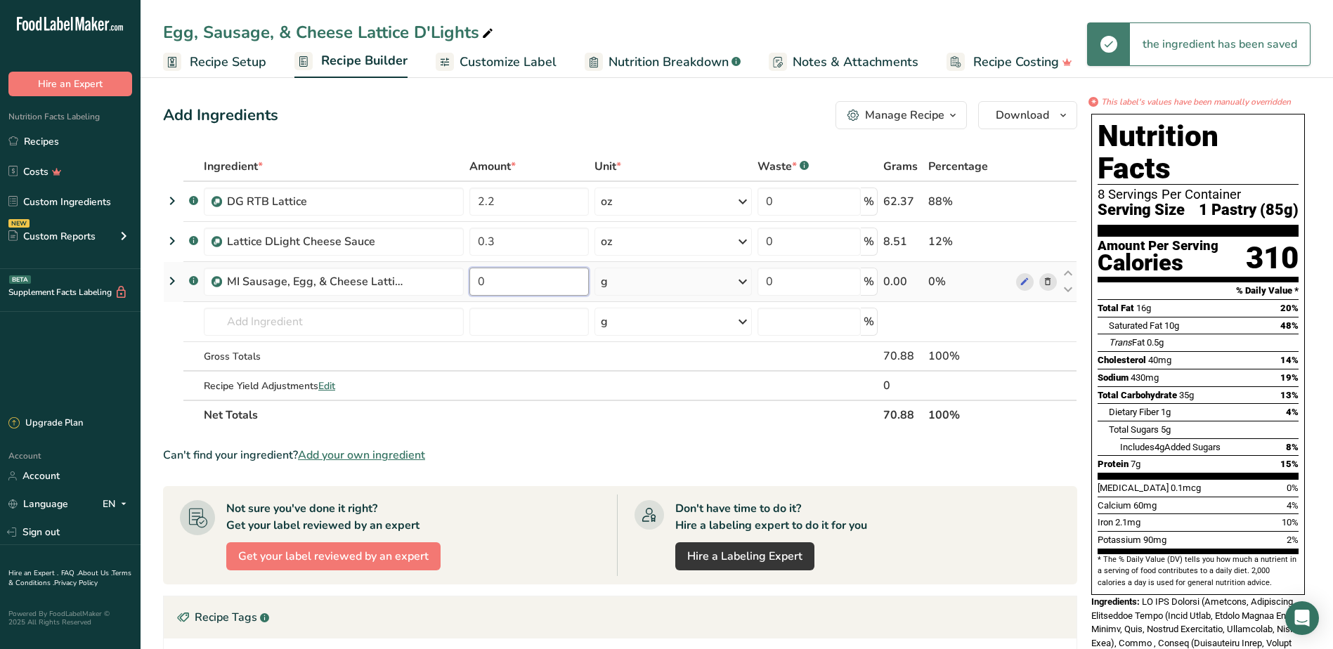
click at [552, 276] on input "0" at bounding box center [529, 282] width 119 height 28
type input "1"
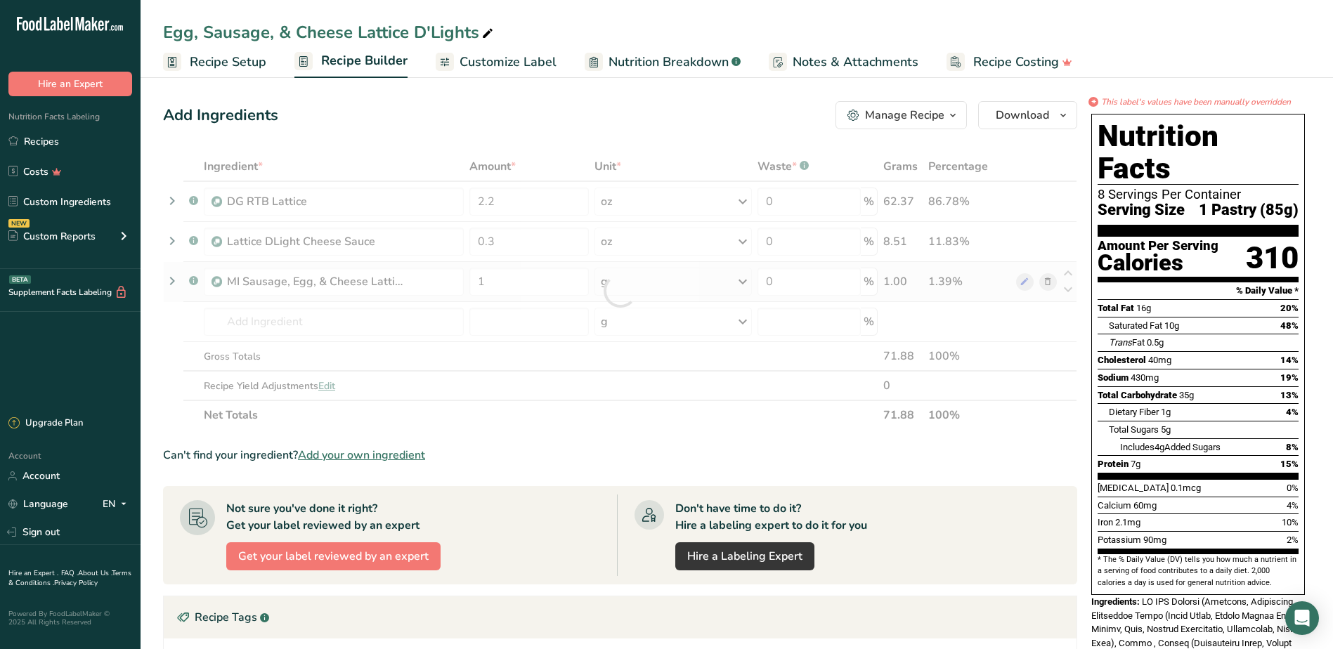
click at [741, 280] on div "Ingredient * Amount * Unit * Waste * .a-a{fill:#347362;}.b-a{fill:#fff;} Grams …" at bounding box center [620, 291] width 914 height 278
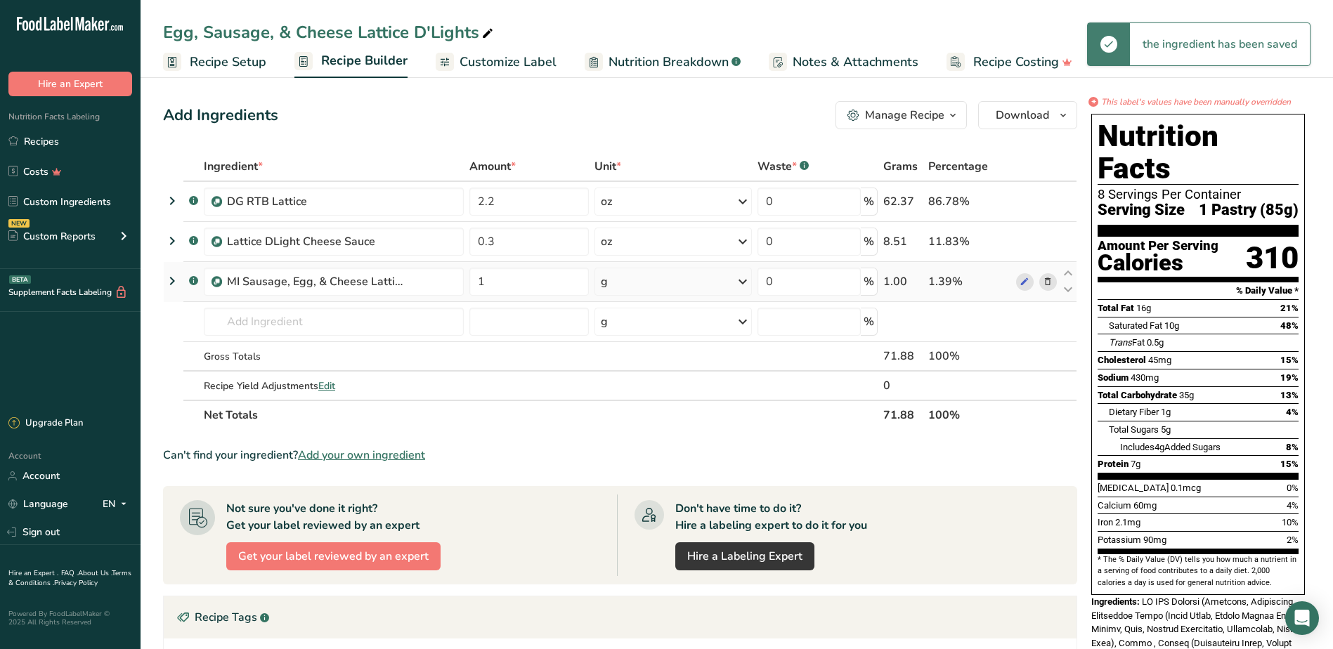
click at [742, 283] on icon at bounding box center [743, 281] width 17 height 25
click at [644, 394] on div "See more" at bounding box center [662, 393] width 118 height 15
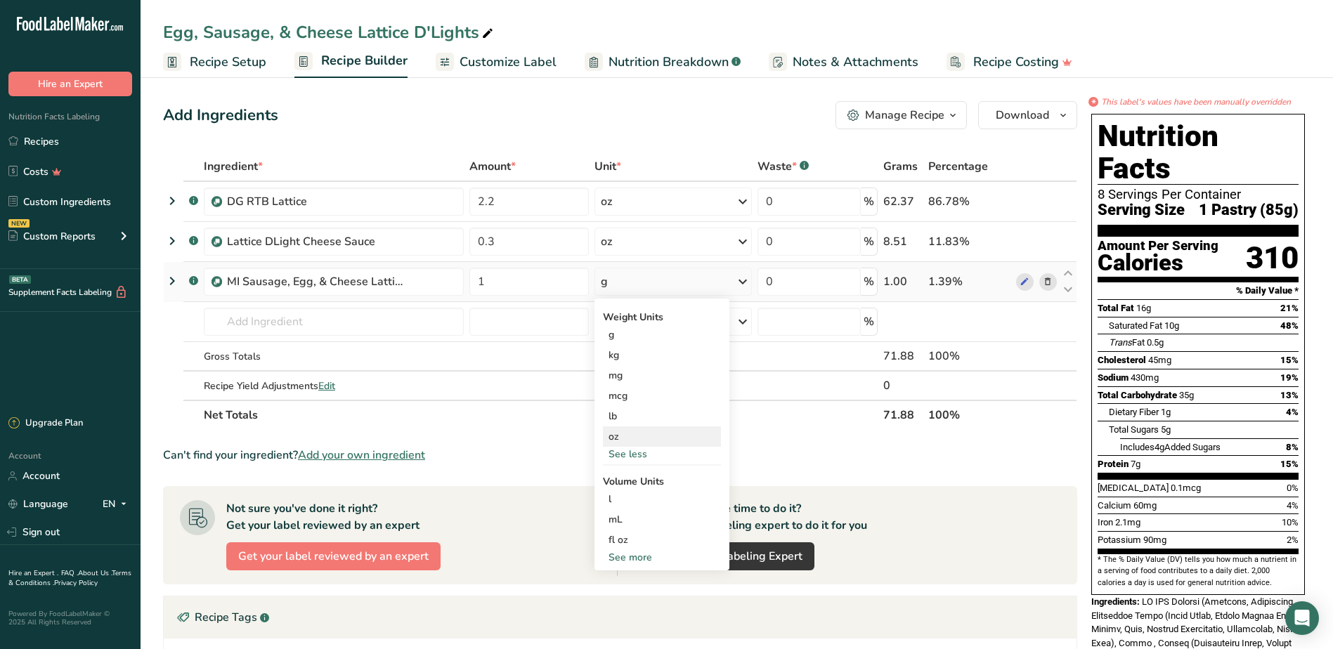
click at [626, 439] on div "oz" at bounding box center [662, 437] width 118 height 20
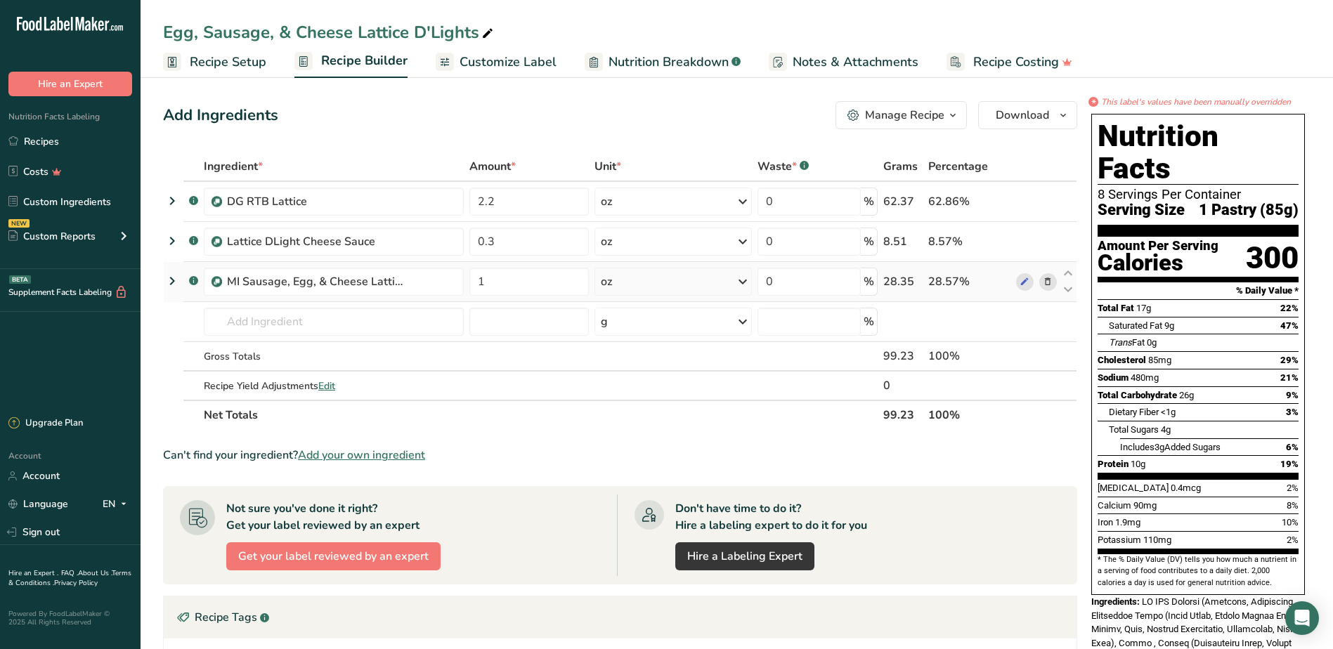
click at [175, 285] on icon at bounding box center [172, 281] width 17 height 25
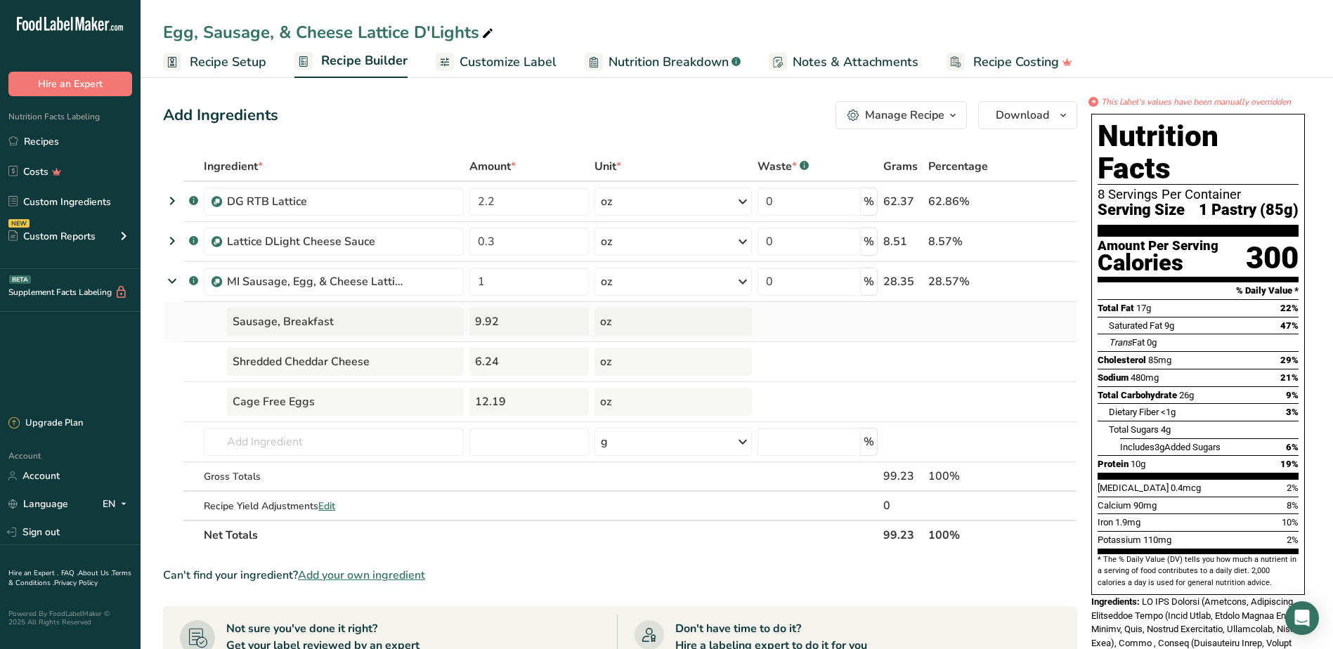
click at [292, 323] on div "Sausage, Breakfast" at bounding box center [345, 322] width 237 height 28
click at [841, 319] on td at bounding box center [818, 322] width 126 height 40
click at [50, 146] on link "Recipes" at bounding box center [70, 141] width 141 height 27
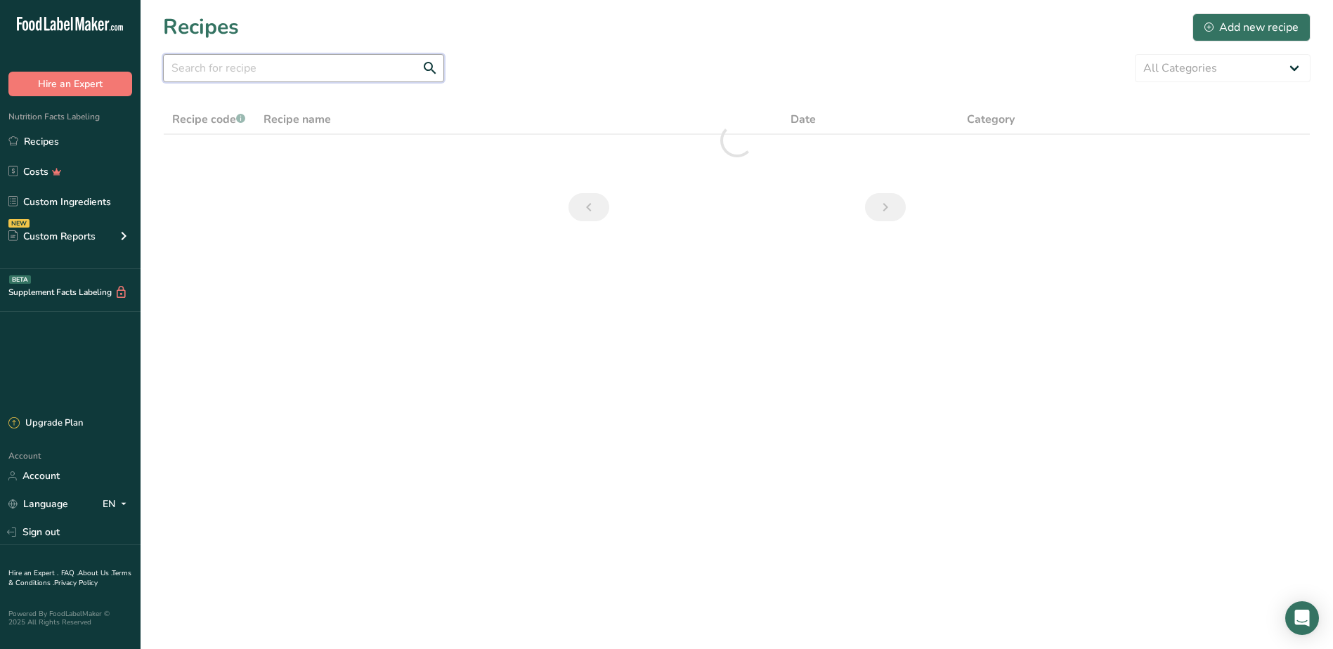
click at [285, 80] on input "text" at bounding box center [303, 68] width 281 height 28
click at [285, 75] on input "text" at bounding box center [303, 68] width 281 height 28
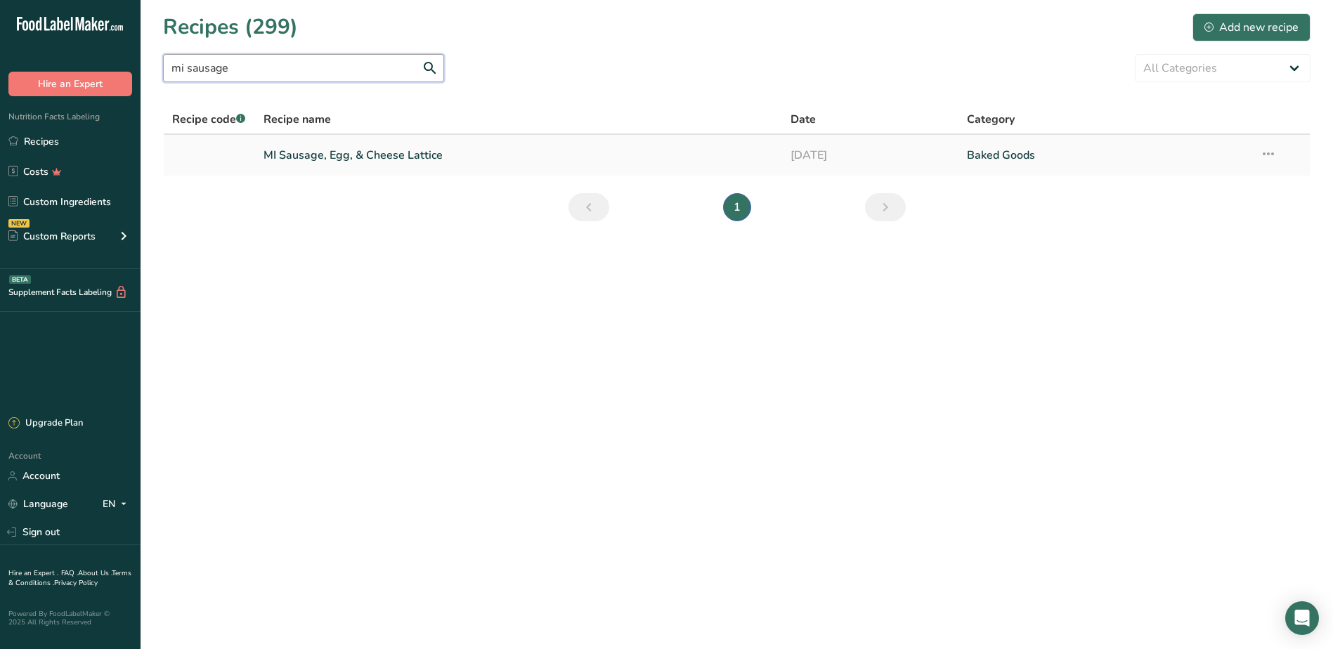
type input "mi sausage"
click at [389, 153] on link "MI Sausage, Egg, & Cheese Lattice" at bounding box center [519, 156] width 511 height 30
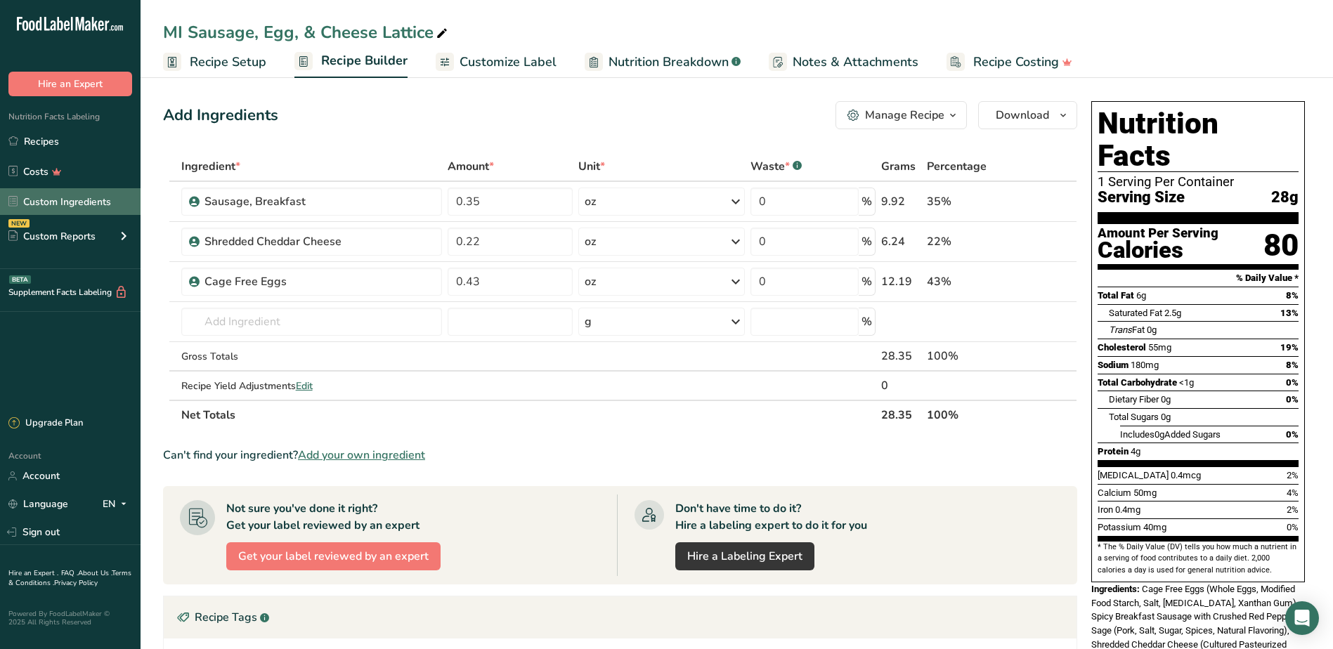
click at [87, 206] on link "Custom Ingredients" at bounding box center [70, 201] width 141 height 27
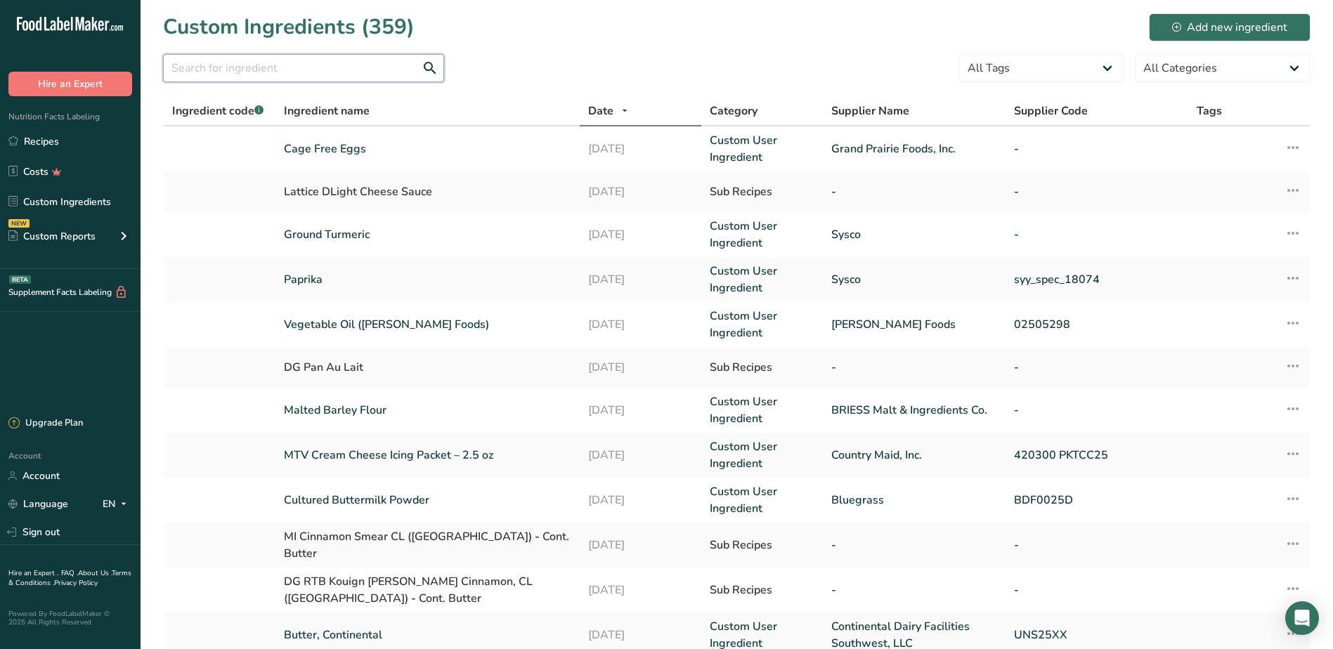
click at [240, 68] on input "text" at bounding box center [303, 68] width 281 height 28
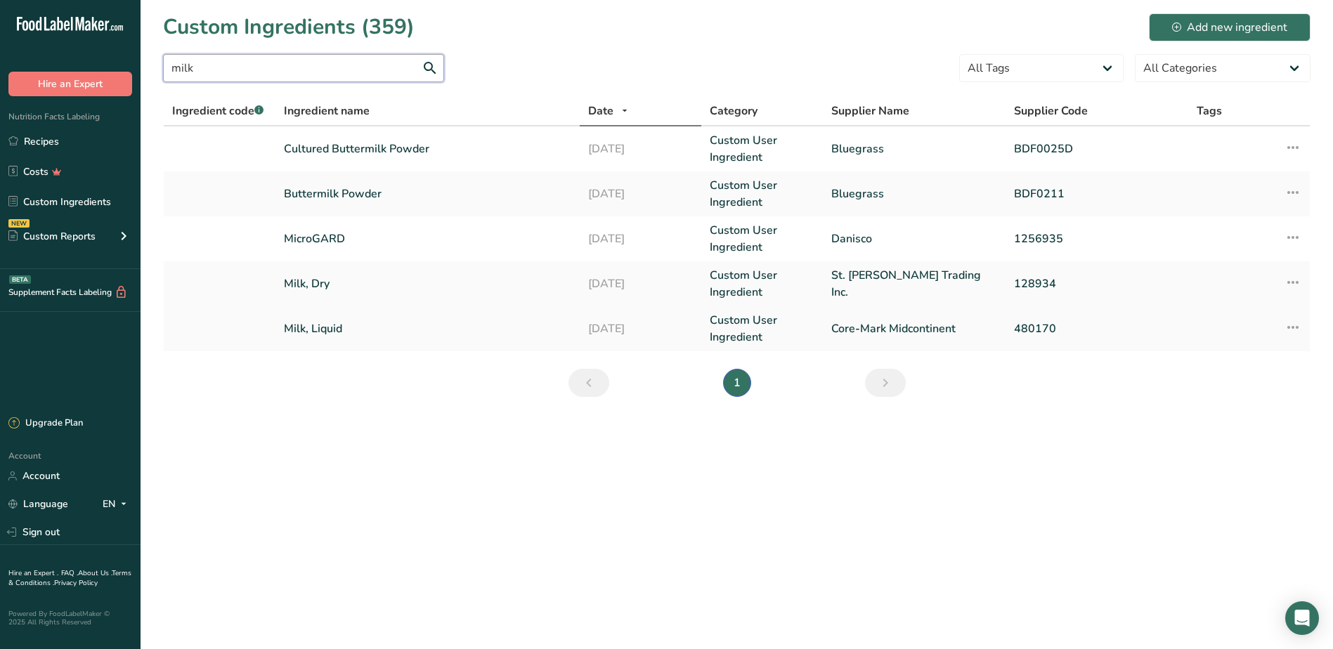
type input "milk"
click at [332, 325] on link "Milk, Liquid" at bounding box center [427, 329] width 287 height 17
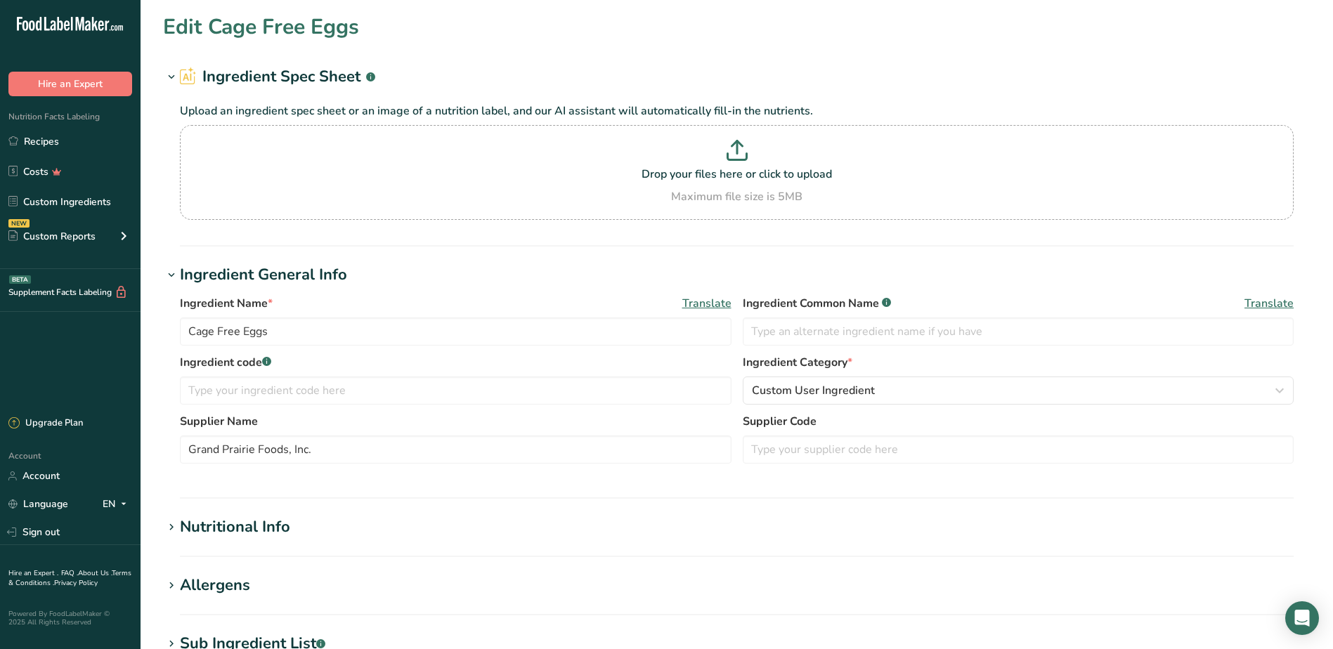
type input "Milk, Liquid"
type input "Milk"
type input "Core-Mark Midcontinent"
type input "480170"
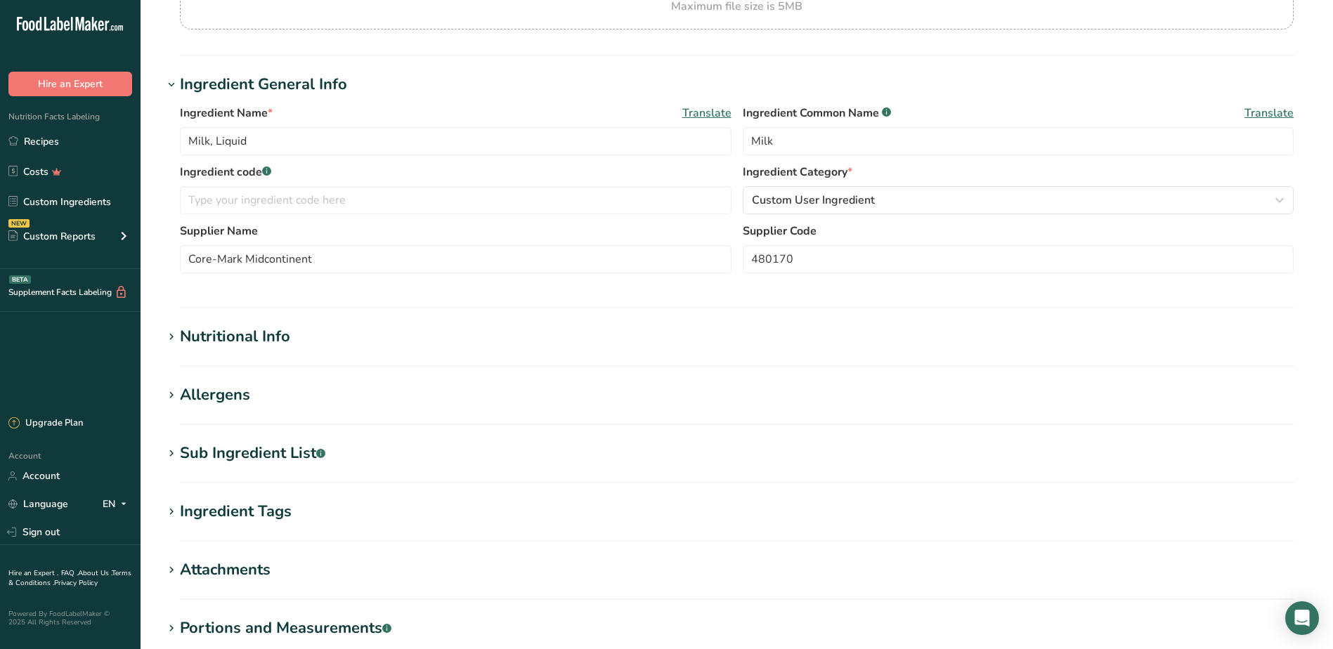
scroll to position [211, 0]
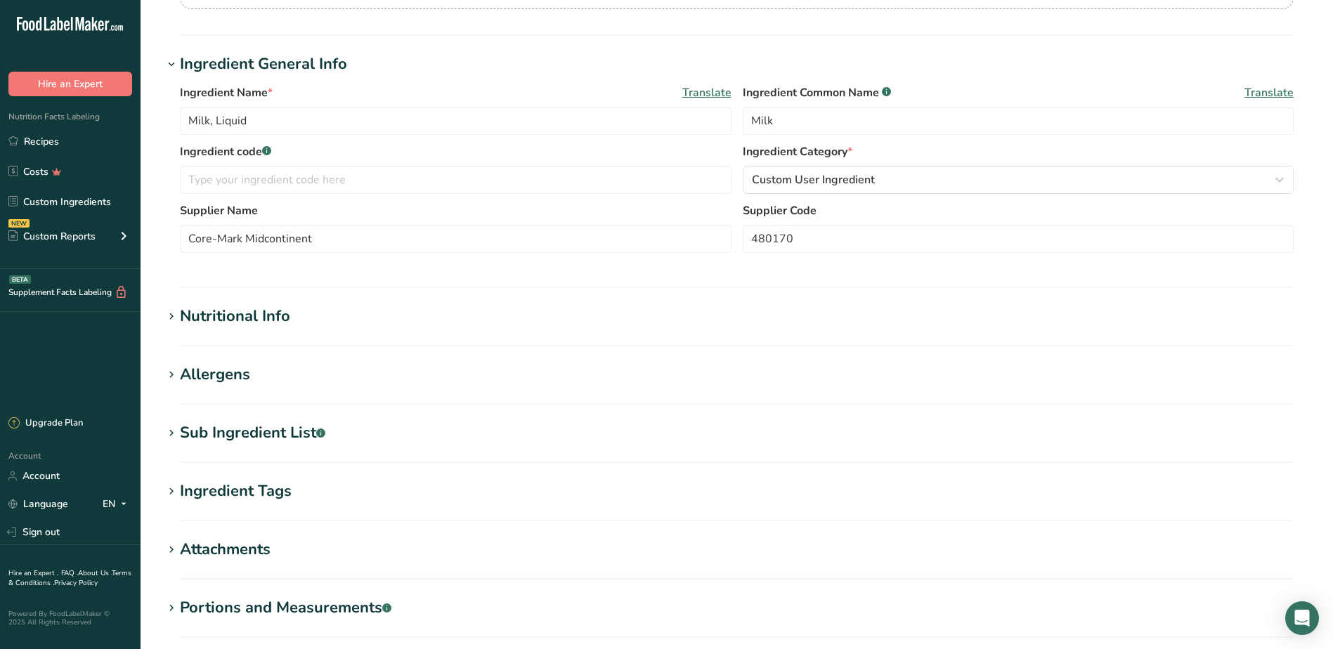
click at [172, 314] on icon at bounding box center [171, 317] width 13 height 20
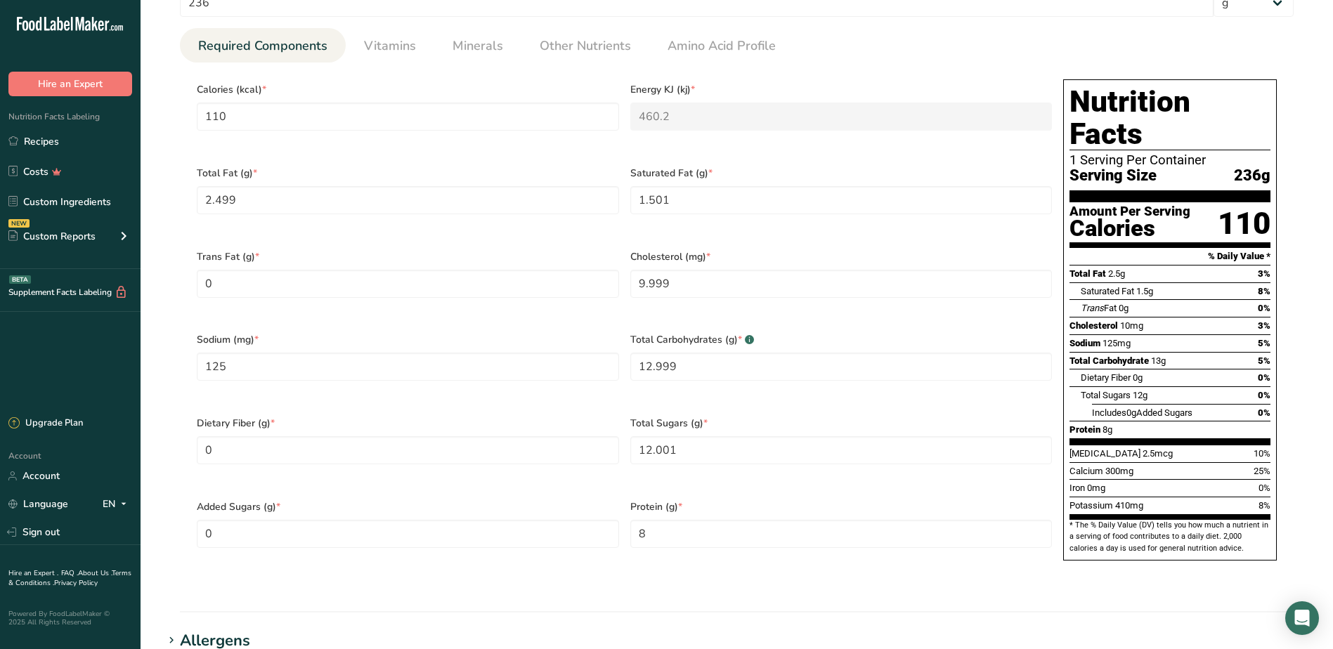
scroll to position [633, 0]
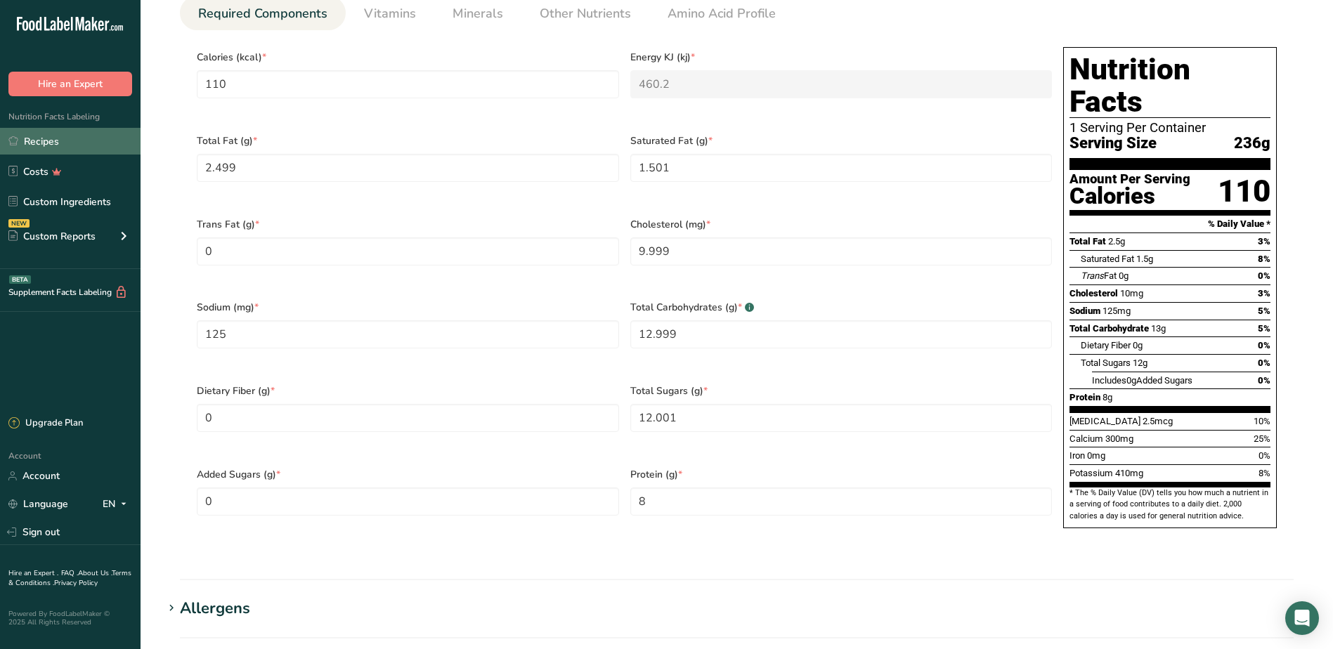
click at [56, 141] on link "Recipes" at bounding box center [70, 141] width 141 height 27
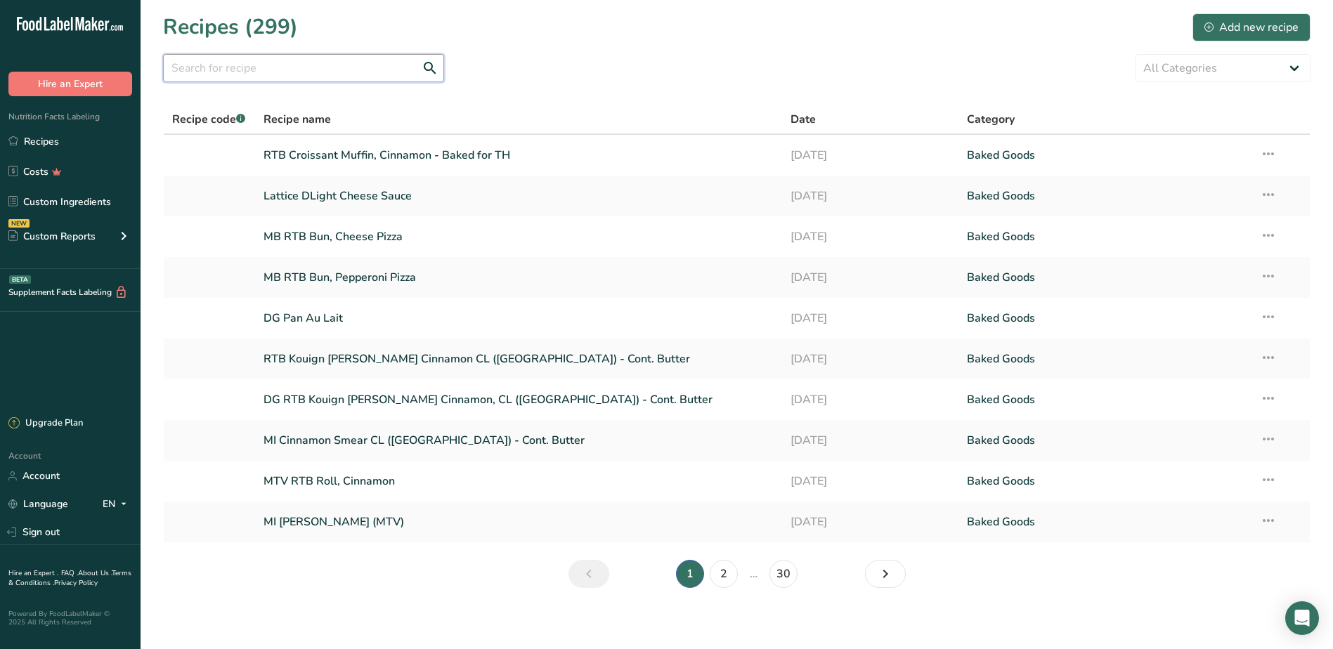
click at [248, 67] on input "text" at bounding box center [303, 68] width 281 height 28
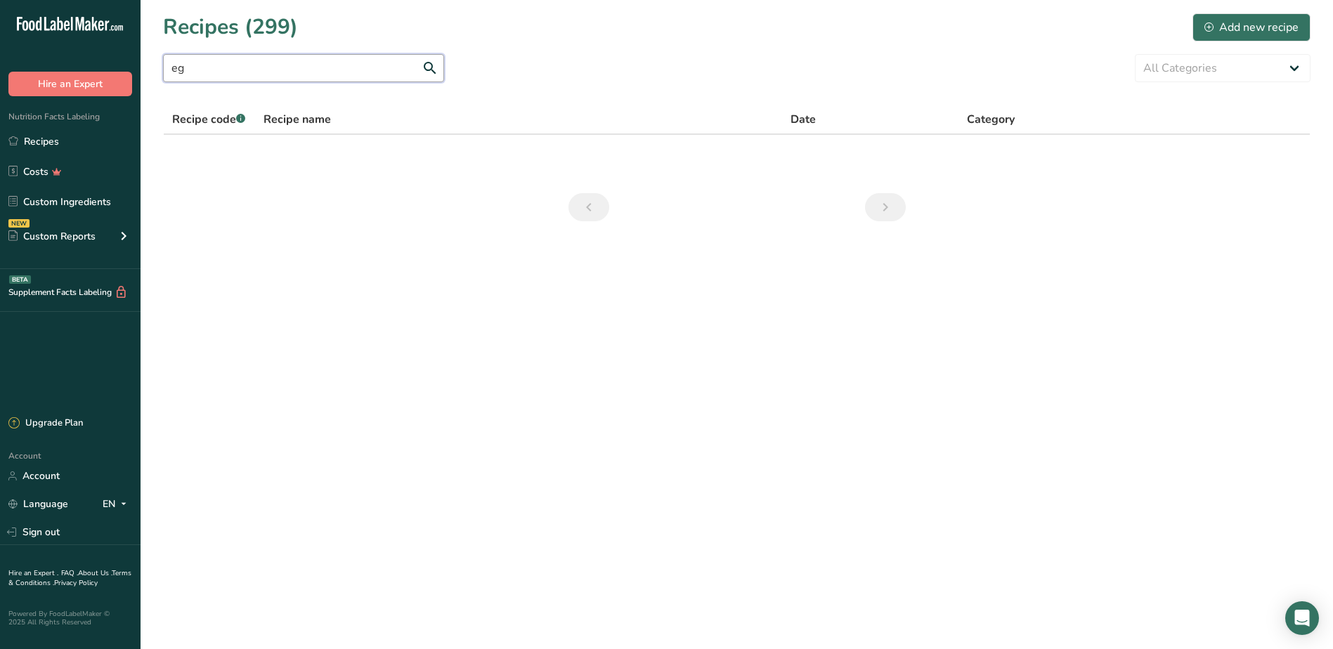
type input "e"
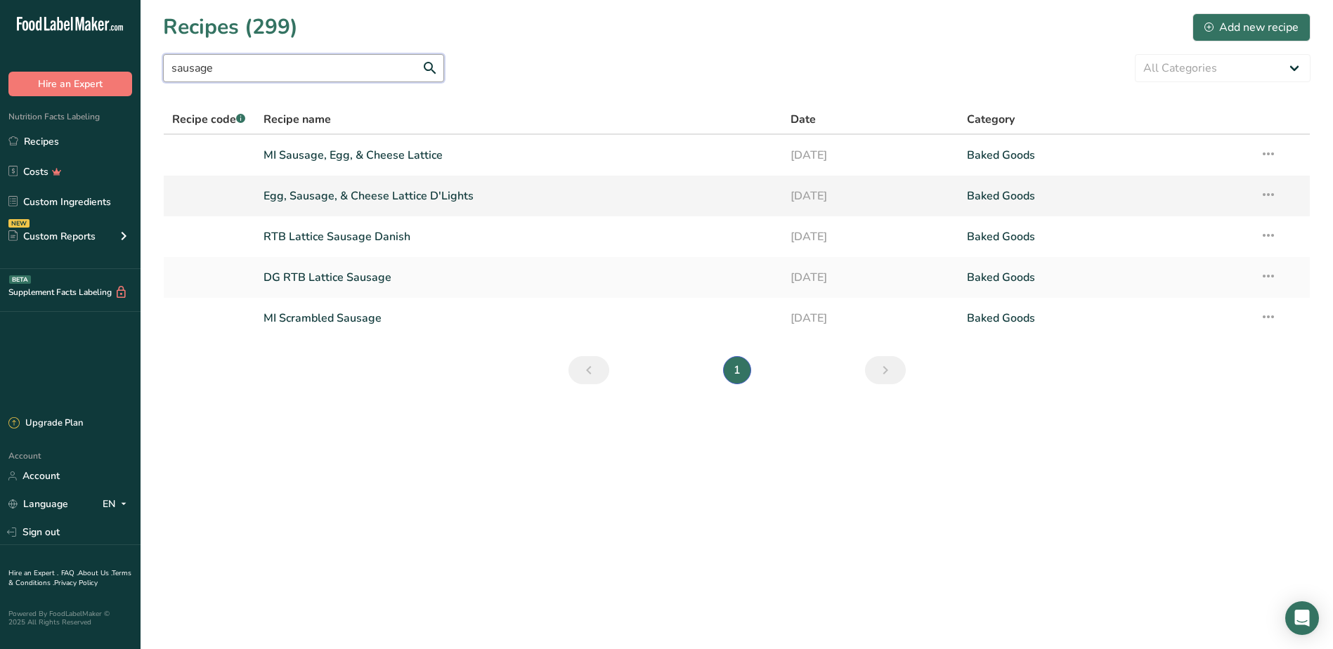
type input "sausage"
click at [313, 200] on link "Egg, Sausage, & Cheese Lattice D'Lights" at bounding box center [519, 196] width 511 height 30
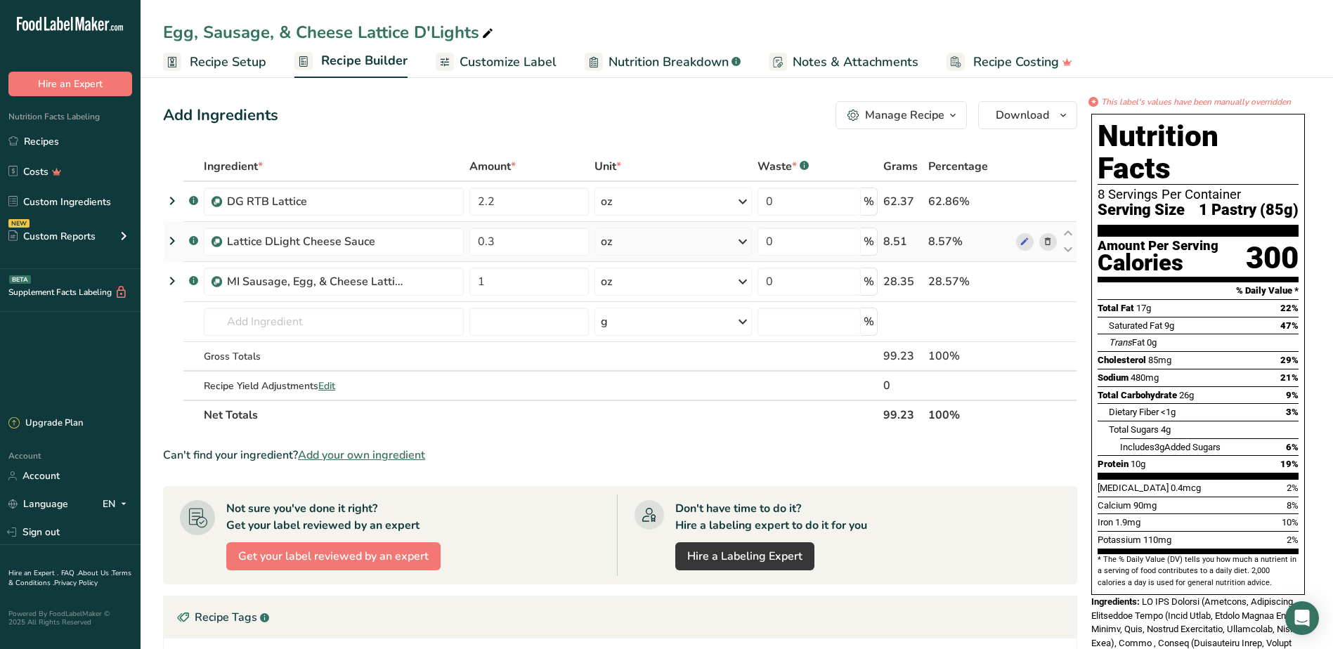
click at [169, 241] on icon at bounding box center [172, 240] width 17 height 25
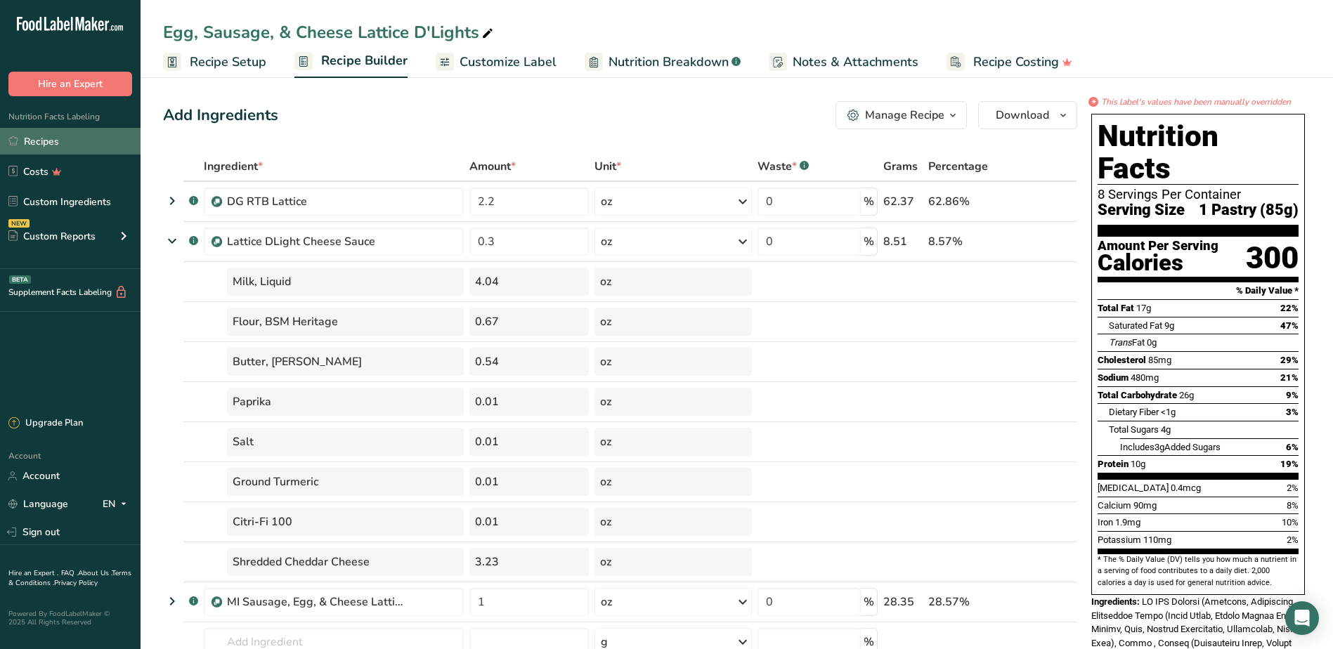
drag, startPoint x: 46, startPoint y: 142, endPoint x: 109, endPoint y: 141, distance: 63.3
click at [46, 142] on link "Recipes" at bounding box center [70, 141] width 141 height 27
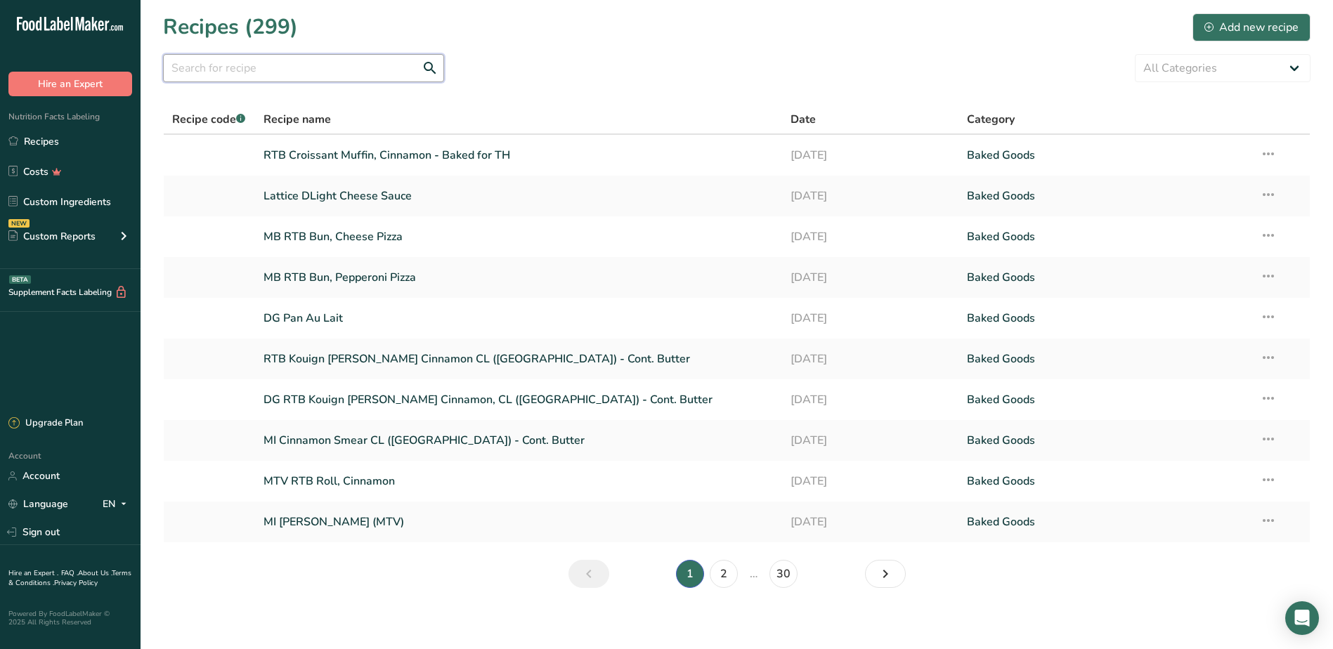
click at [287, 65] on input "text" at bounding box center [303, 68] width 281 height 28
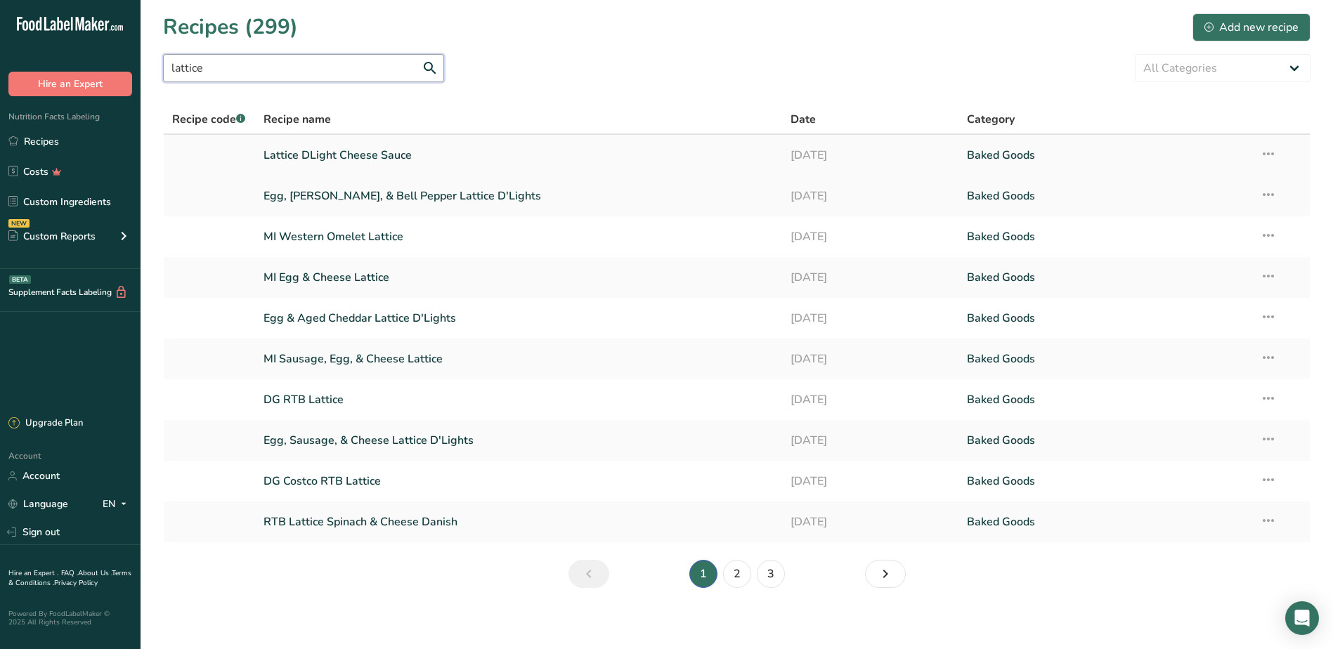
type input "lattice"
click at [342, 160] on link "Lattice DLight Cheese Sauce" at bounding box center [519, 156] width 511 height 30
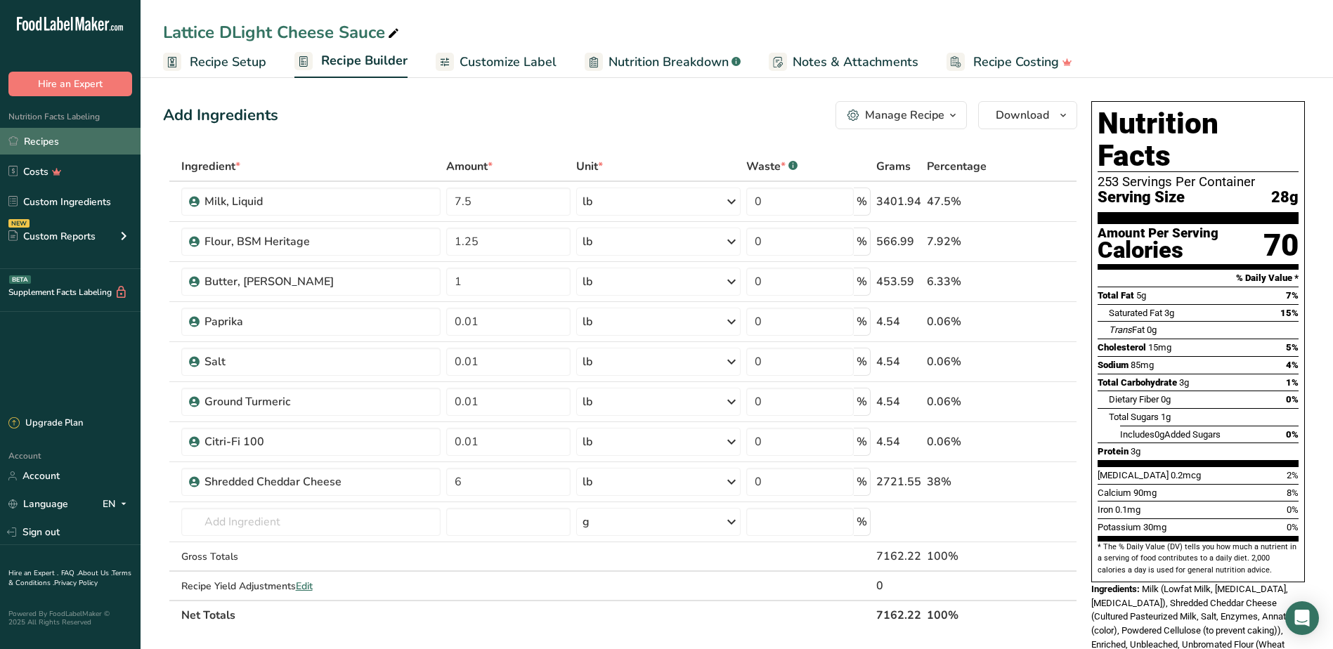
click at [52, 138] on link "Recipes" at bounding box center [70, 141] width 141 height 27
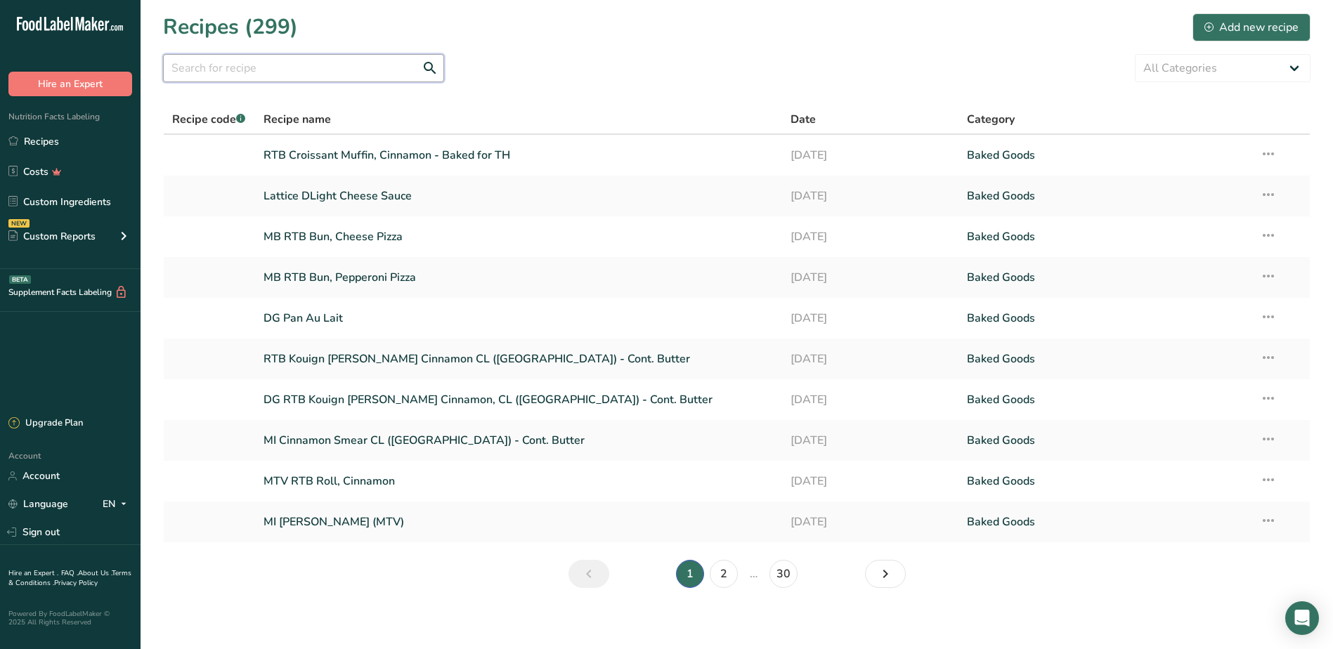
click at [209, 75] on input "text" at bounding box center [303, 68] width 281 height 28
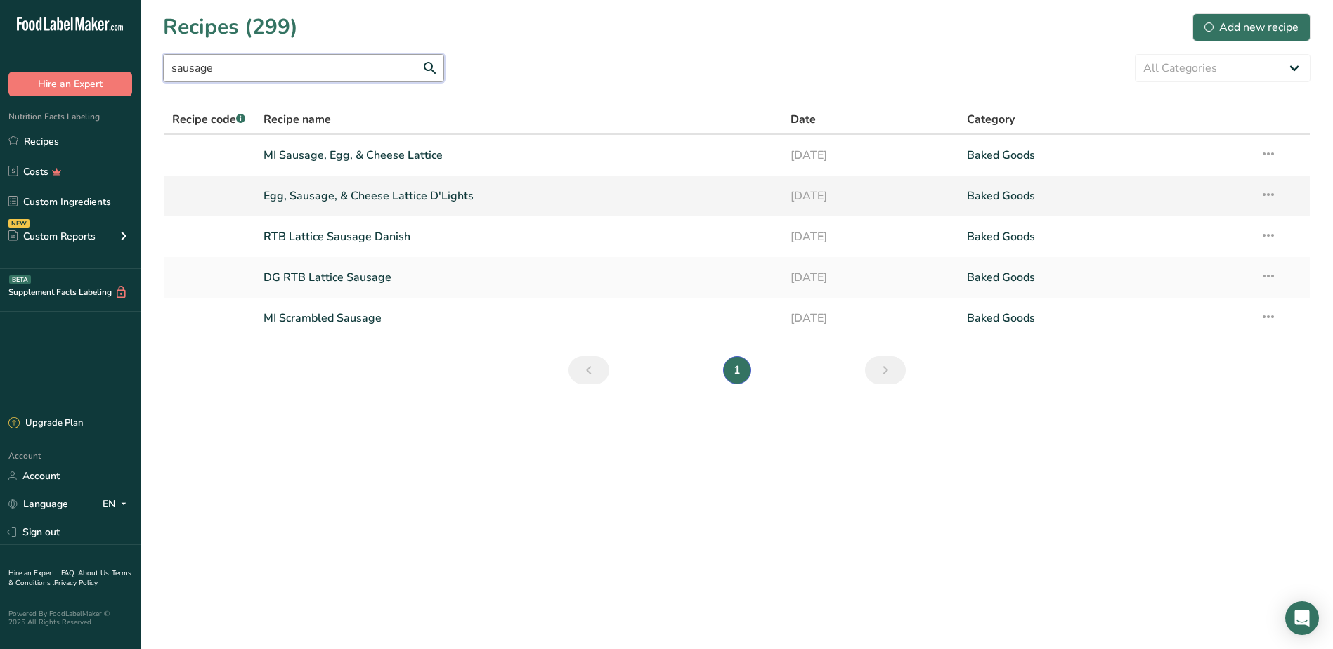
type input "sausage"
click at [323, 194] on link "Egg, Sausage, & Cheese Lattice D'Lights" at bounding box center [519, 196] width 511 height 30
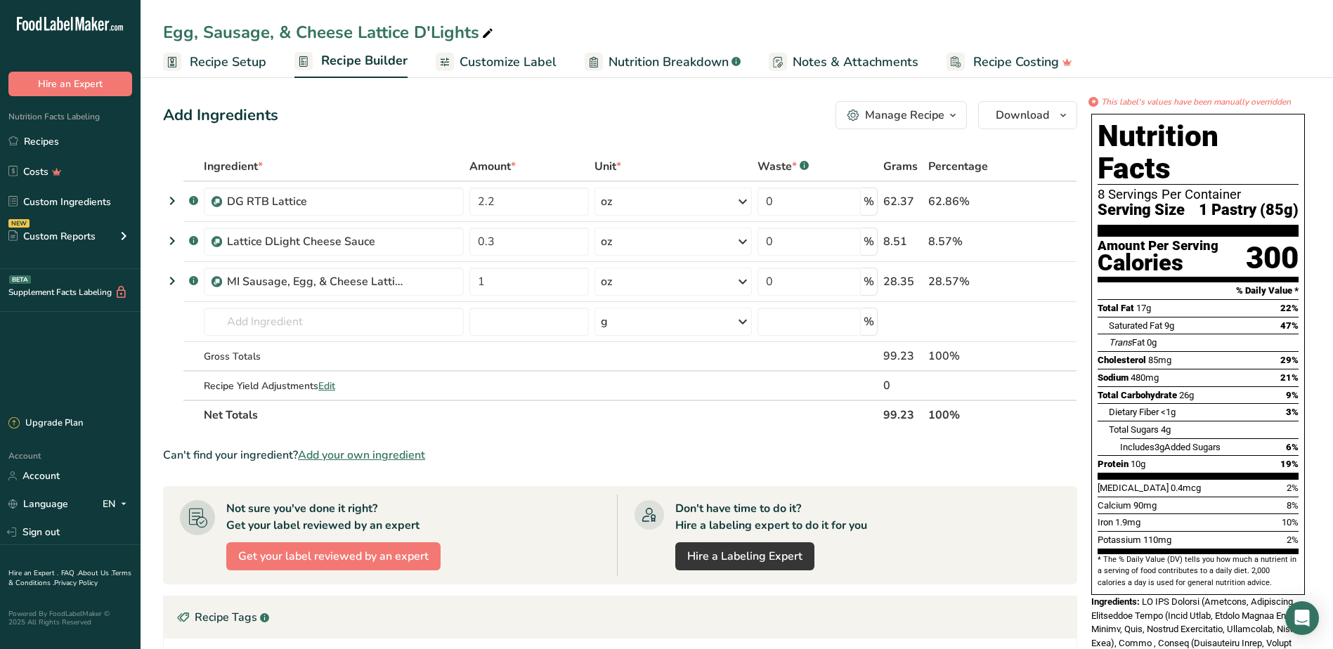
click at [480, 65] on span "Customize Label" at bounding box center [508, 62] width 97 height 19
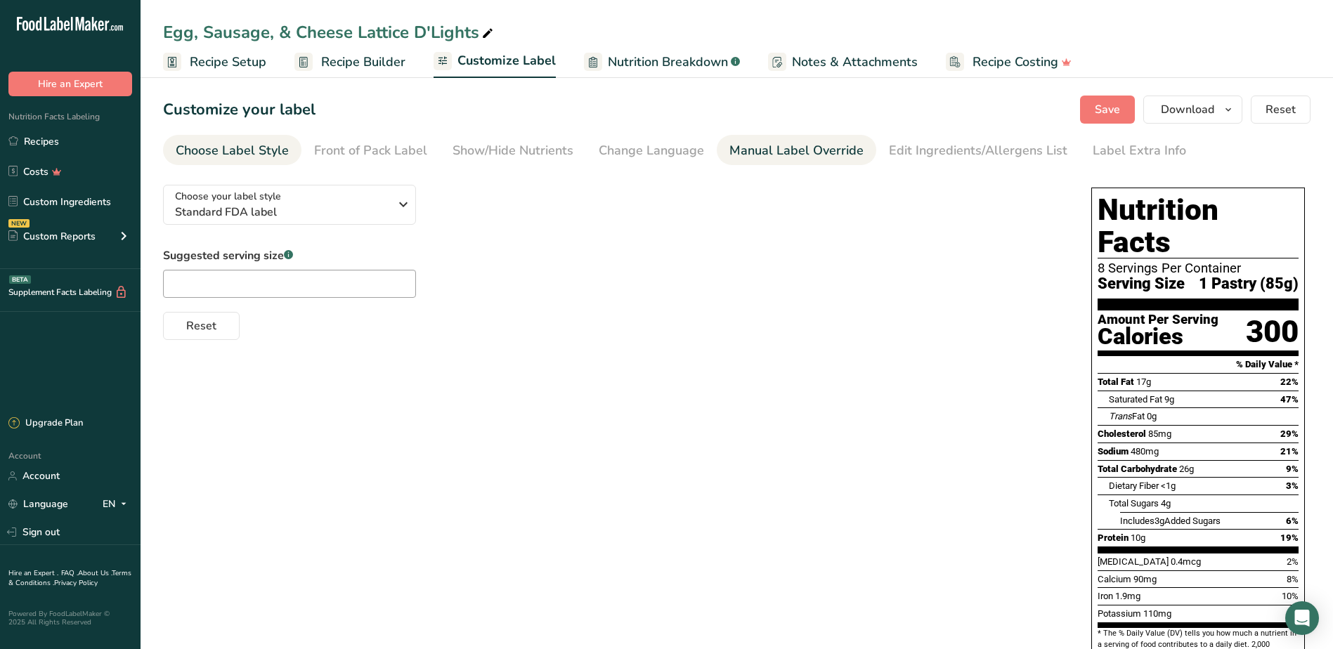
click at [746, 153] on div "Manual Label Override" at bounding box center [797, 150] width 134 height 19
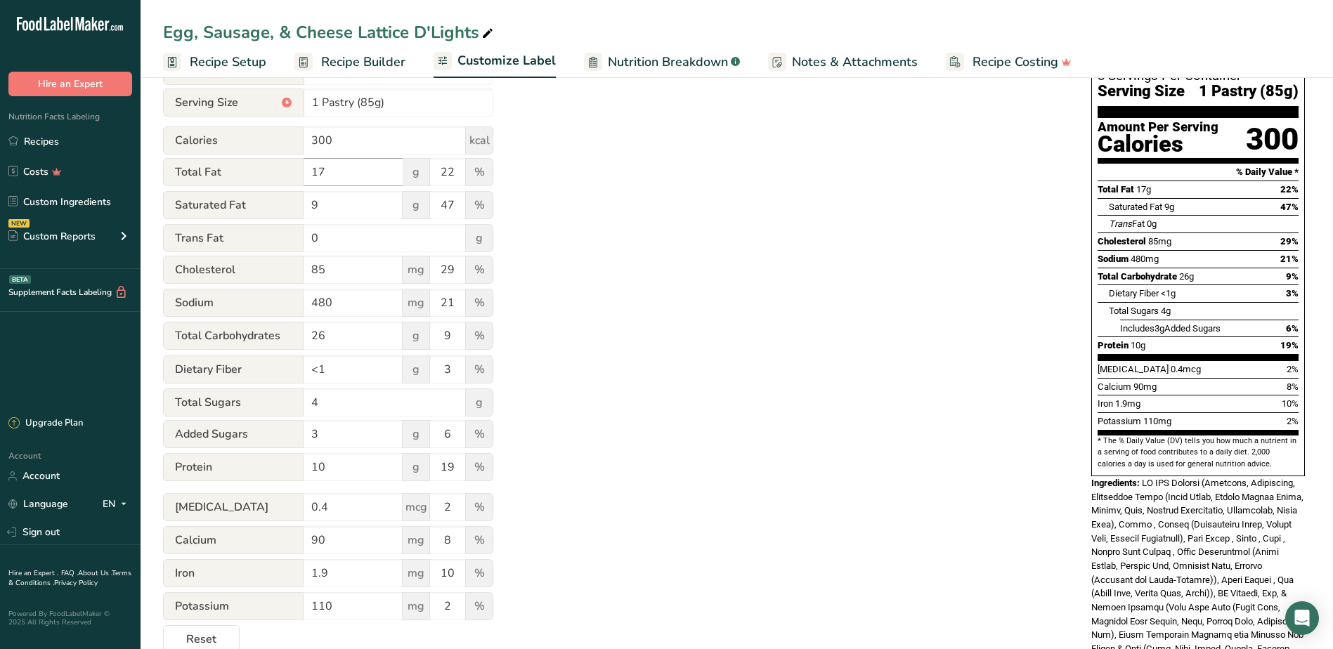
scroll to position [211, 0]
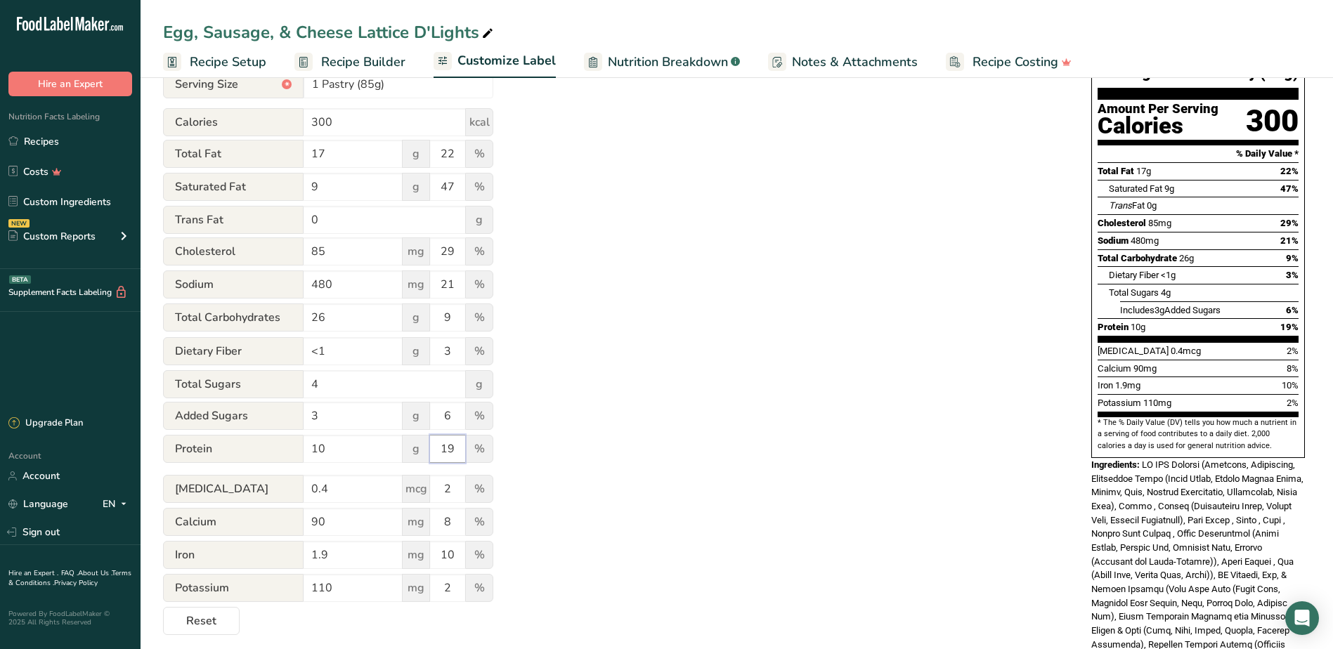
click at [460, 444] on input "19" at bounding box center [447, 449] width 35 height 28
type input "11"
click at [790, 465] on div "Utilize this manual override feature to get full control over the nutrition lab…" at bounding box center [613, 299] width 900 height 673
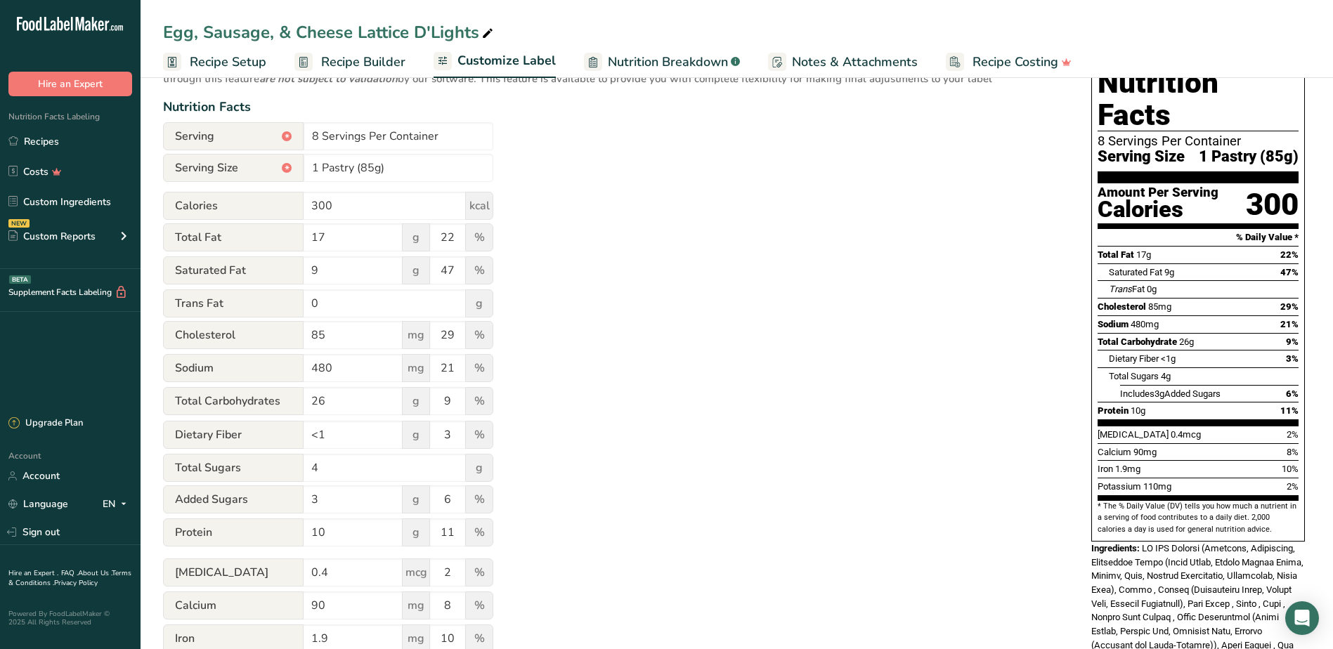
scroll to position [0, 0]
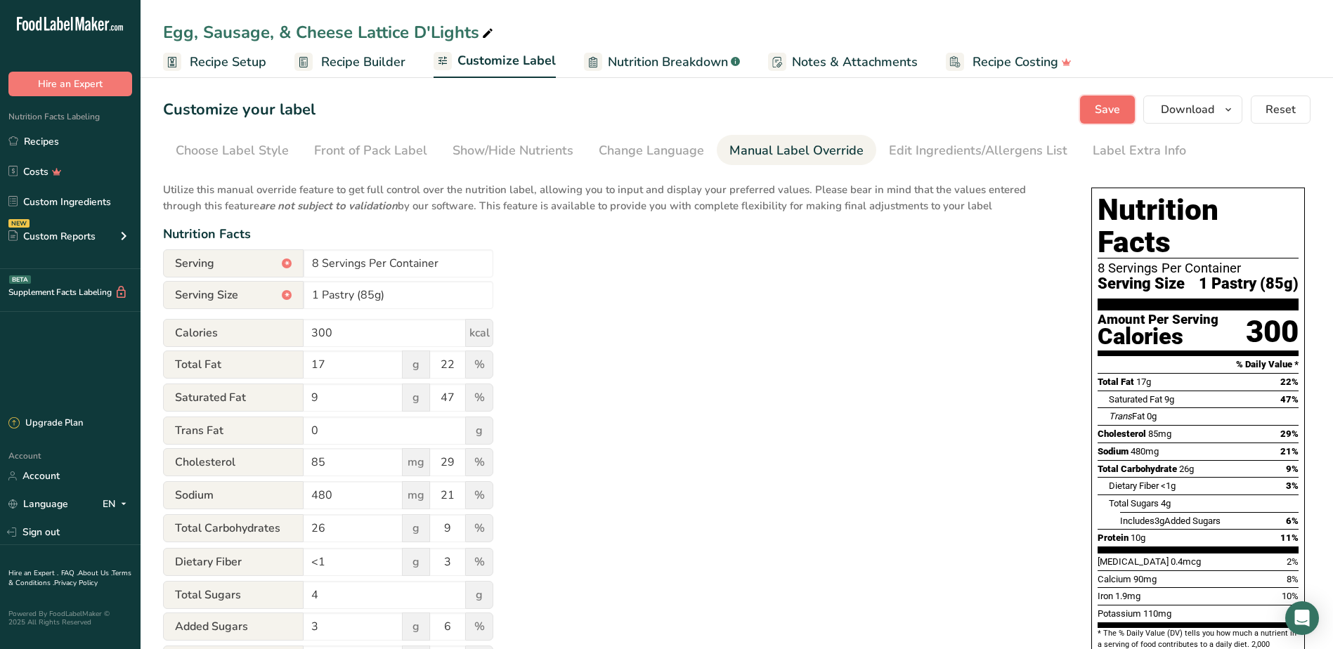
click at [1120, 104] on span "Save" at bounding box center [1107, 109] width 25 height 17
click at [1205, 110] on span "Download" at bounding box center [1187, 109] width 53 height 17
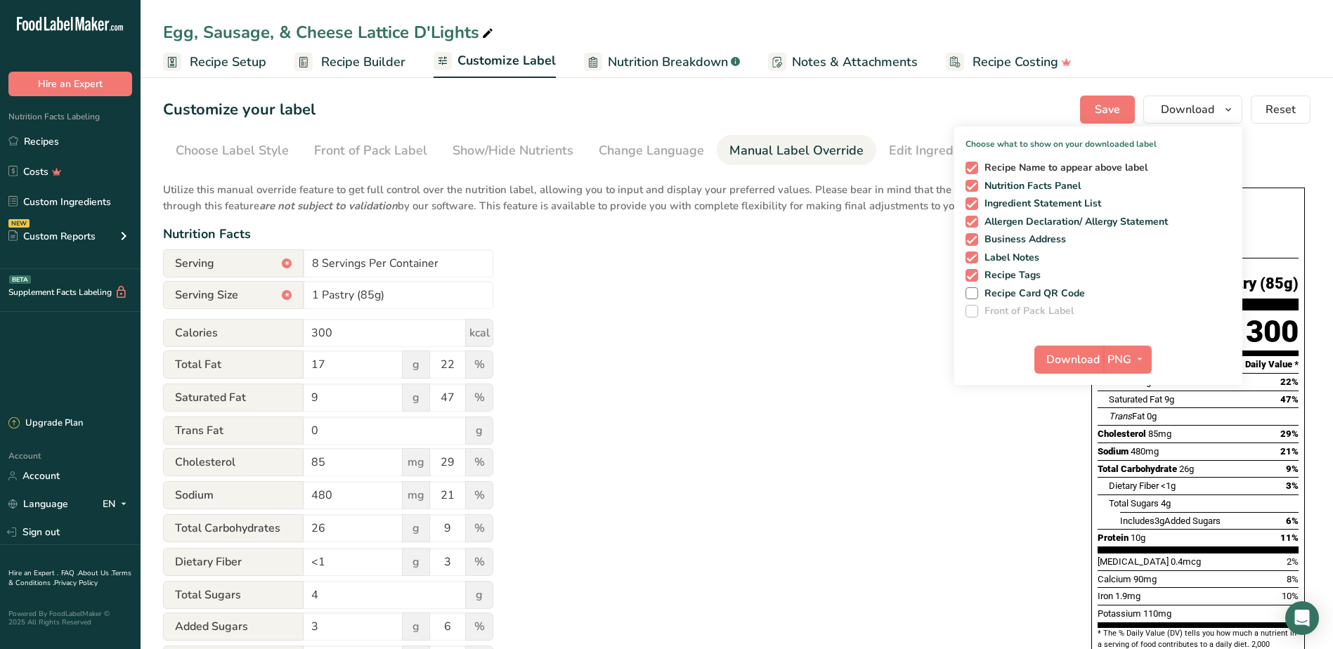
click at [977, 171] on span at bounding box center [972, 168] width 13 height 13
click at [975, 171] on input "Recipe Name to appear above label" at bounding box center [970, 167] width 9 height 9
checkbox input "false"
click at [977, 203] on span at bounding box center [972, 204] width 13 height 13
click at [975, 203] on input "Ingredient Statement List" at bounding box center [970, 203] width 9 height 9
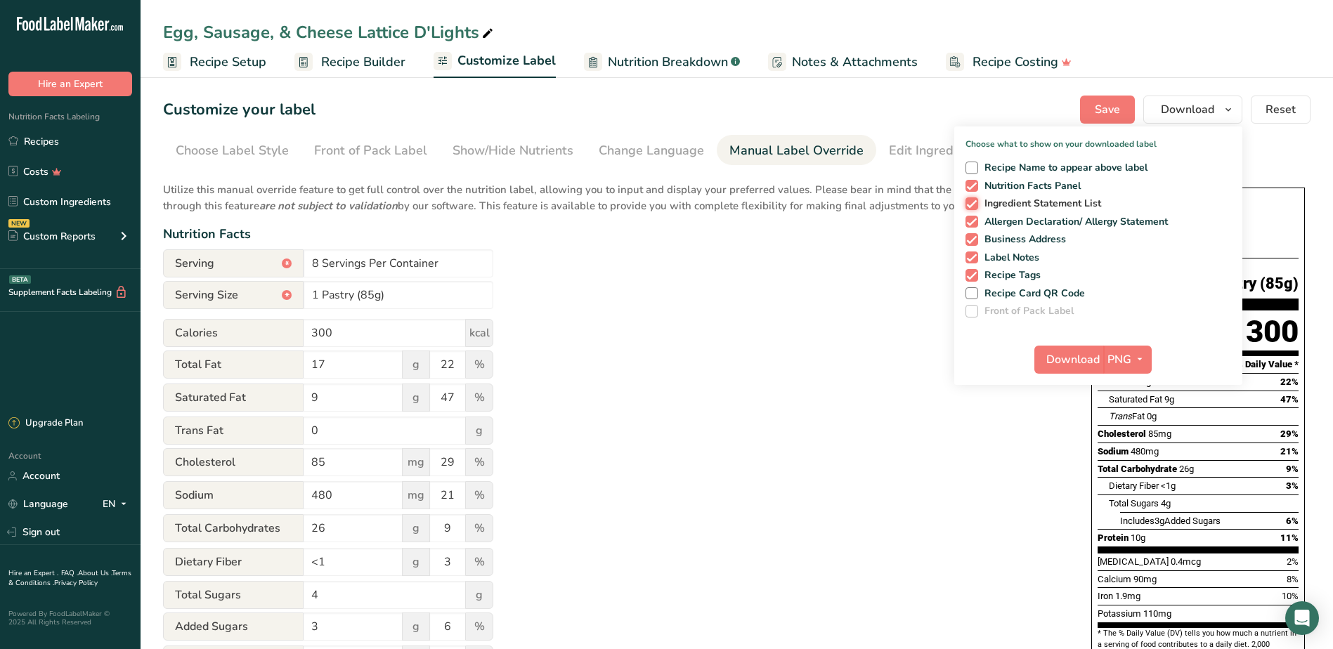
checkbox input "false"
click at [973, 223] on span at bounding box center [972, 222] width 13 height 13
click at [973, 223] on input "Allergen Declaration/ Allergy Statement" at bounding box center [970, 221] width 9 height 9
checkbox input "false"
click at [974, 246] on div "Recipe Name to appear above label Nutrition Facts Panel Ingredient Statement Li…" at bounding box center [1099, 237] width 288 height 162
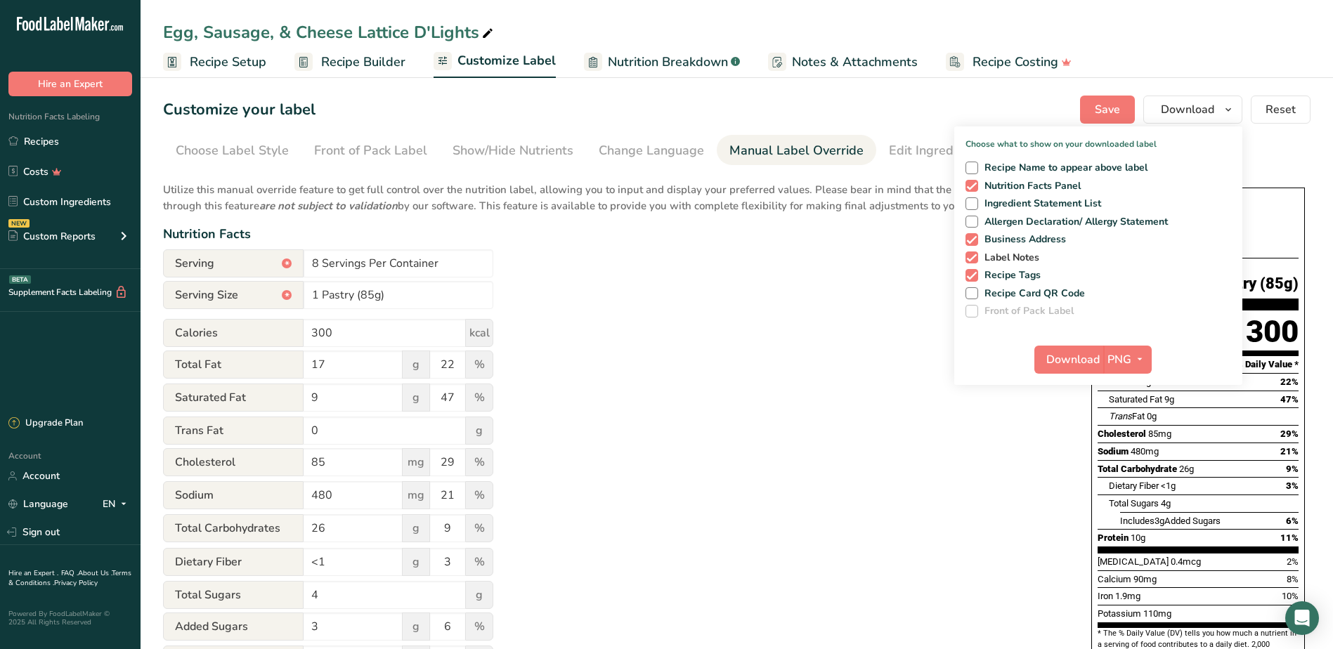
click at [974, 257] on span at bounding box center [972, 258] width 13 height 13
click at [974, 257] on input "Label Notes" at bounding box center [970, 257] width 9 height 9
checkbox input "false"
click at [975, 244] on span at bounding box center [972, 239] width 13 height 13
click at [975, 244] on input "Business Address" at bounding box center [970, 239] width 9 height 9
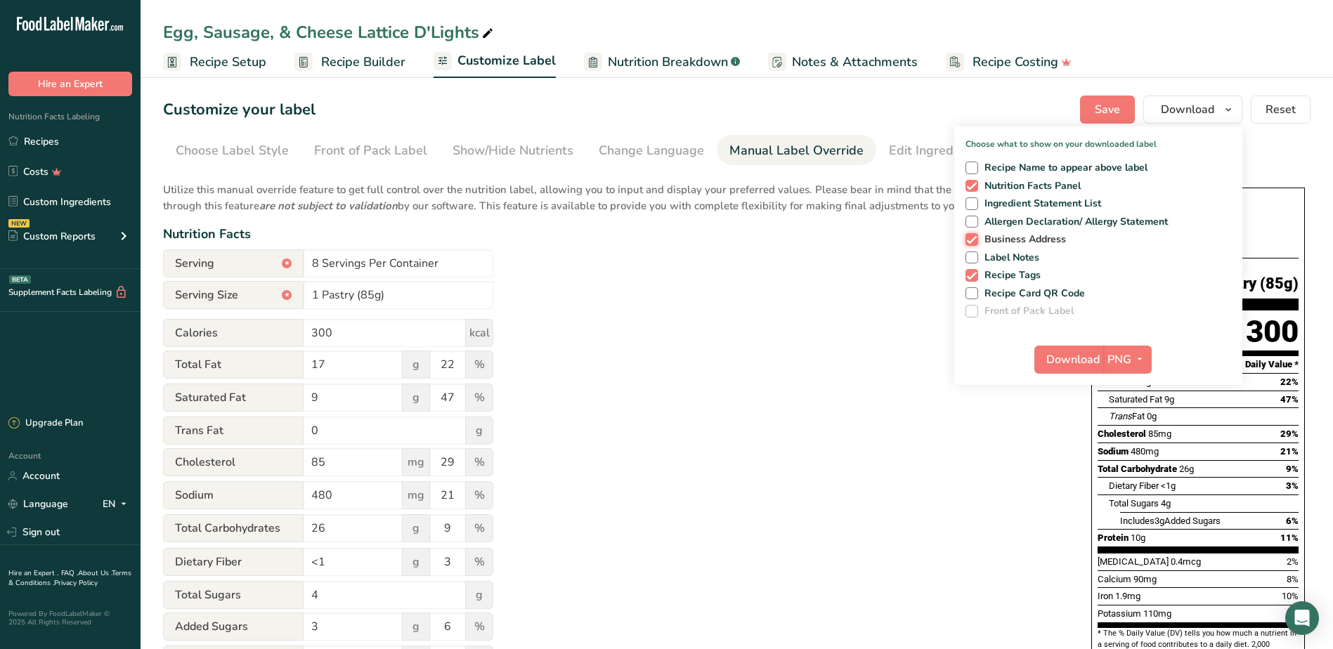
checkbox input "false"
click at [975, 271] on span at bounding box center [972, 275] width 13 height 13
click at [975, 271] on input "Recipe Tags" at bounding box center [970, 275] width 9 height 9
checkbox input "false"
click at [1139, 360] on icon "button" at bounding box center [1139, 360] width 11 height 18
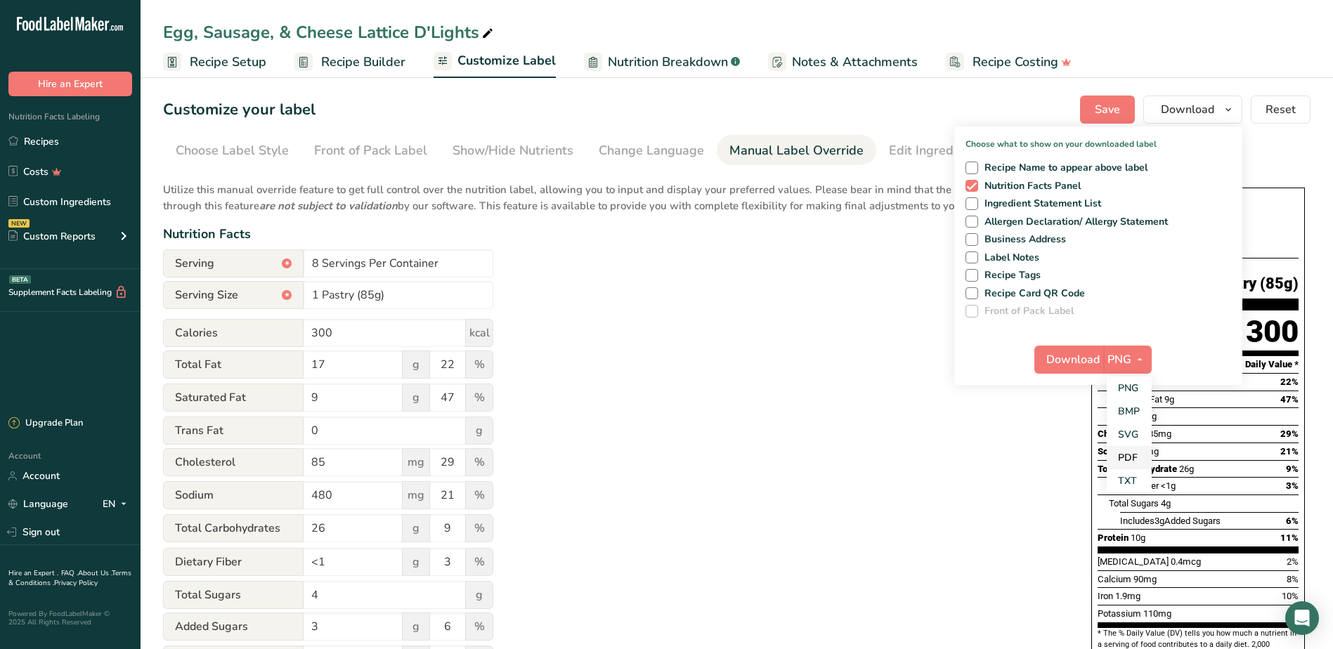
click at [1137, 459] on link "PDF" at bounding box center [1129, 457] width 45 height 23
click at [1086, 358] on span "Download" at bounding box center [1073, 359] width 53 height 17
click at [1143, 363] on icon "button" at bounding box center [1138, 360] width 11 height 18
click at [1133, 410] on link "BMP" at bounding box center [1128, 411] width 45 height 23
click at [1078, 363] on span "Download" at bounding box center [1072, 359] width 53 height 17
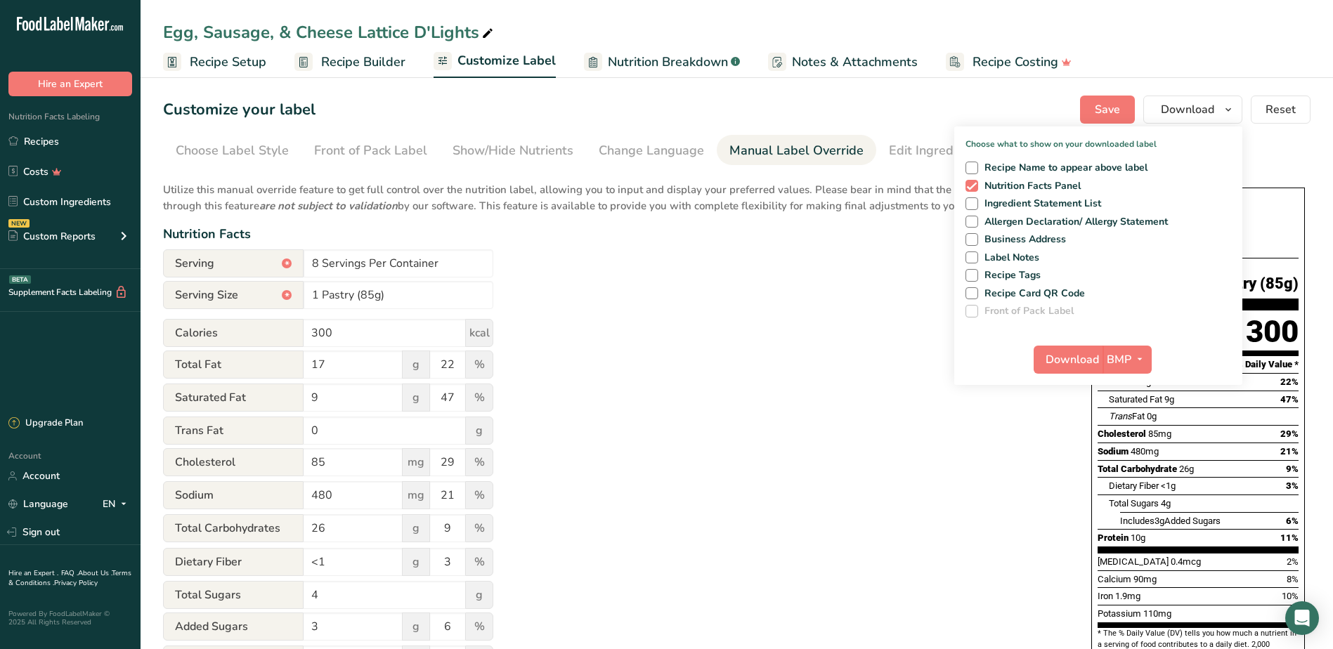
click at [673, 291] on div "Utilize this manual override feature to get full control over the nutrition lab…" at bounding box center [613, 510] width 900 height 673
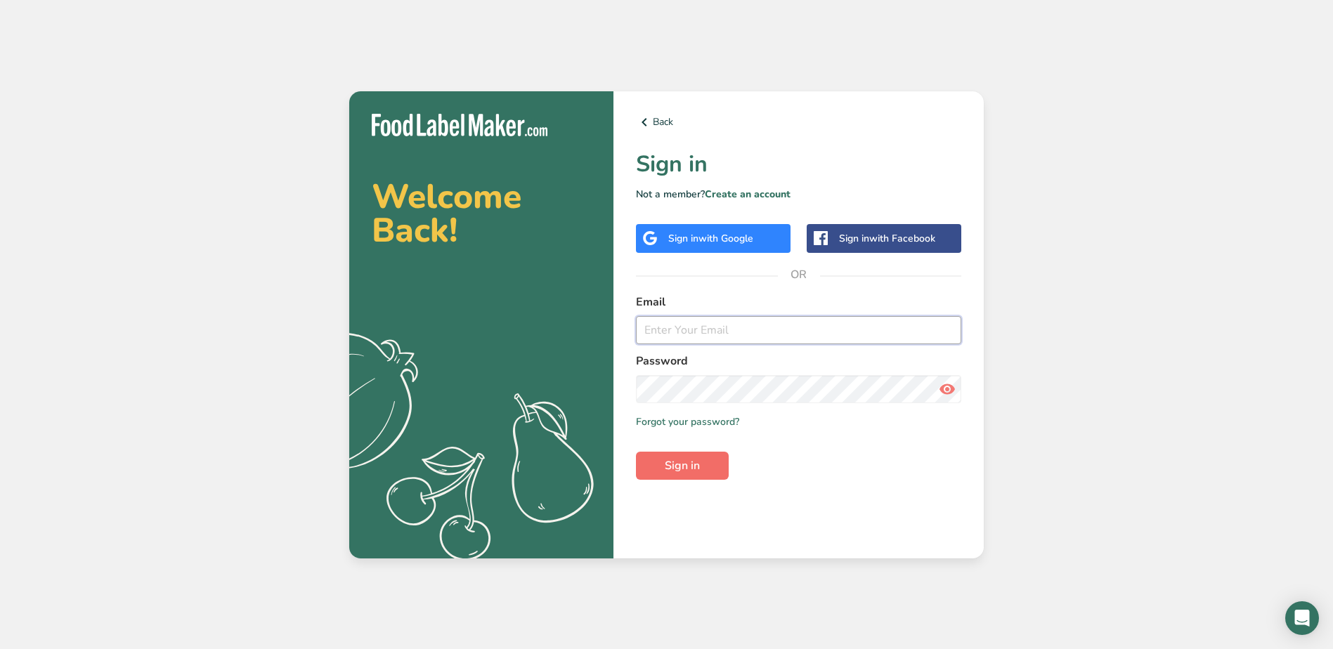
type input "[EMAIL_ADDRESS][DOMAIN_NAME]"
click at [675, 474] on button "Sign in" at bounding box center [682, 466] width 93 height 28
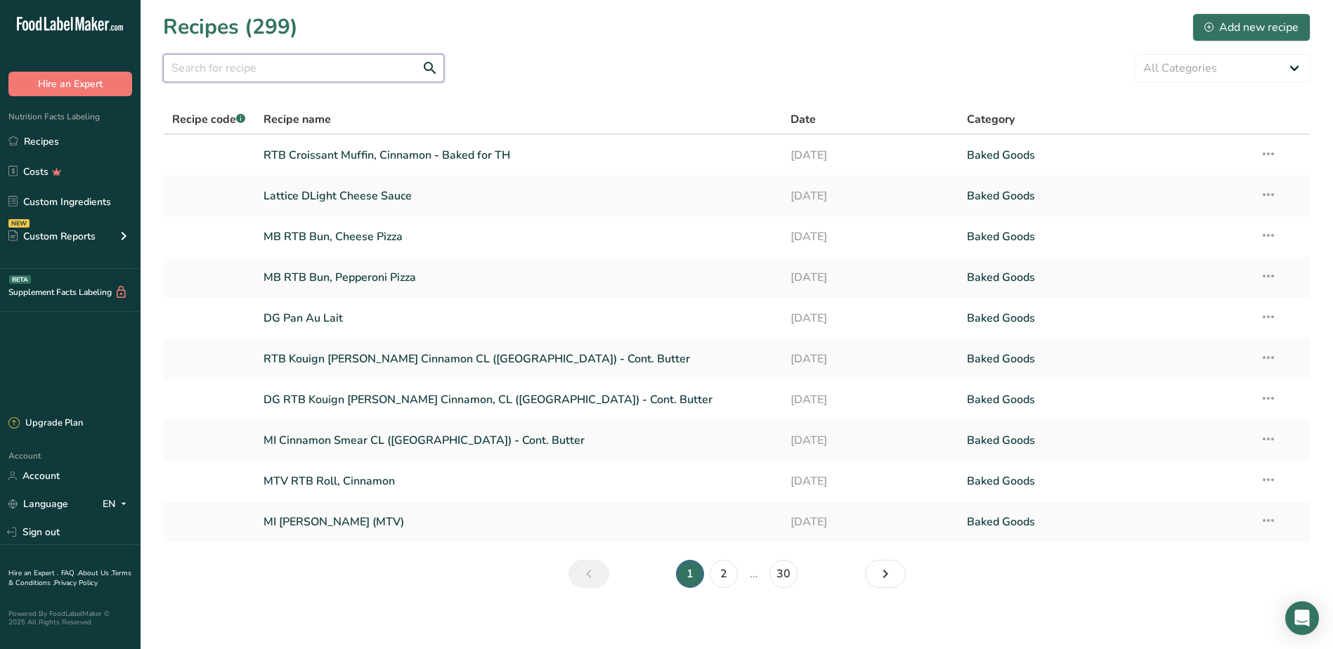
click at [306, 77] on input "text" at bounding box center [303, 68] width 281 height 28
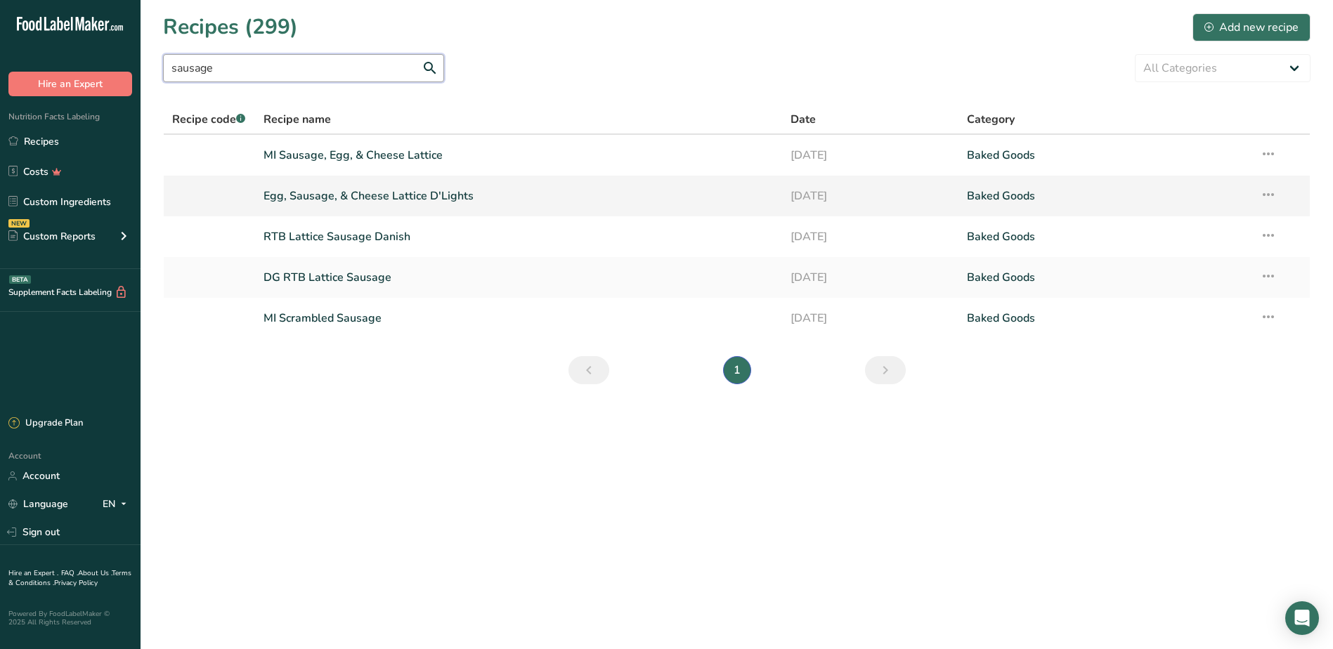
type input "sausage"
click at [329, 195] on link "Egg, Sausage, & Cheese Lattice D'Lights" at bounding box center [519, 196] width 511 height 30
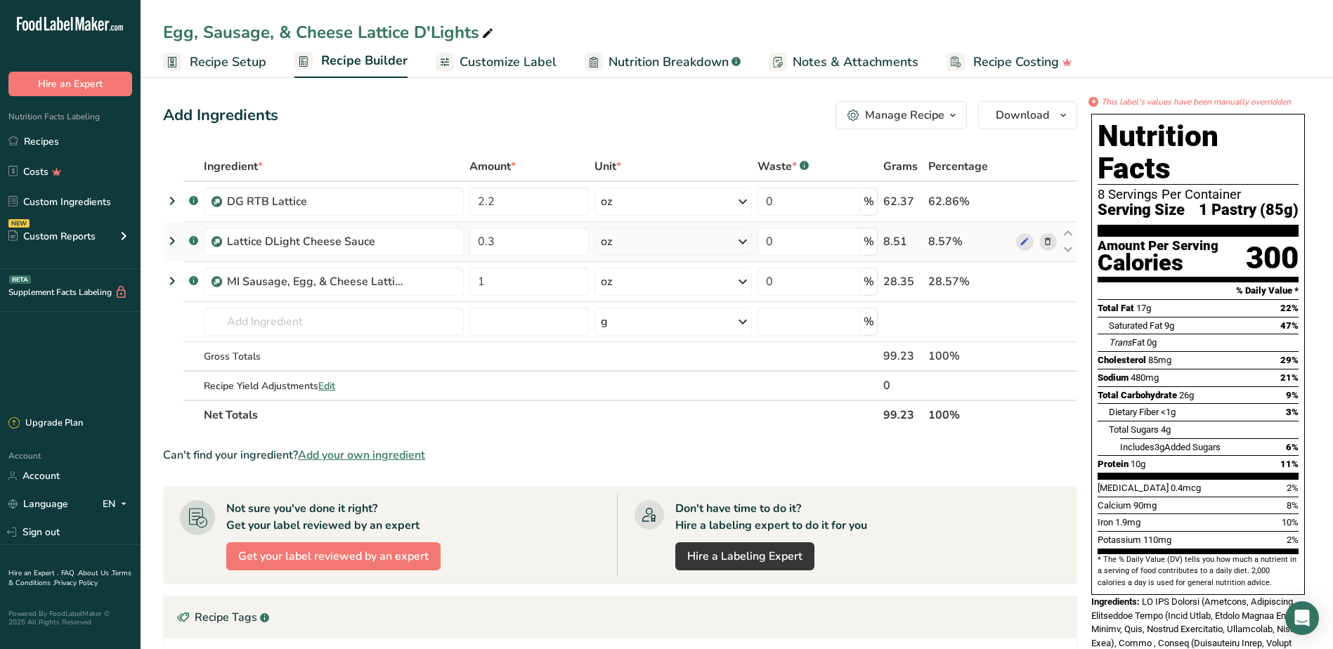
click at [171, 241] on icon at bounding box center [172, 240] width 17 height 25
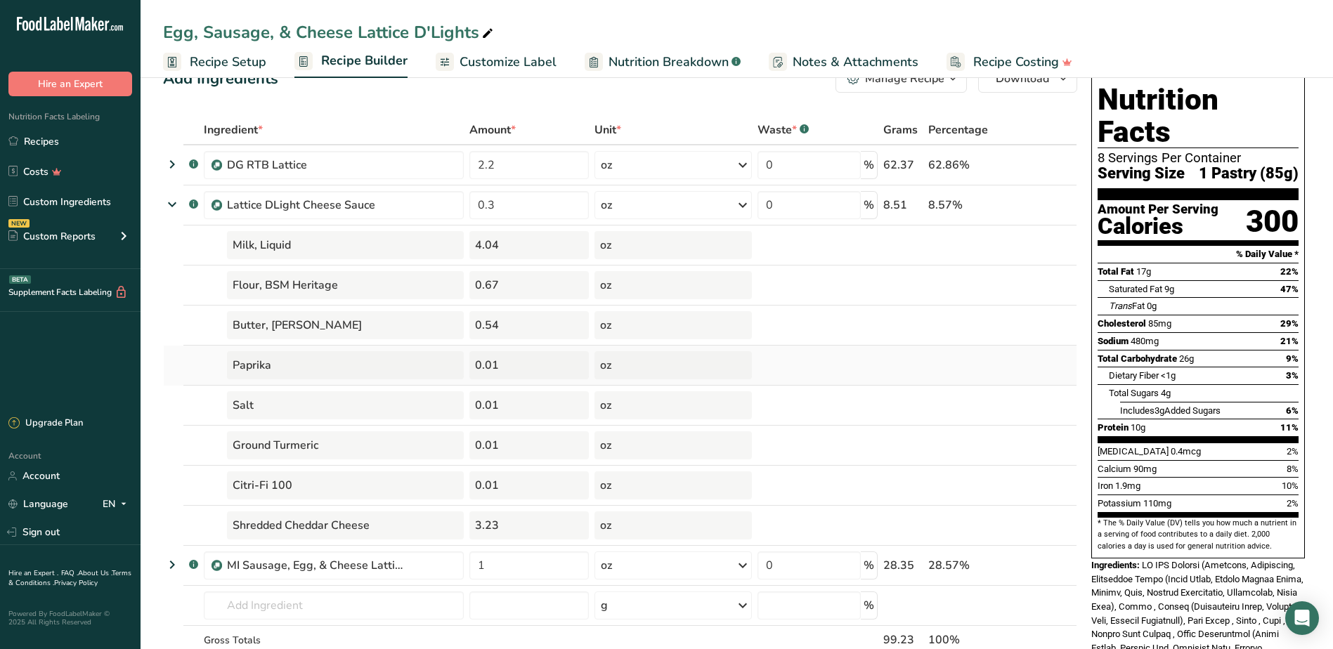
scroll to position [70, 0]
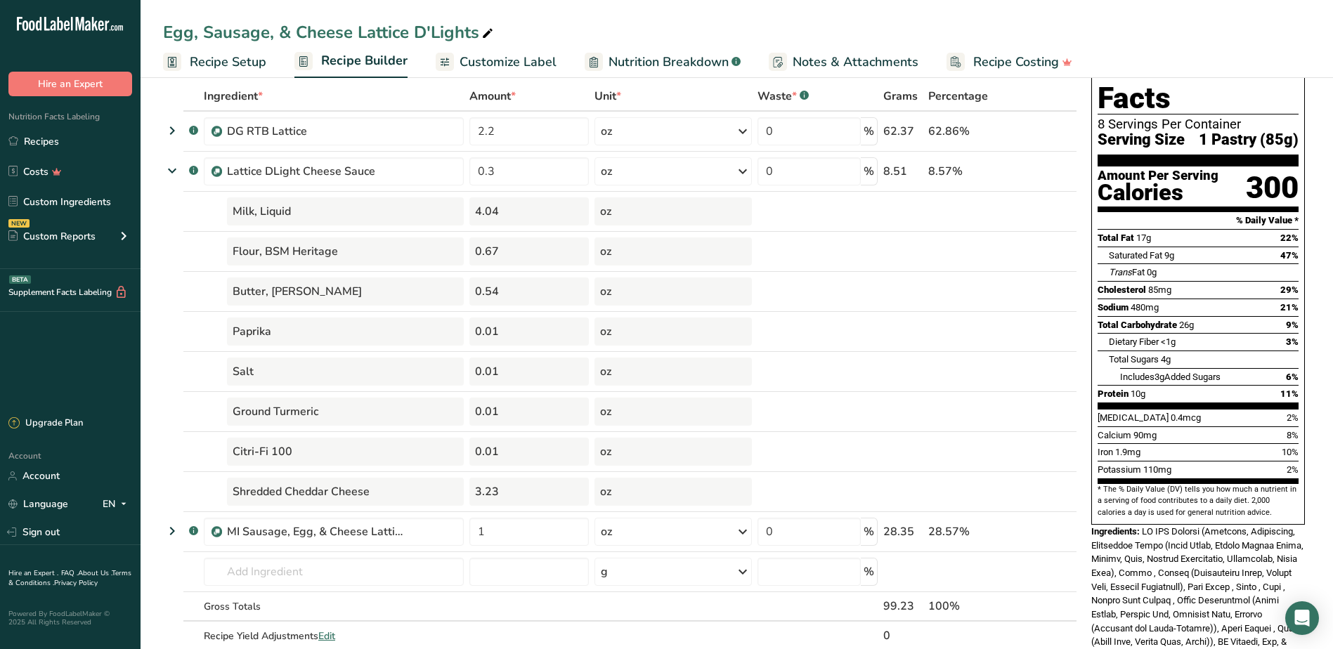
click at [1101, 45] on ul "Recipe Setup Recipe Builder Customize Label Nutrition Breakdown .a-a{fill:#3473…" at bounding box center [737, 61] width 1193 height 33
click at [79, 144] on link "Recipes" at bounding box center [70, 141] width 141 height 27
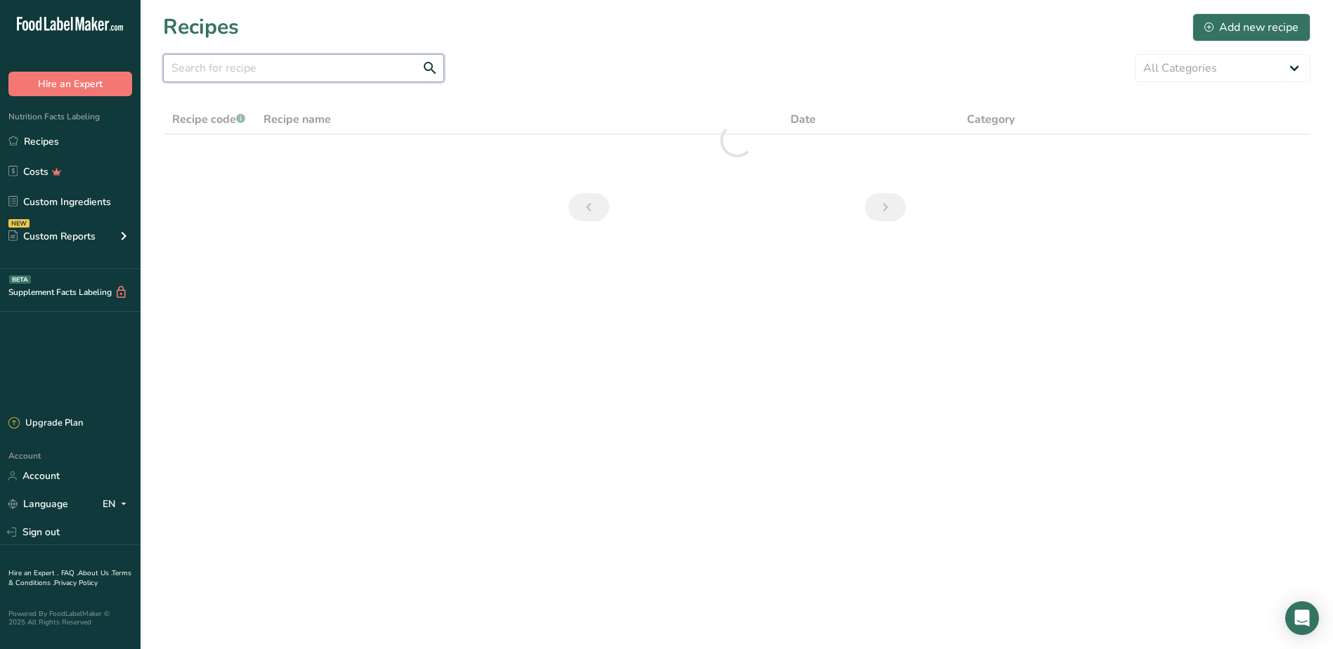
click at [250, 75] on input "text" at bounding box center [303, 68] width 281 height 28
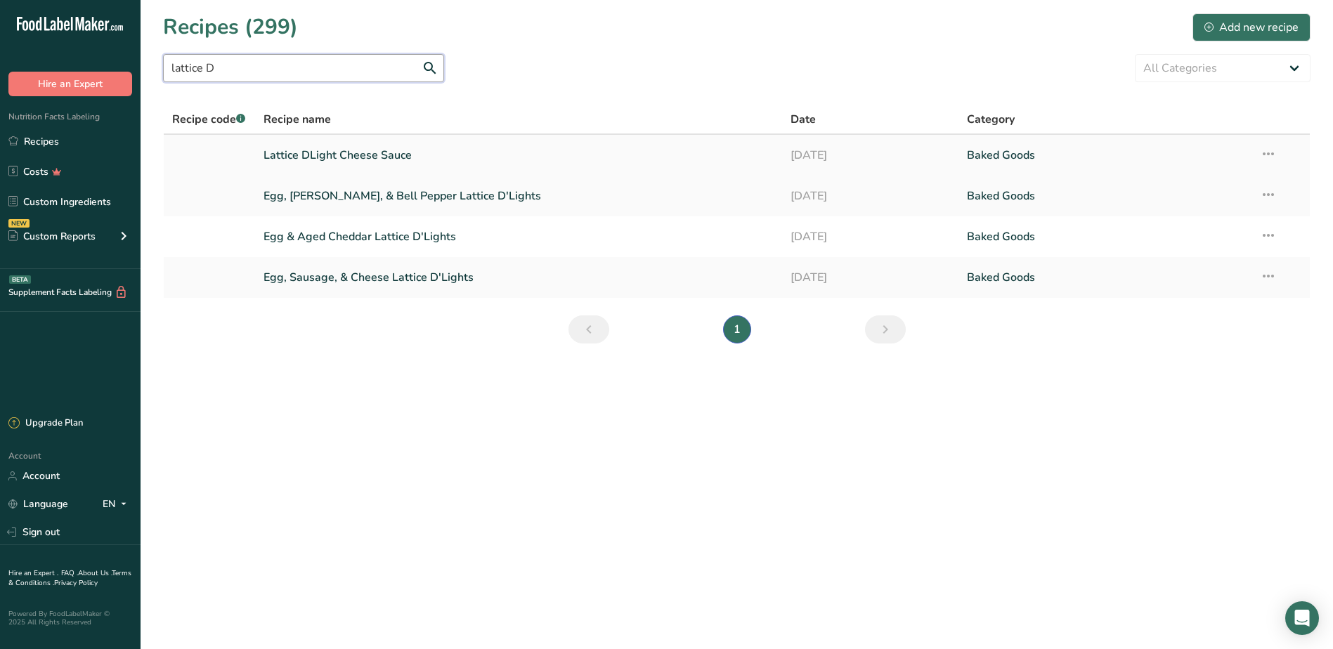
type input "lattice D"
click at [313, 155] on link "Lattice DLight Cheese Sauce" at bounding box center [519, 156] width 511 height 30
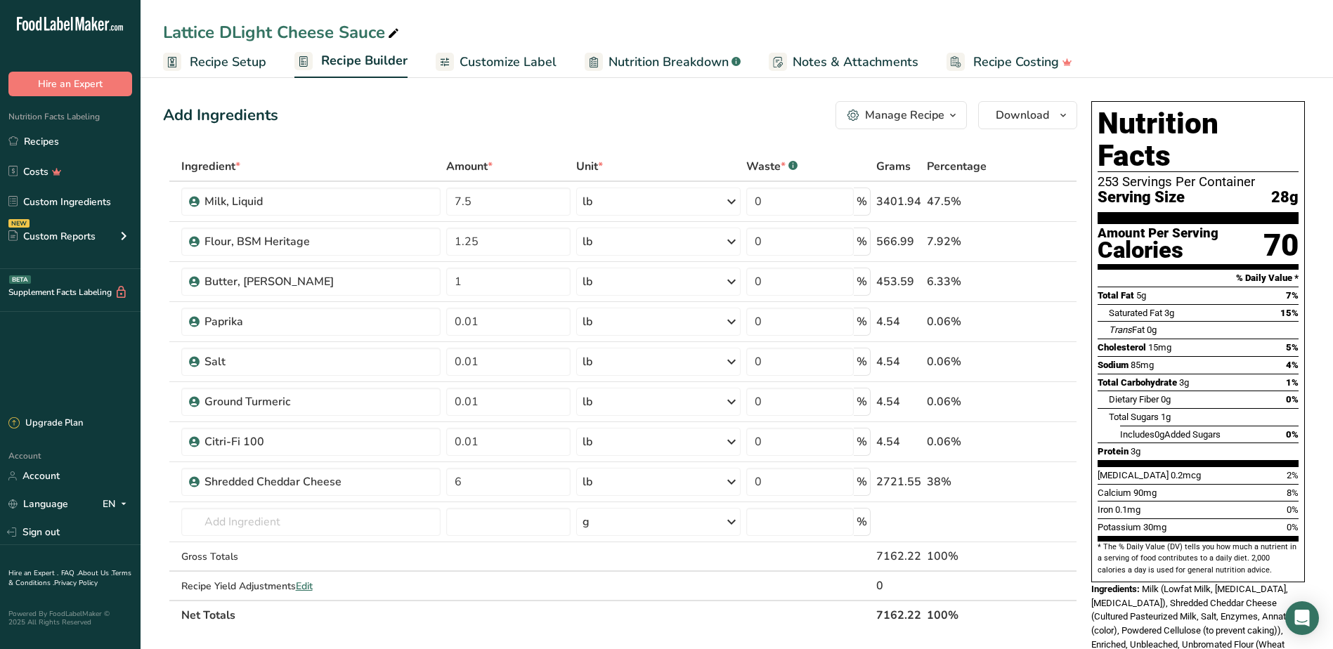
click at [231, 67] on span "Recipe Setup" at bounding box center [228, 62] width 77 height 19
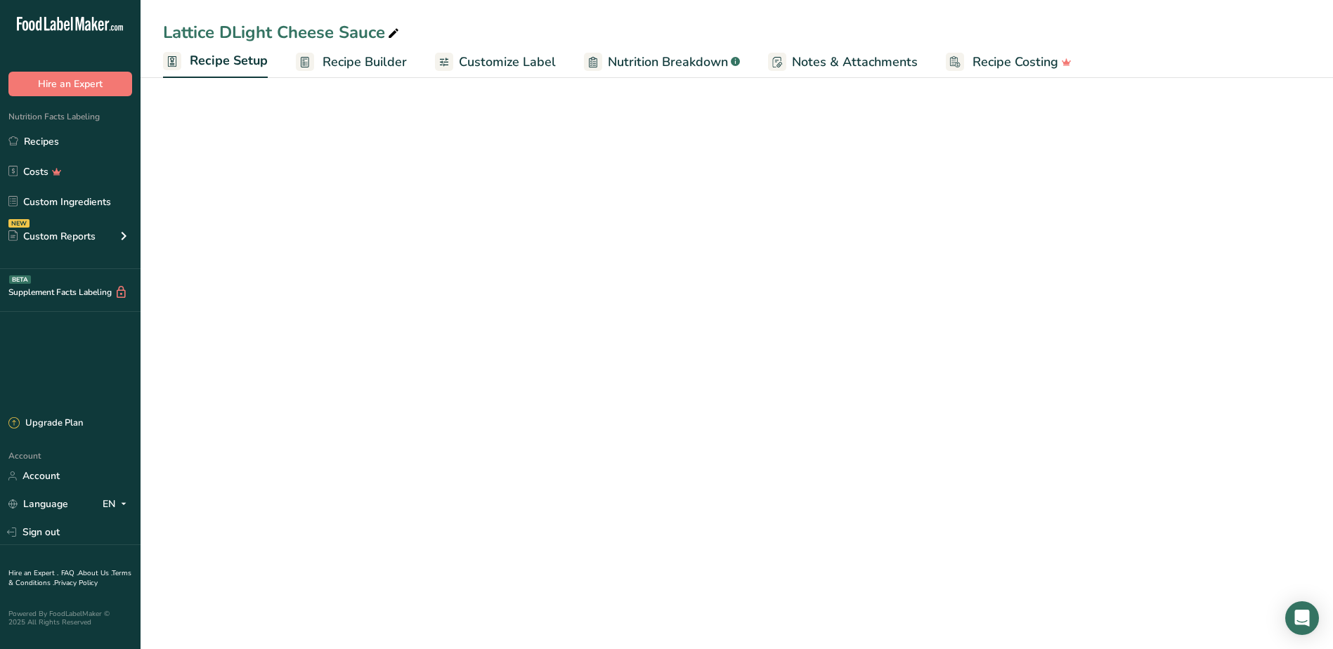
select select "5"
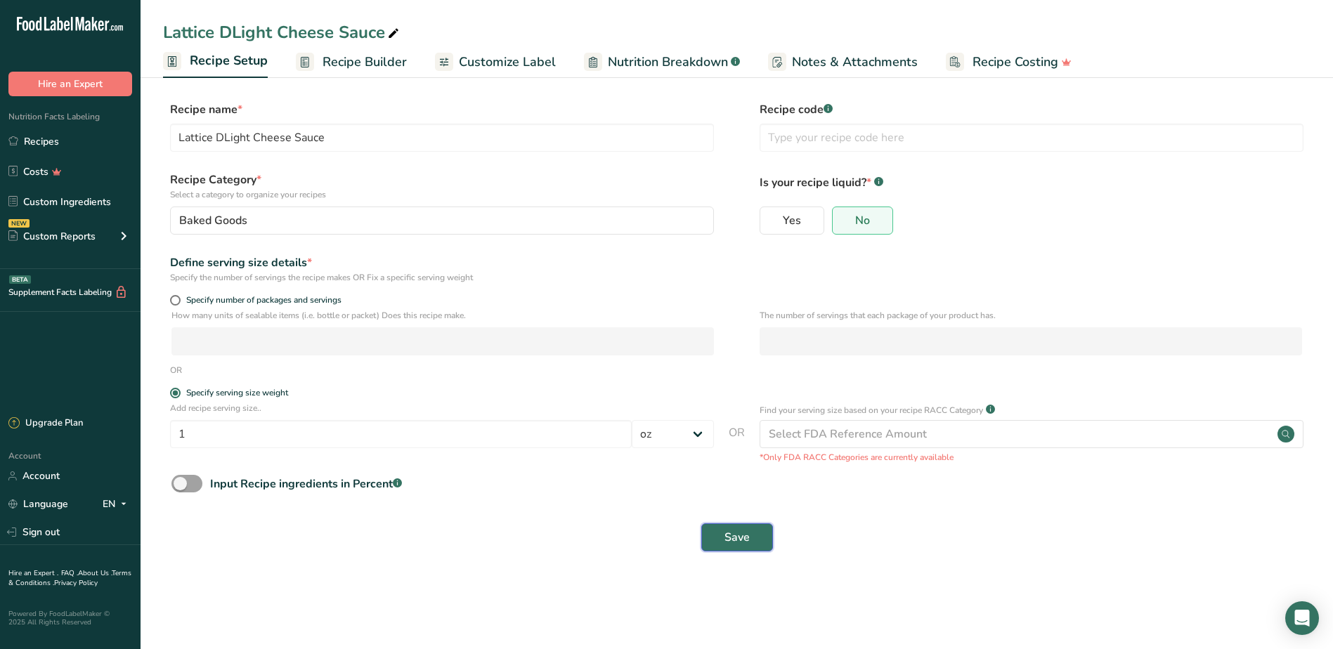
click at [761, 539] on button "Save" at bounding box center [737, 538] width 72 height 28
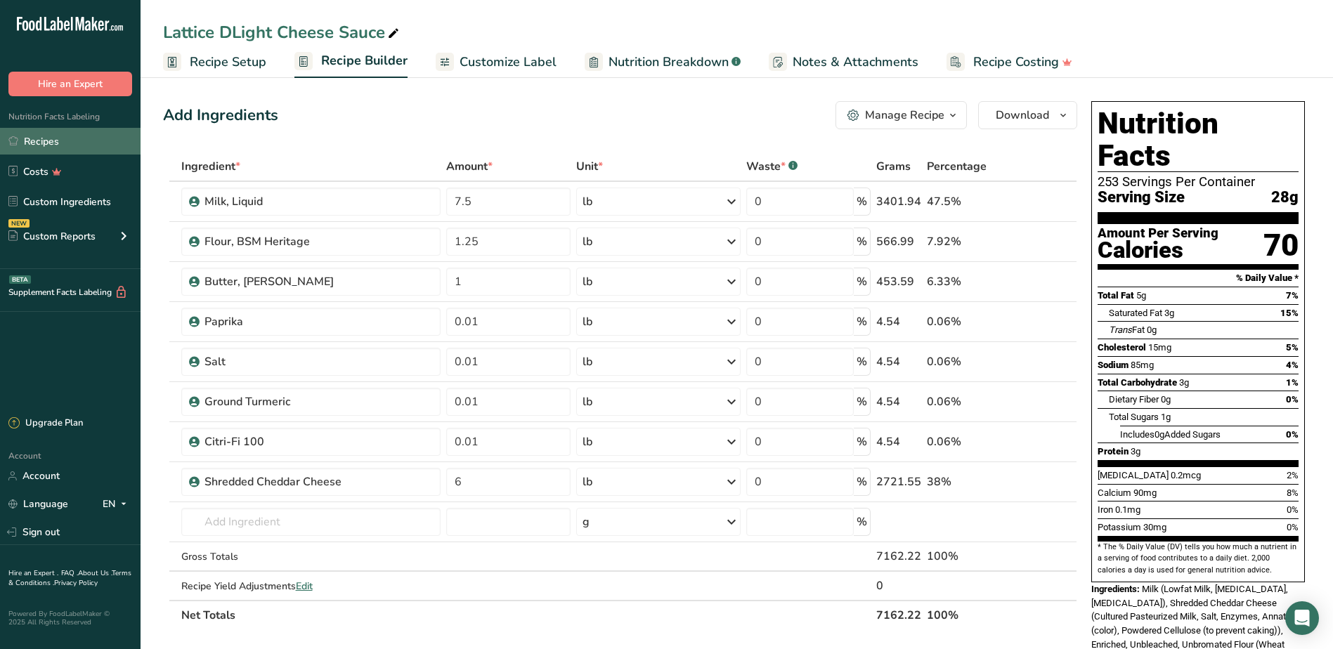
click at [77, 143] on link "Recipes" at bounding box center [70, 141] width 141 height 27
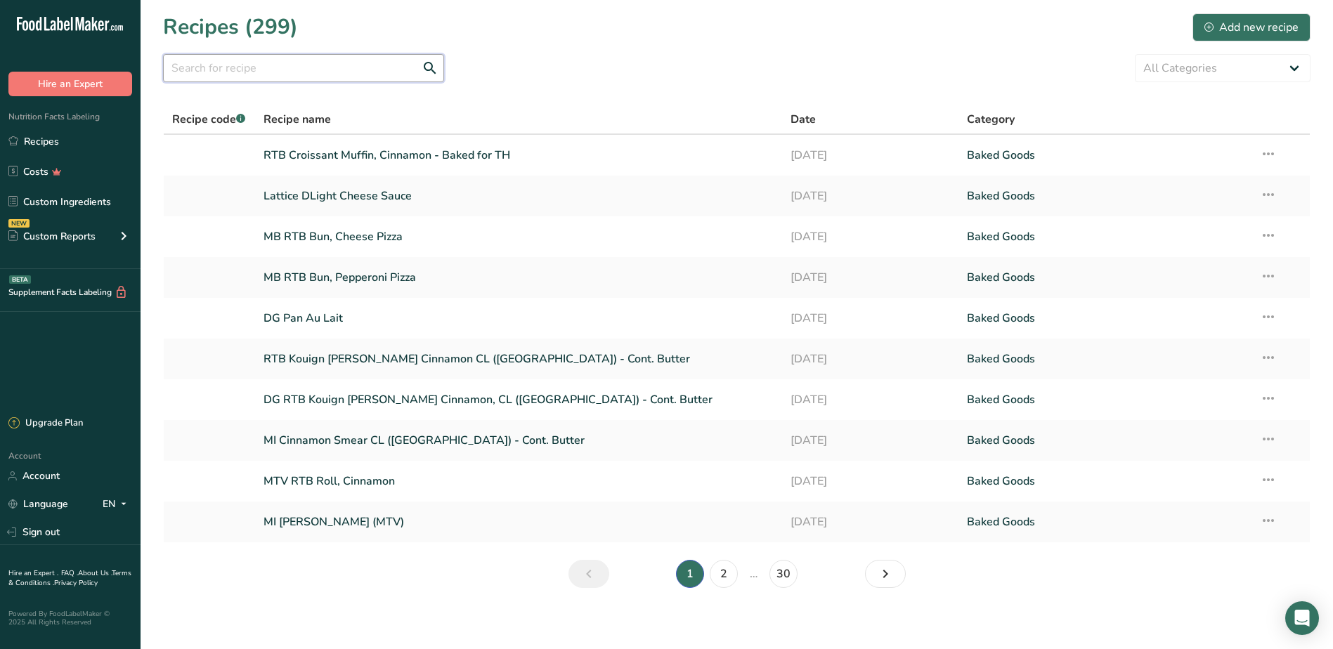
click at [313, 77] on input "text" at bounding box center [303, 68] width 281 height 28
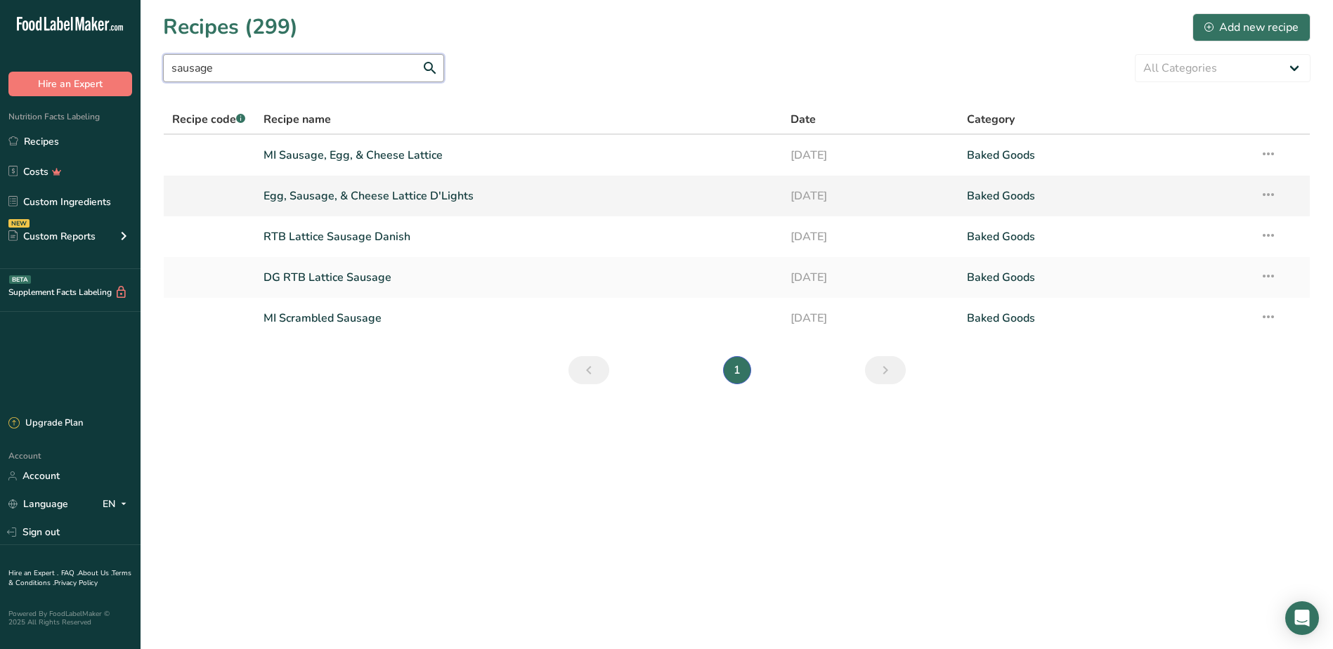
type input "sausage"
click at [349, 200] on link "Egg, Sausage, & Cheese Lattice D'Lights" at bounding box center [519, 196] width 511 height 30
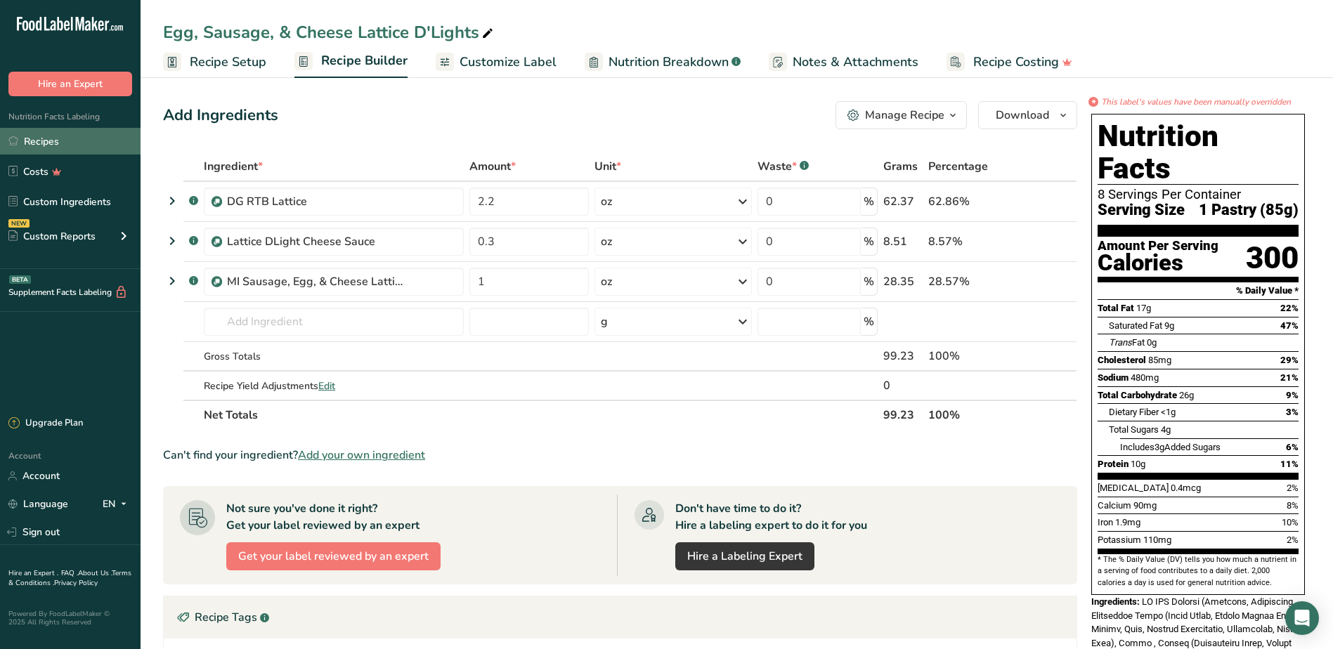
click at [37, 144] on link "Recipes" at bounding box center [70, 141] width 141 height 27
